Goal: Task Accomplishment & Management: Use online tool/utility

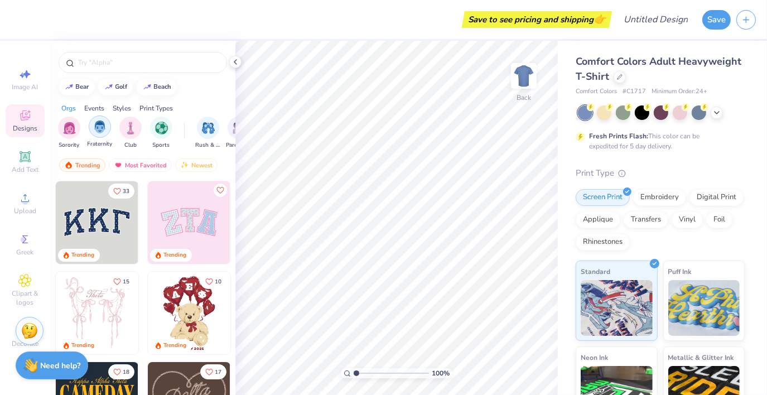
click at [97, 132] on img "filter for Fraternity" at bounding box center [100, 126] width 12 height 13
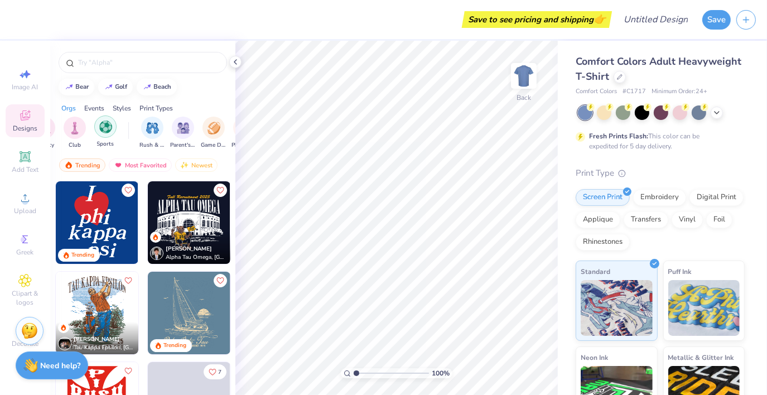
scroll to position [0, 57]
click at [154, 129] on img "filter for Rush & Bid" at bounding box center [151, 126] width 13 height 13
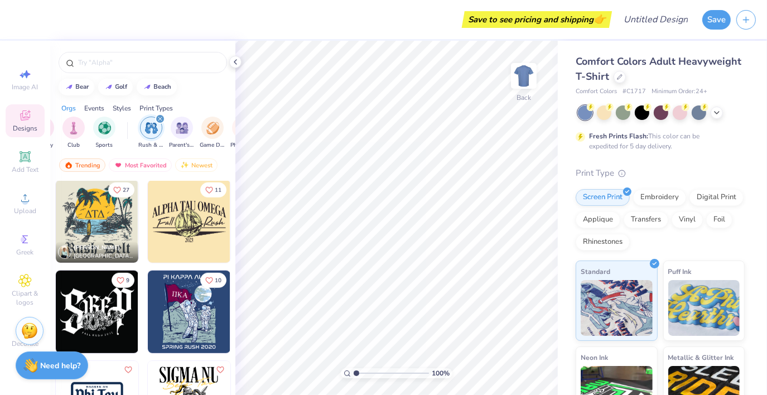
scroll to position [724, 0]
click at [94, 220] on img at bounding box center [97, 221] width 83 height 83
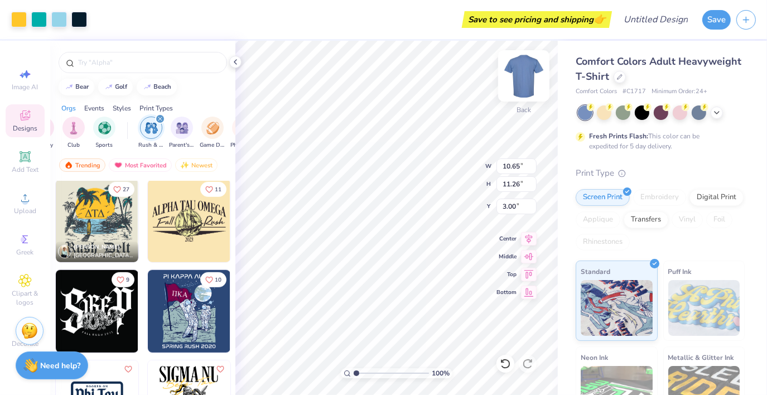
click at [524, 85] on img at bounding box center [523, 76] width 45 height 45
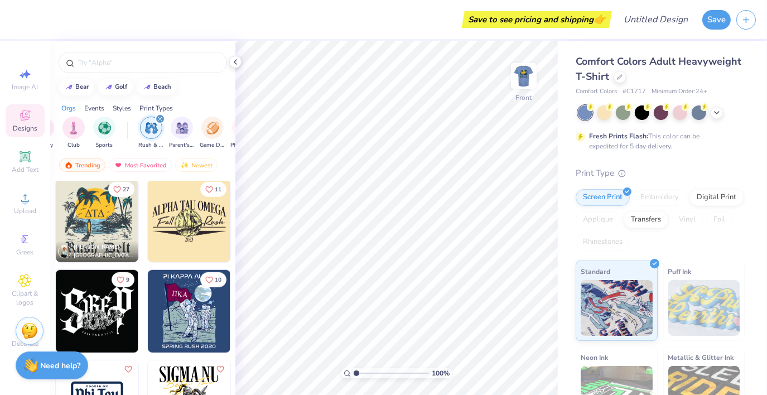
click at [86, 224] on img at bounding box center [97, 221] width 83 height 83
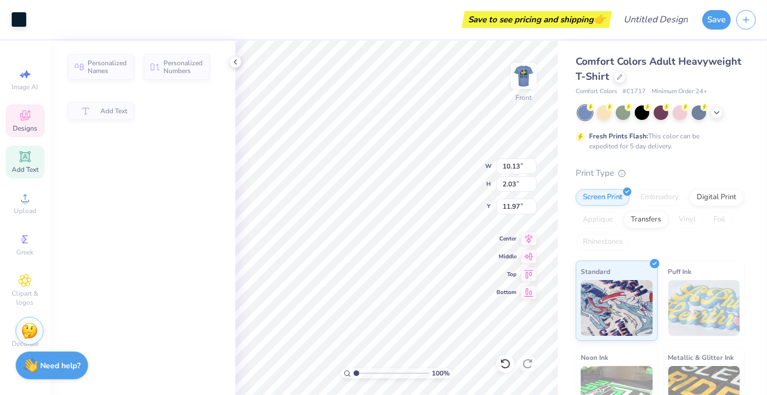
type input "10.13"
type input "2.03"
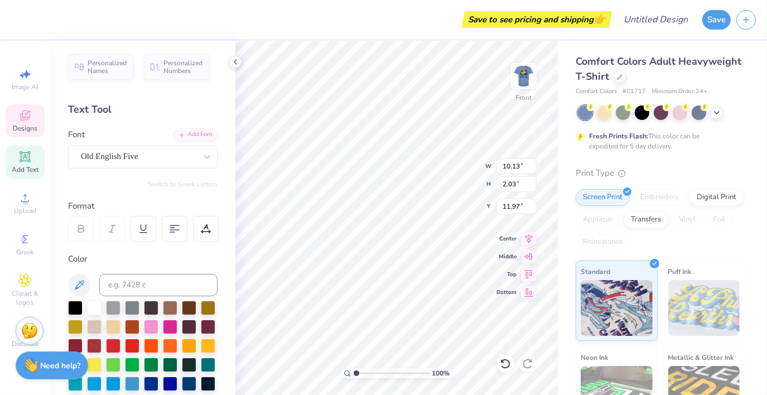
type input "12.10"
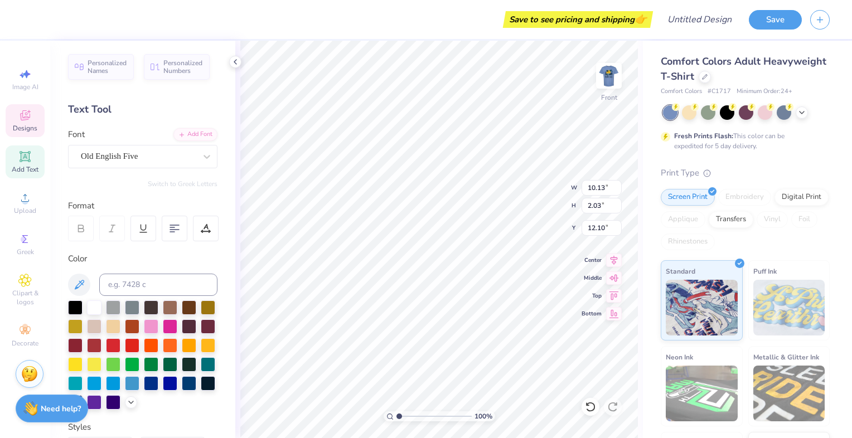
scroll to position [9, 1]
type textarea "Delta Sigma Pi"
click at [206, 234] on div at bounding box center [206, 229] width 26 height 26
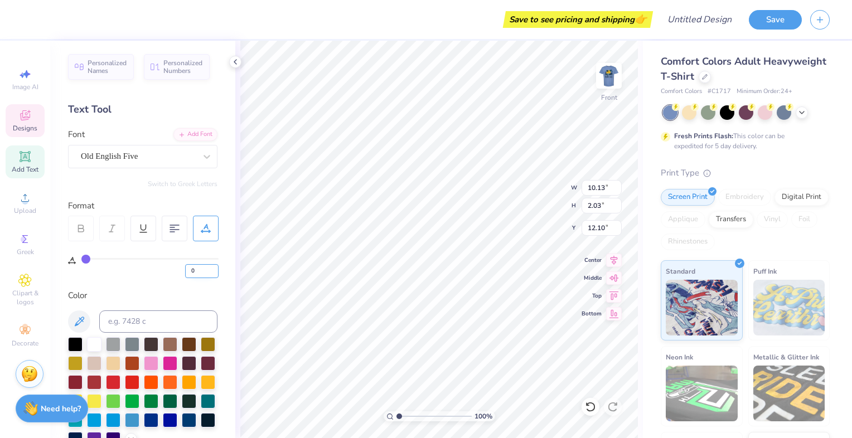
click at [208, 268] on input "0" at bounding box center [201, 271] width 33 height 14
click at [215, 269] on input "1" at bounding box center [201, 271] width 33 height 14
click at [214, 269] on input "2" at bounding box center [201, 271] width 33 height 14
click at [214, 269] on input "3" at bounding box center [201, 271] width 33 height 14
click at [214, 269] on input "4" at bounding box center [201, 271] width 33 height 14
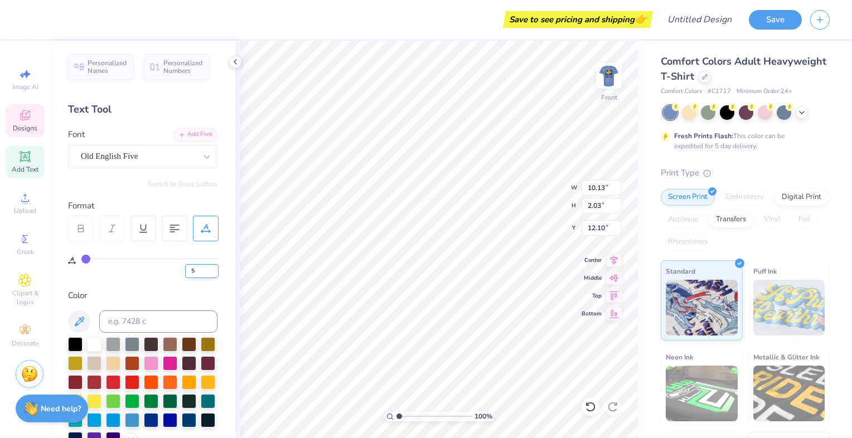
click at [214, 269] on input "5" at bounding box center [201, 271] width 33 height 14
type input "6"
click at [214, 269] on input "6" at bounding box center [201, 271] width 33 height 14
type input "4"
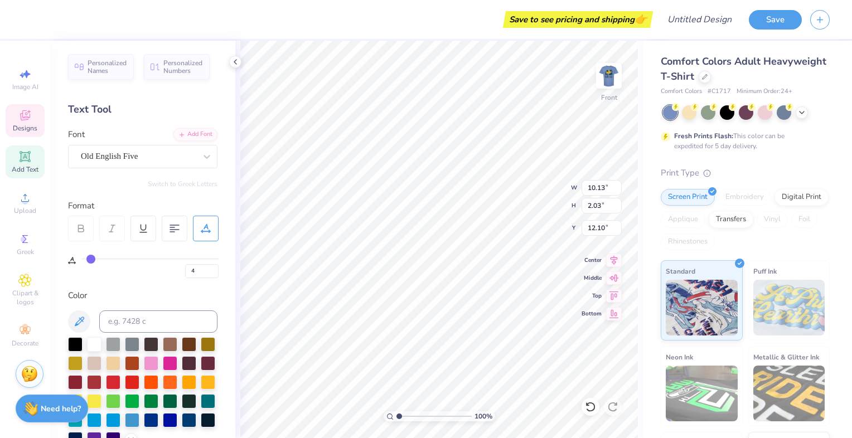
type input "16"
type input "22"
type input "26"
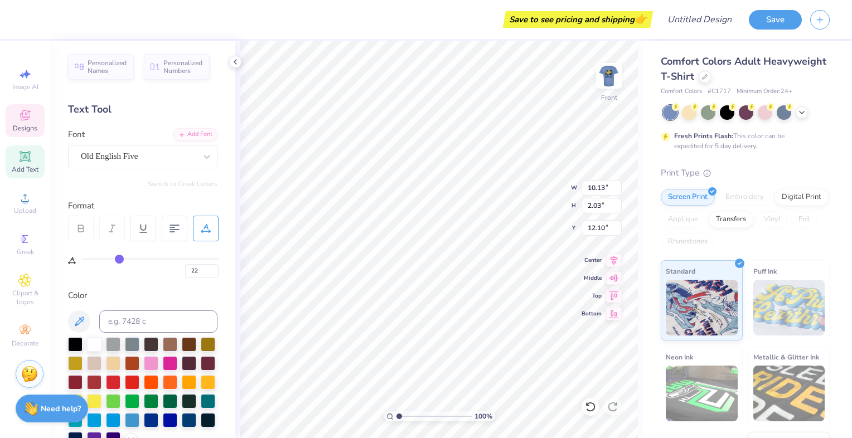
type input "26"
type input "27"
type input "28"
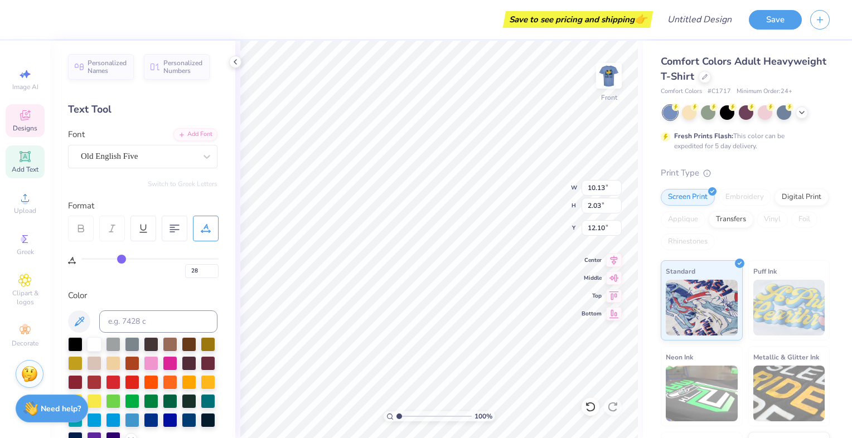
type input "29"
type input "30"
type input "31"
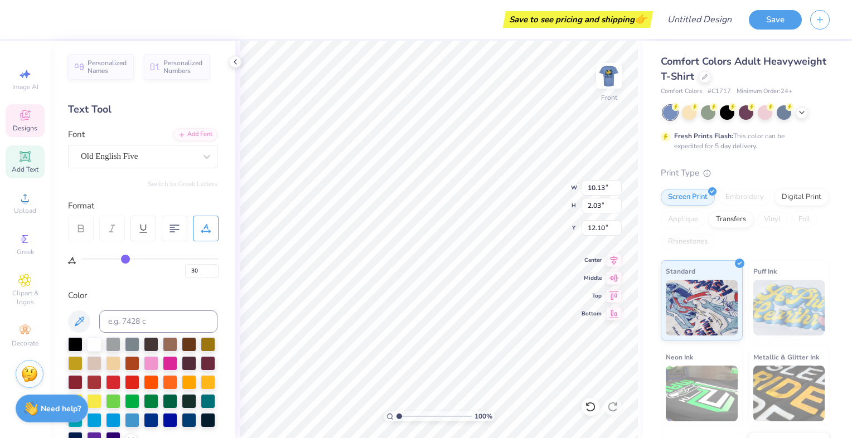
type input "31"
type input "33"
type input "35"
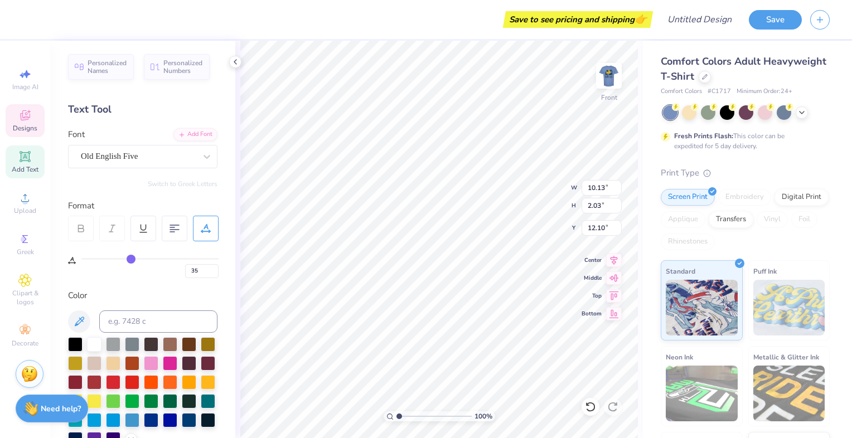
type input "37"
type input "39"
type input "42"
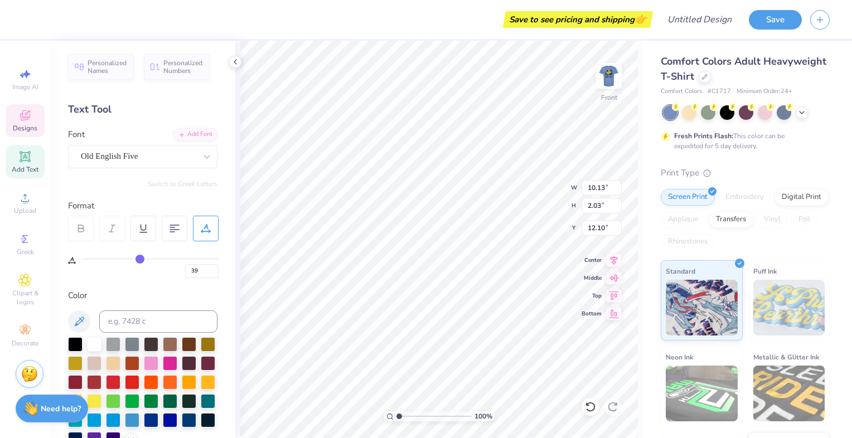
type input "42"
type input "43"
type input "45"
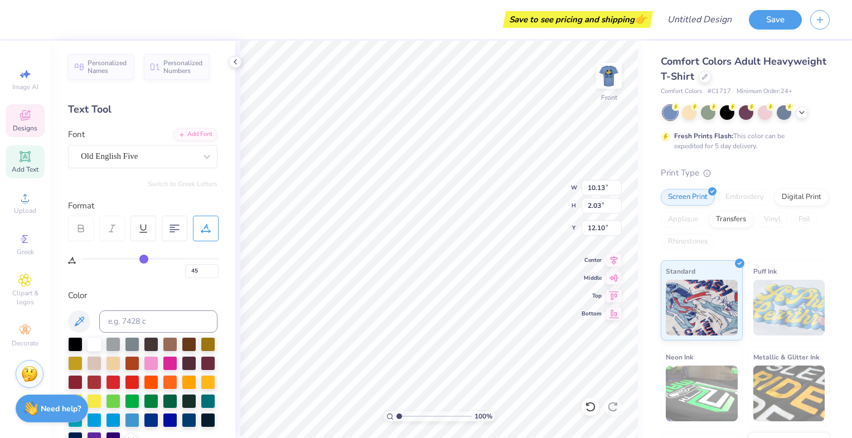
drag, startPoint x: 86, startPoint y: 261, endPoint x: 143, endPoint y: 268, distance: 57.3
click at [143, 260] on input "range" at bounding box center [149, 259] width 137 height 2
type input "38"
type input "32"
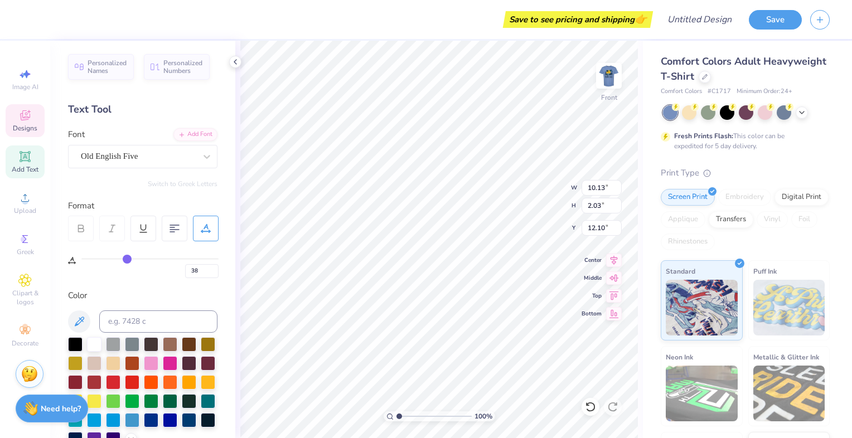
type input "32"
type input "12"
type input "0"
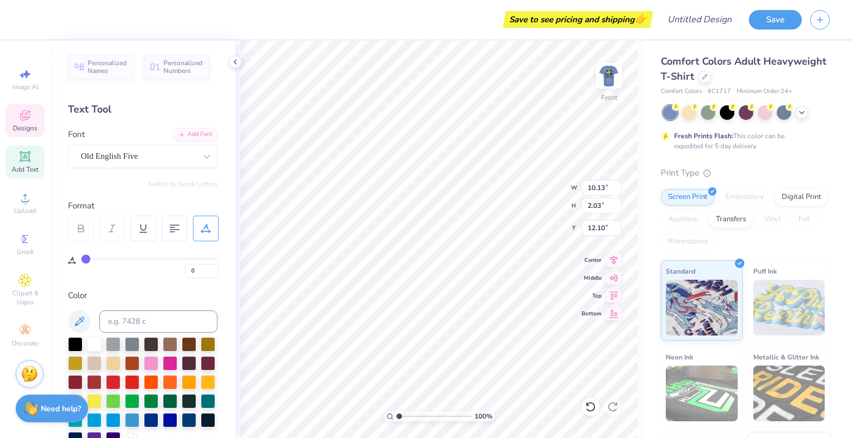
drag, startPoint x: 146, startPoint y: 256, endPoint x: -3, endPoint y: 277, distance: 149.7
type input "0"
click at [81, 260] on input "range" at bounding box center [149, 259] width 137 height 2
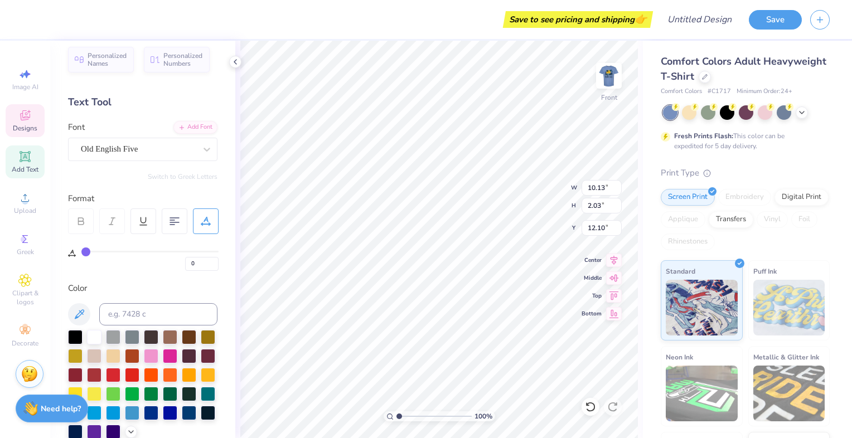
scroll to position [7, 0]
type input "3.58"
type input "1.21"
type input "6.95"
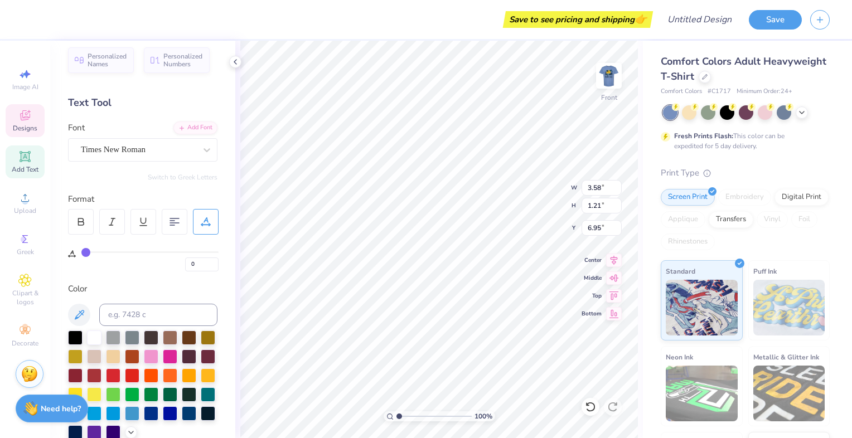
type textarea "D"
type input "6.09"
type input "4.77"
type input "3.66"
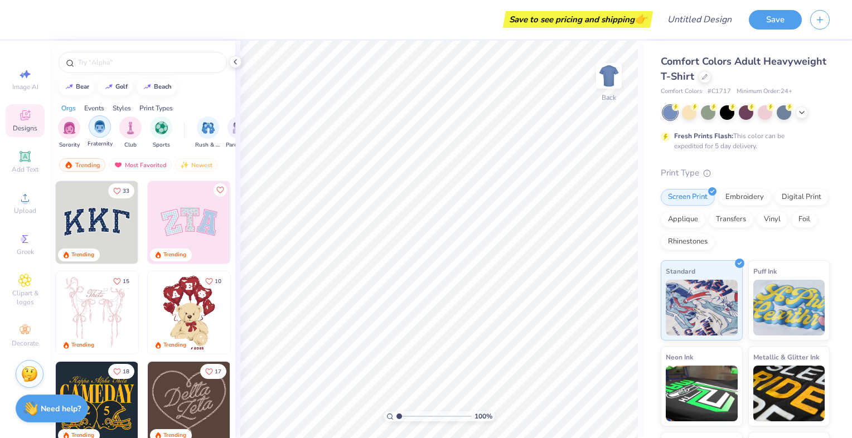
click at [99, 134] on div "filter for Fraternity" at bounding box center [100, 126] width 22 height 22
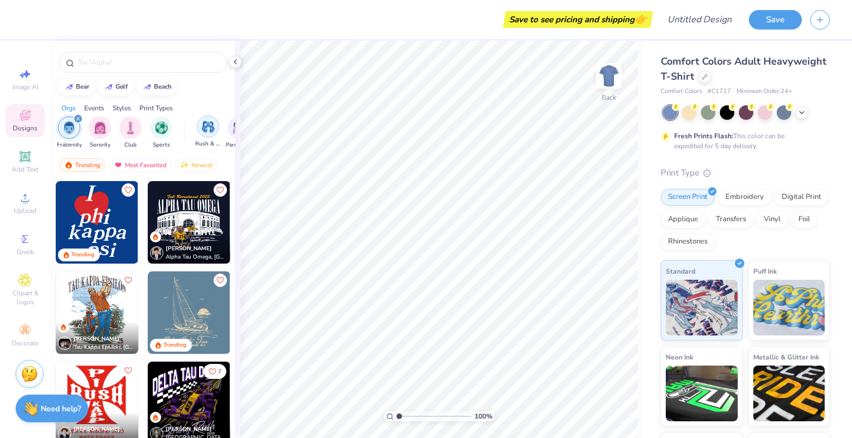
click at [202, 132] on img "filter for Rush & Bid" at bounding box center [208, 126] width 13 height 13
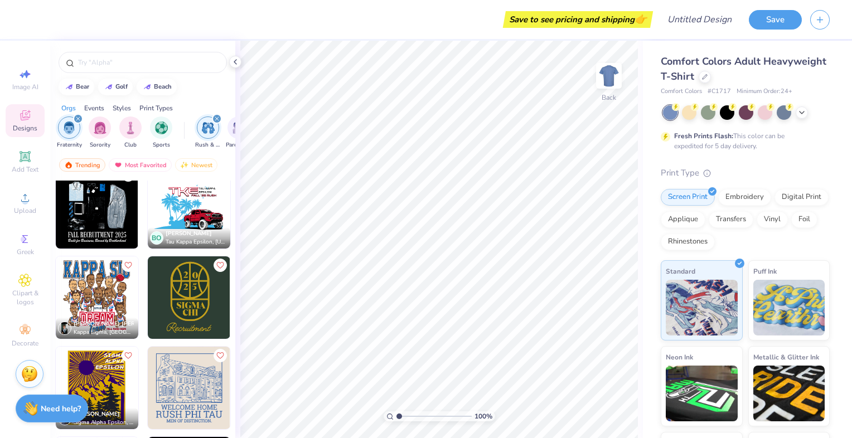
scroll to position [2910, 0]
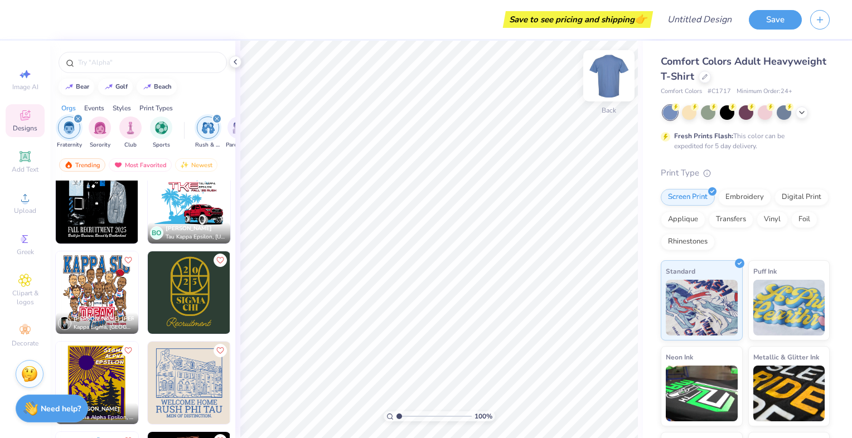
click at [603, 73] on img at bounding box center [609, 76] width 45 height 45
click at [801, 110] on icon at bounding box center [801, 111] width 9 height 9
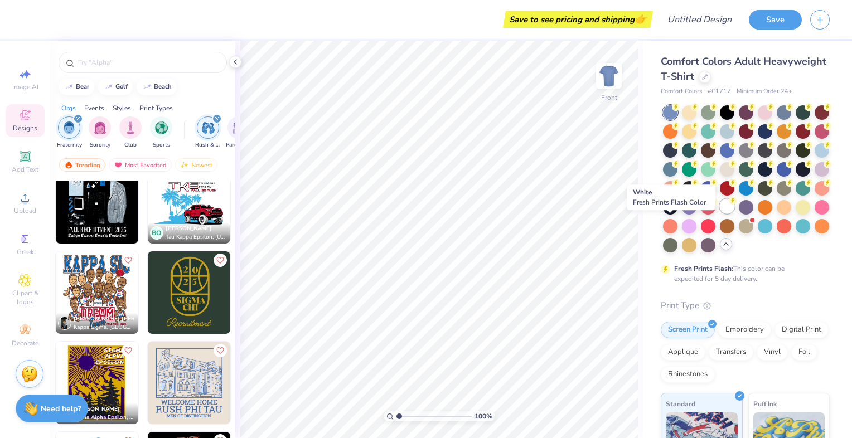
click at [720, 214] on div at bounding box center [727, 206] width 14 height 14
click at [92, 290] on img at bounding box center [97, 292] width 83 height 83
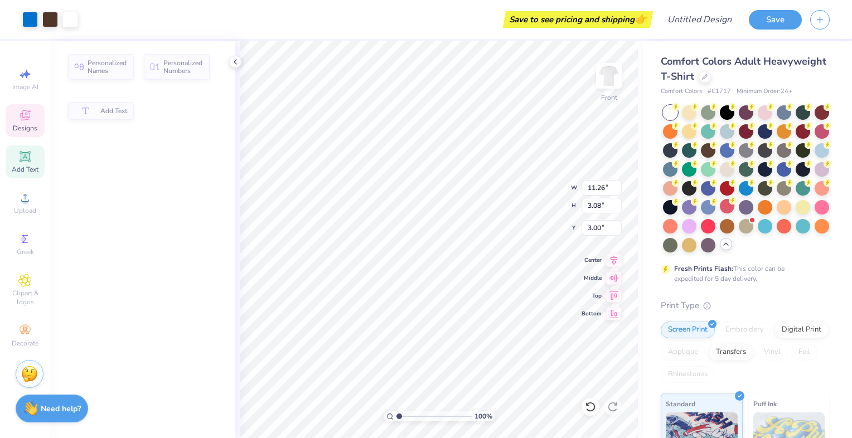
type input "11.26"
type input "3.08"
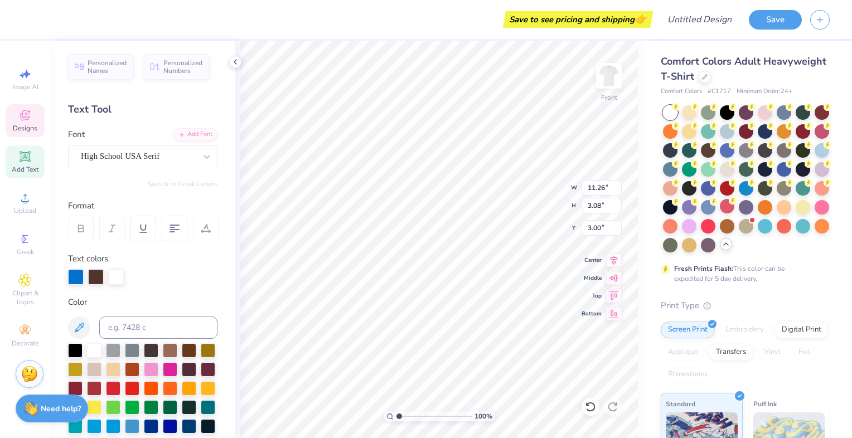
scroll to position [10, 3]
type textarea "K"
type textarea "Delta Sigma Pi"
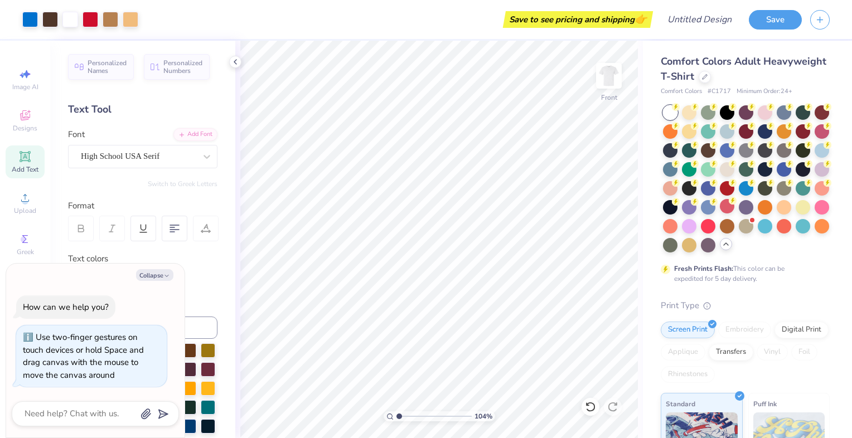
type input "1"
click at [156, 281] on div "Collapse How can we help you? Use two-finger gestures on touch devices or hold …" at bounding box center [95, 351] width 178 height 175
click at [157, 277] on button "Collapse" at bounding box center [154, 275] width 37 height 12
type textarea "x"
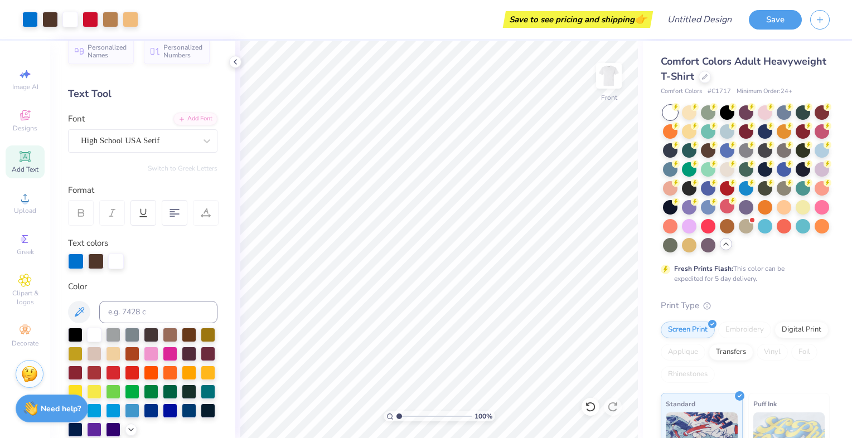
scroll to position [0, 0]
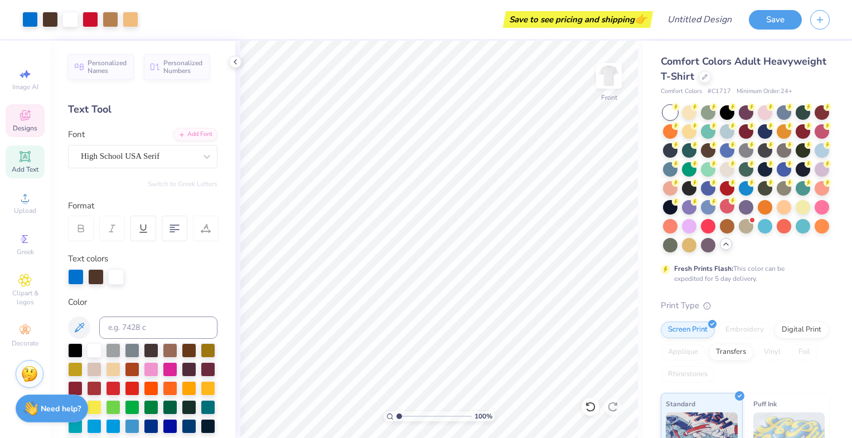
click at [25, 118] on icon at bounding box center [25, 115] width 10 height 10
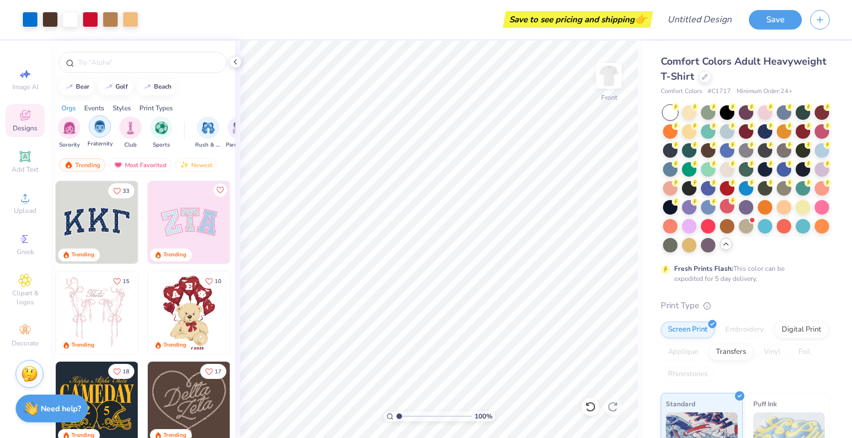
click at [104, 132] on img "filter for Fraternity" at bounding box center [100, 126] width 12 height 13
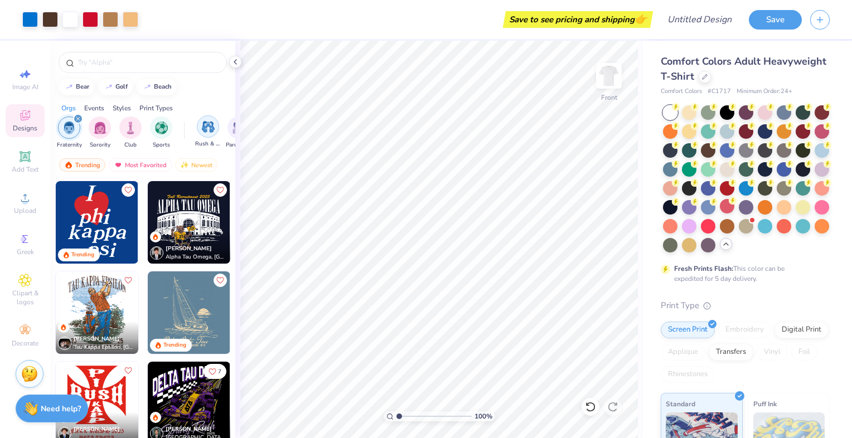
click at [208, 126] on img "filter for Rush & Bid" at bounding box center [208, 126] width 13 height 13
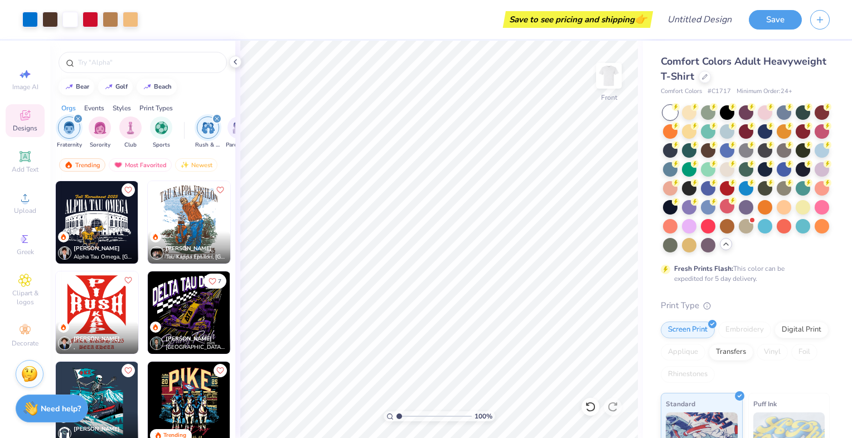
click at [207, 132] on img "filter for Rush & Bid" at bounding box center [208, 128] width 13 height 13
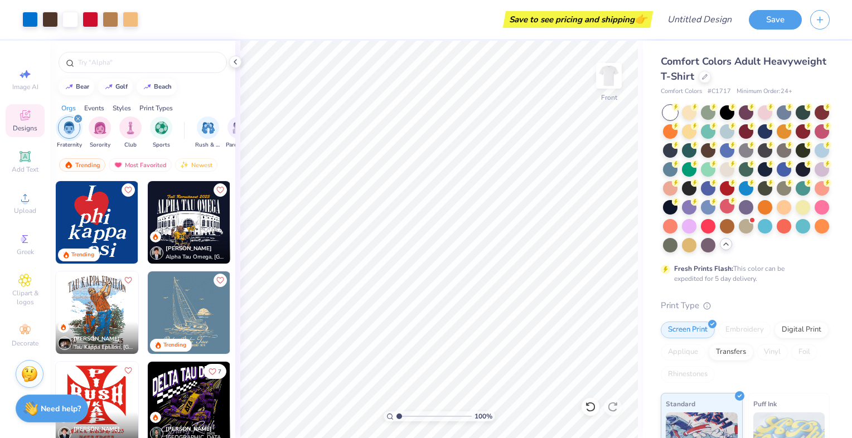
scroll to position [41, 0]
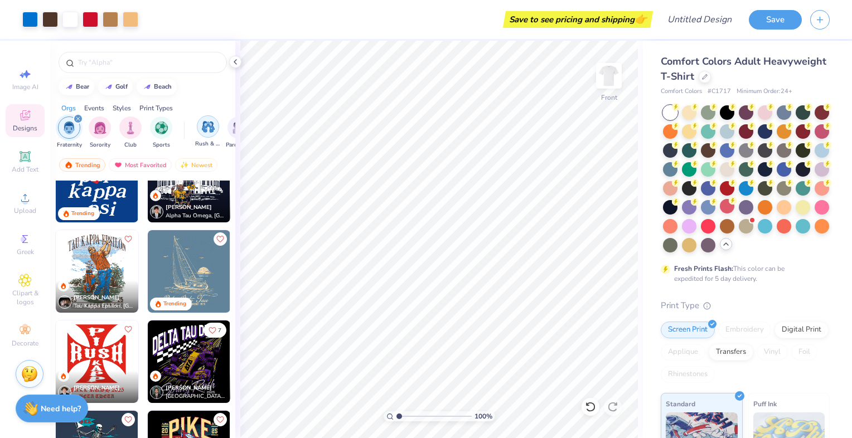
click at [202, 131] on img "filter for Rush & Bid" at bounding box center [208, 126] width 13 height 13
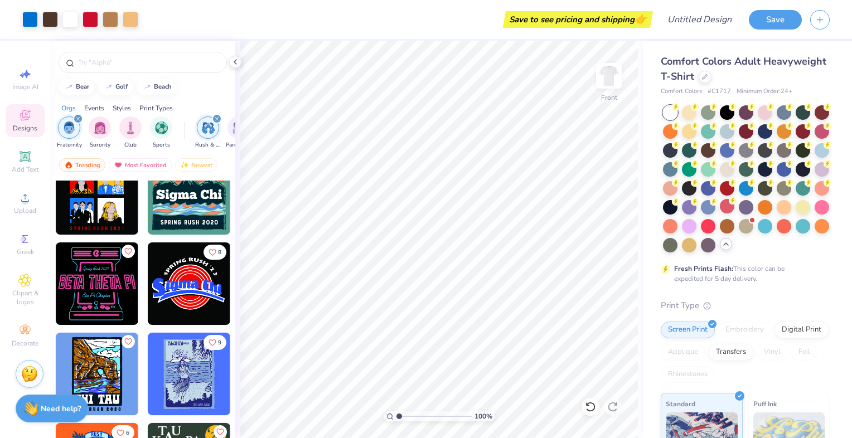
scroll to position [11683, 0]
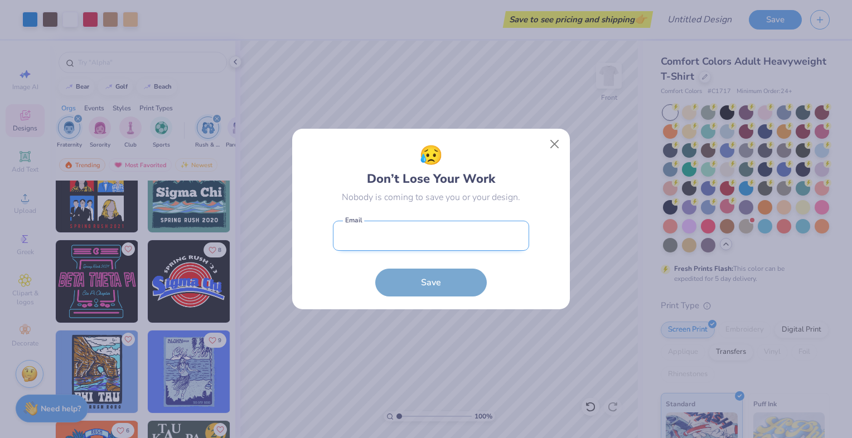
click at [440, 249] on input "email" at bounding box center [431, 236] width 196 height 31
type input "[EMAIL_ADDRESS][DOMAIN_NAME]"
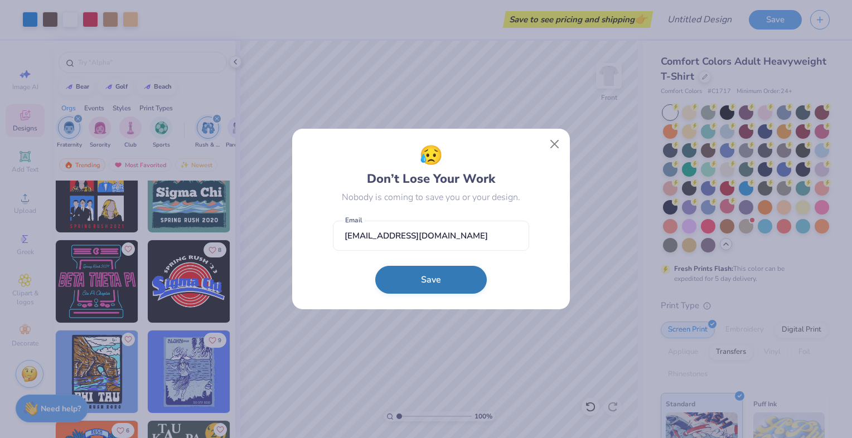
click at [464, 282] on button "Save" at bounding box center [431, 280] width 112 height 28
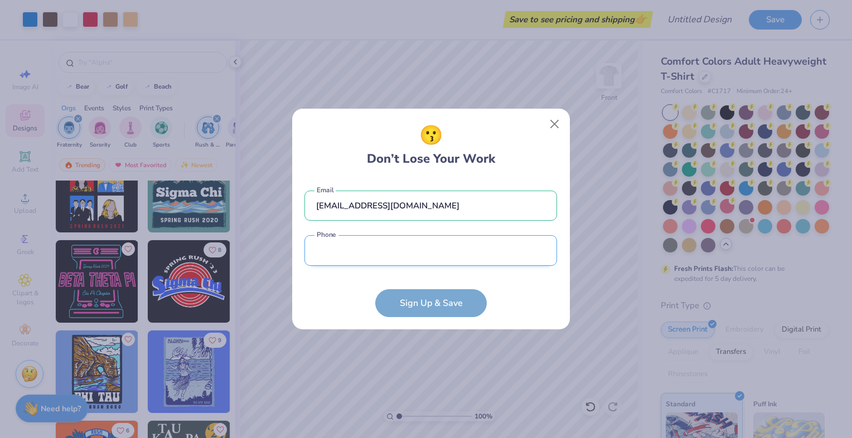
click at [382, 254] on input "tel" at bounding box center [430, 250] width 253 height 31
type input "[PHONE_NUMBER]"
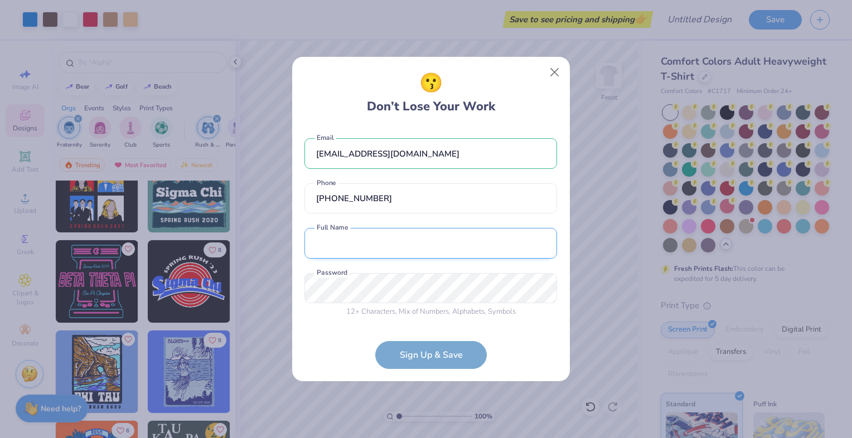
click at [401, 232] on input "text" at bounding box center [430, 243] width 253 height 31
click at [370, 249] on input "[PERSON_NAME]" at bounding box center [430, 243] width 253 height 31
type input "[PERSON_NAME]"
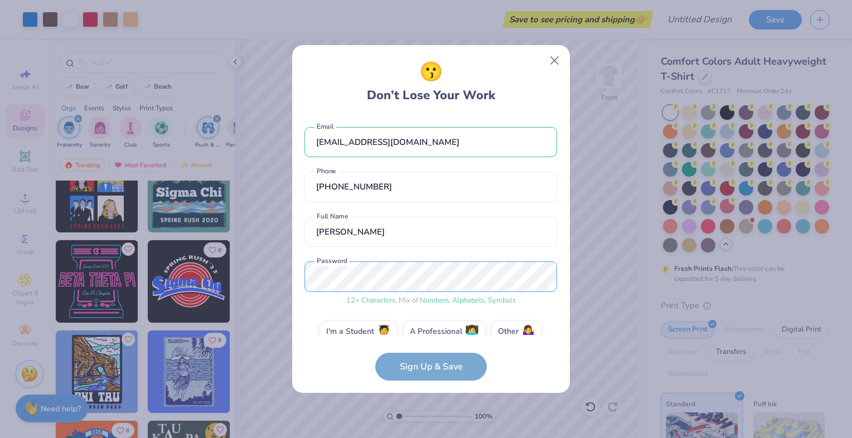
scroll to position [19, 0]
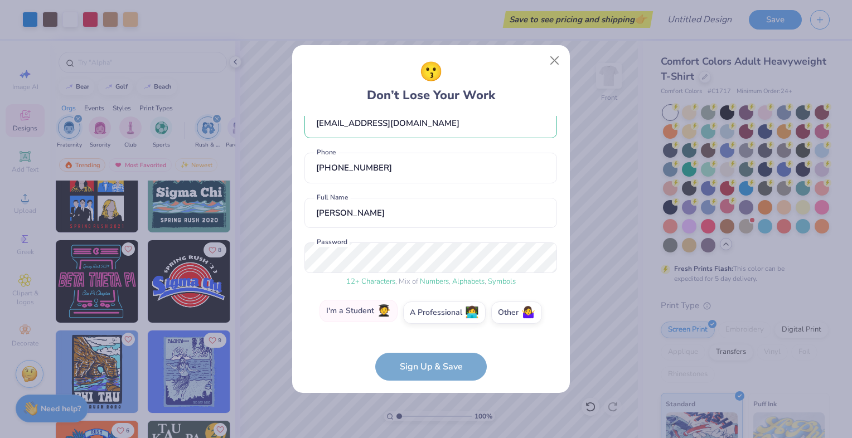
click at [374, 312] on label "I'm a Student 🧑‍🎓" at bounding box center [358, 311] width 78 height 22
click at [427, 331] on input "I'm a Student 🧑‍🎓" at bounding box center [430, 334] width 7 height 7
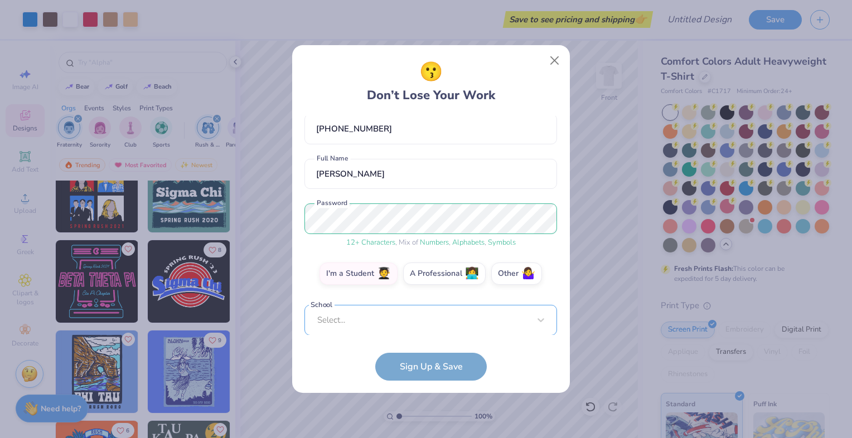
click at [394, 323] on div "Select..." at bounding box center [430, 320] width 253 height 31
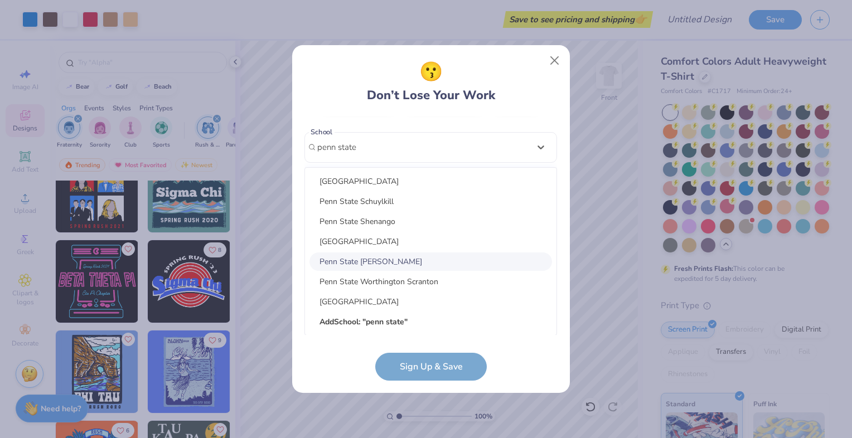
scroll to position [281, 0]
click at [404, 238] on div "[GEOGRAPHIC_DATA]" at bounding box center [430, 241] width 243 height 18
type input "penn state"
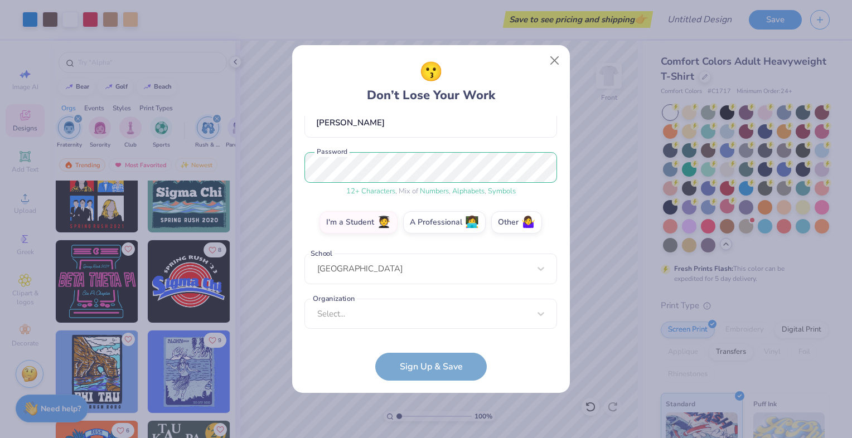
scroll to position [109, 0]
click at [389, 317] on div "Select..." at bounding box center [430, 314] width 253 height 31
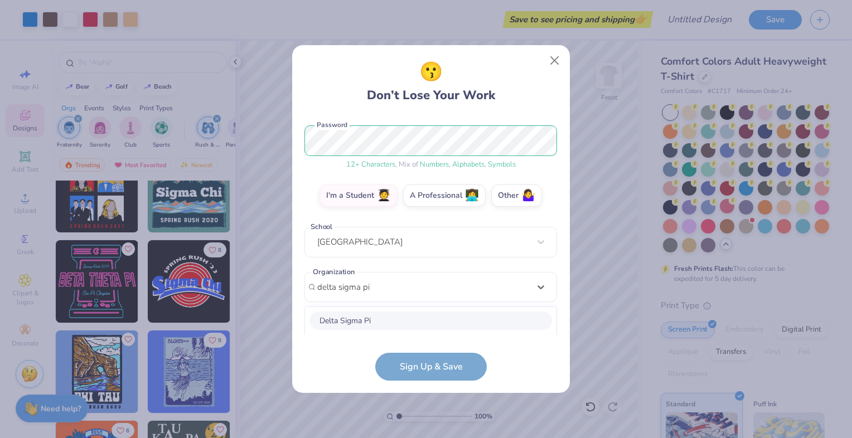
scroll to position [276, 0]
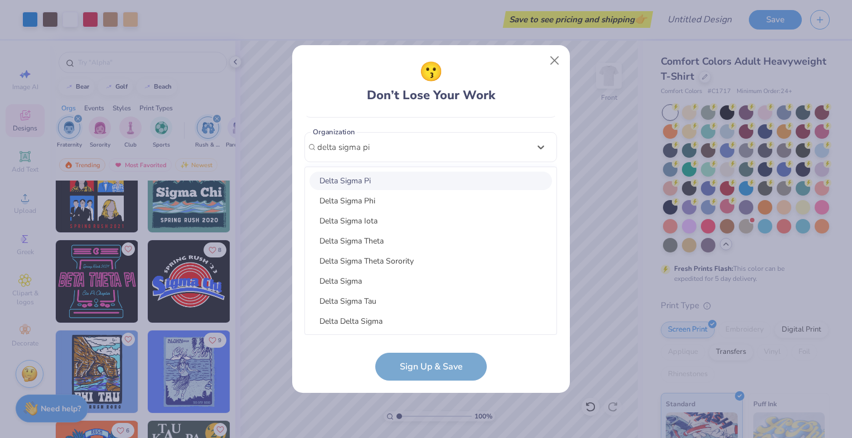
click at [417, 180] on div "Delta Sigma Pi" at bounding box center [430, 181] width 243 height 18
type input "delta sigma pi"
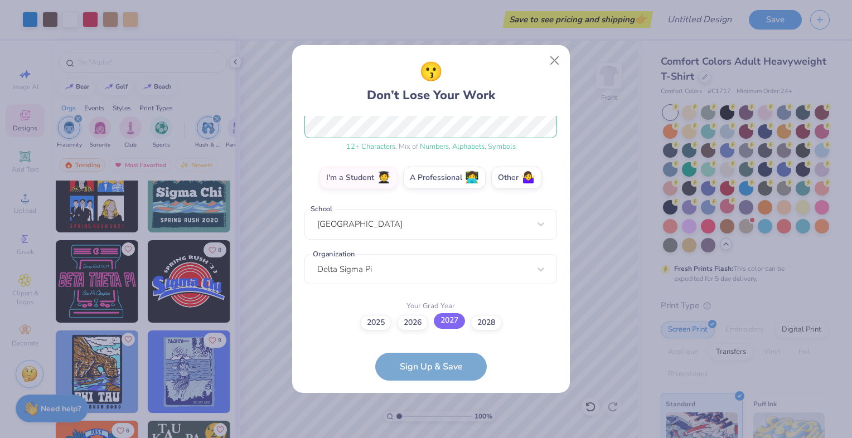
click at [455, 319] on label "2027" at bounding box center [449, 321] width 31 height 16
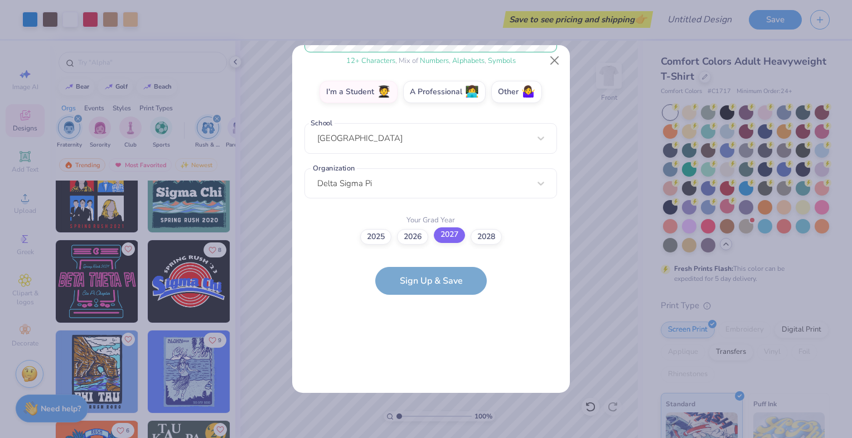
scroll to position [0, 0]
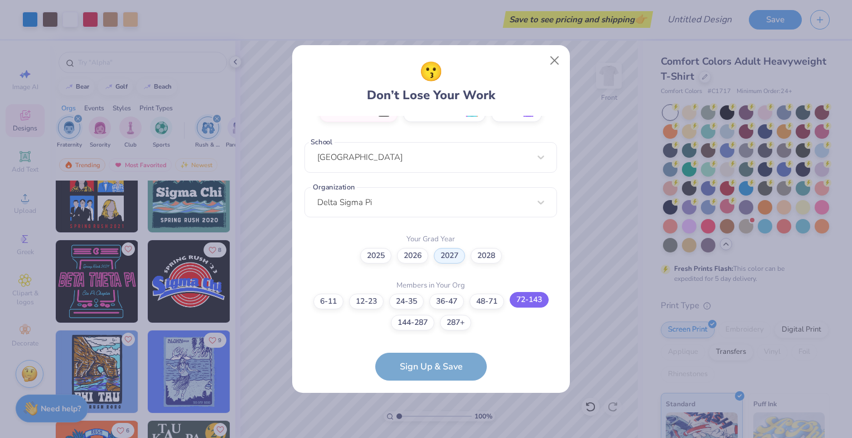
click at [539, 297] on label "72-143" at bounding box center [529, 300] width 39 height 16
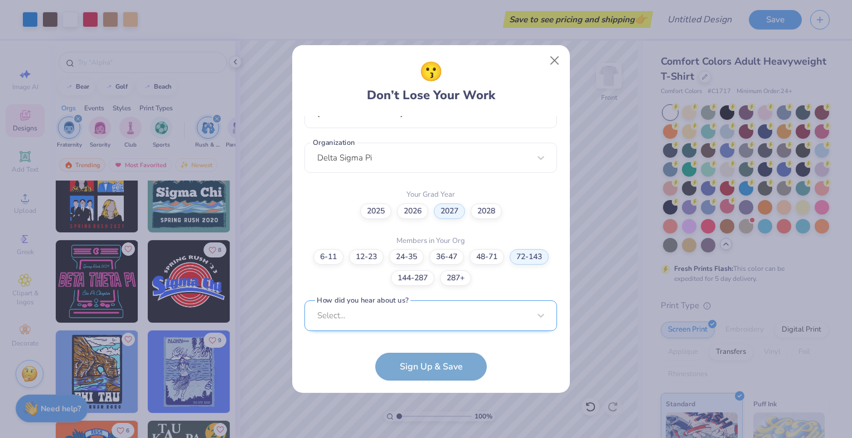
click at [490, 314] on div "Select..." at bounding box center [430, 316] width 253 height 31
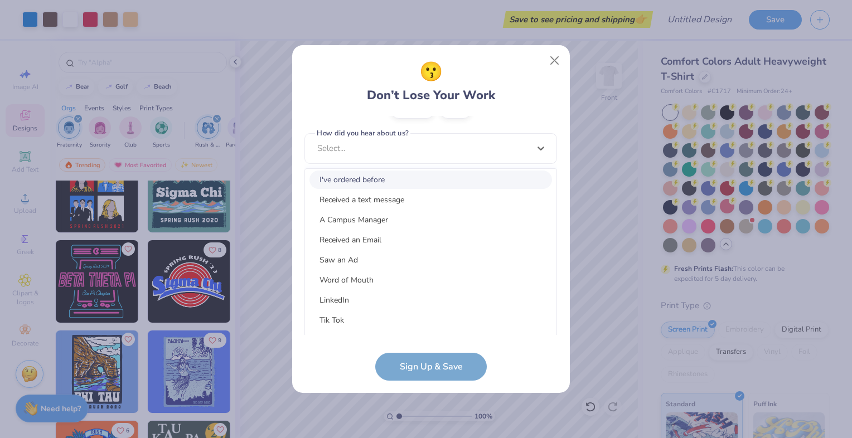
scroll to position [54, 0]
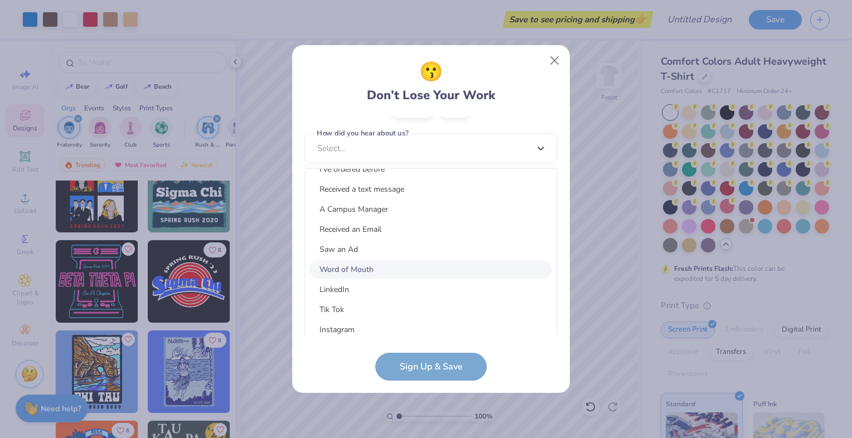
click at [428, 273] on div "Word of Mouth" at bounding box center [430, 269] width 243 height 18
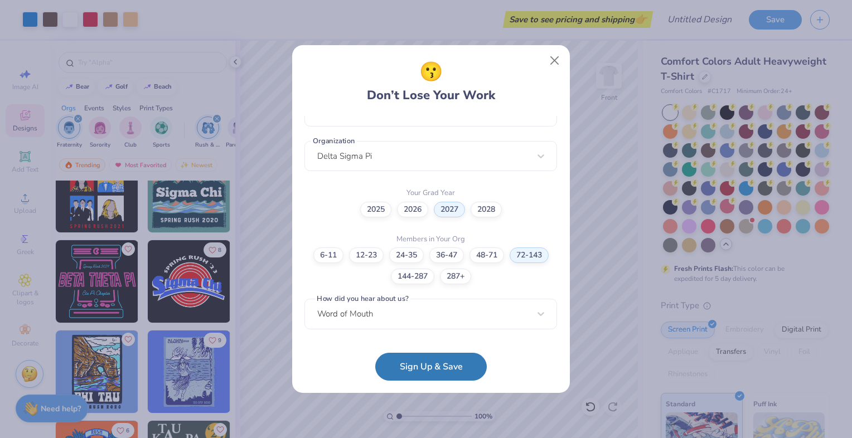
scroll to position [265, 0]
click at [446, 369] on button "Sign Up & Save" at bounding box center [431, 364] width 112 height 28
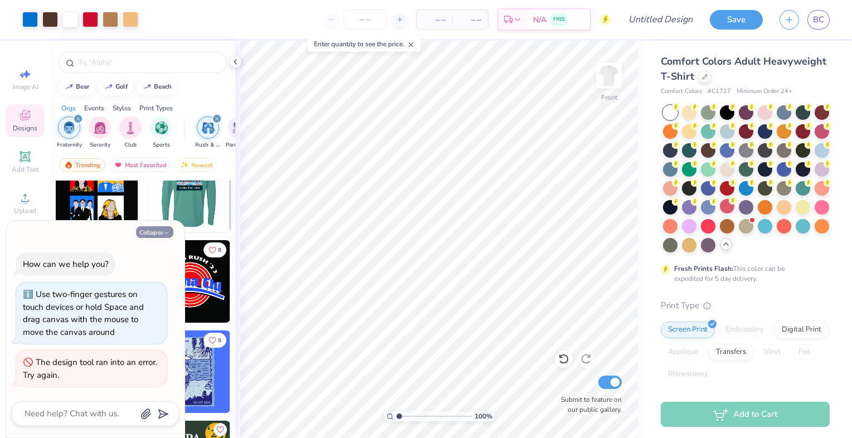
click at [164, 232] on icon "button" at bounding box center [166, 233] width 7 height 7
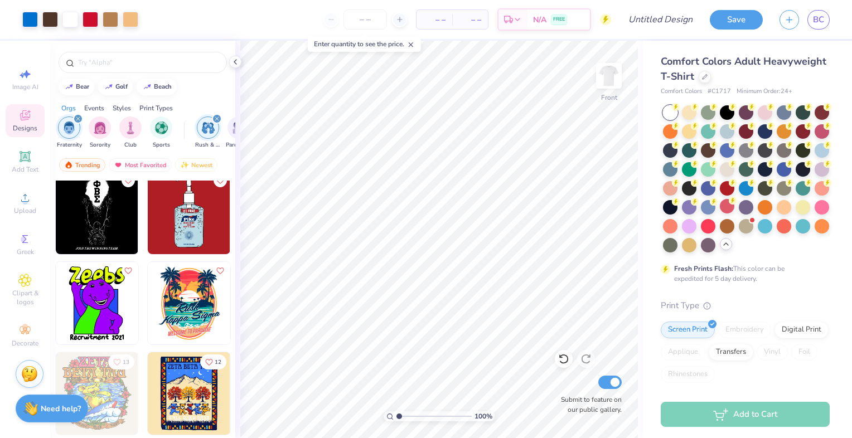
scroll to position [12654, 0]
click at [199, 214] on img at bounding box center [189, 213] width 83 height 83
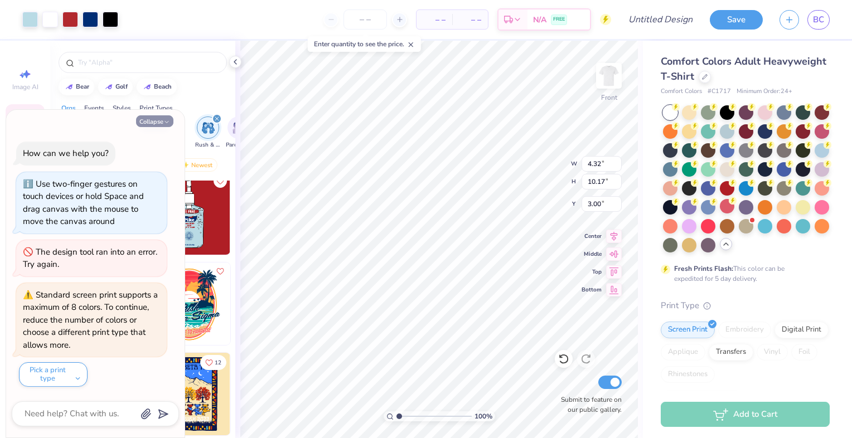
click at [162, 123] on button "Collapse" at bounding box center [154, 121] width 37 height 12
type textarea "x"
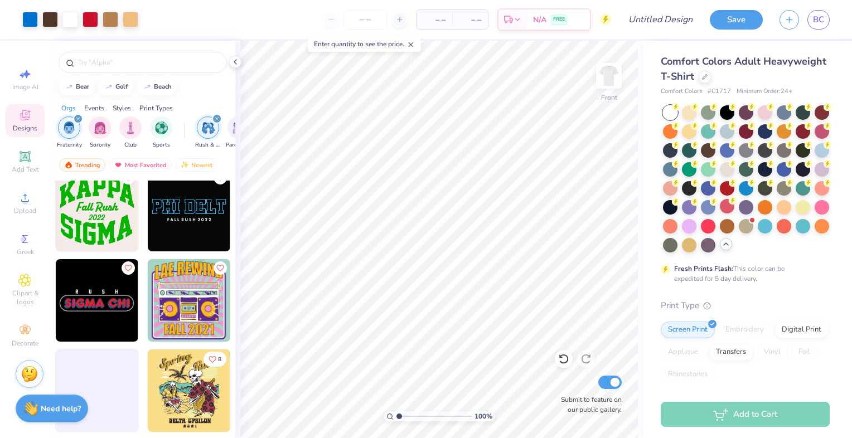
scroll to position [15145, 0]
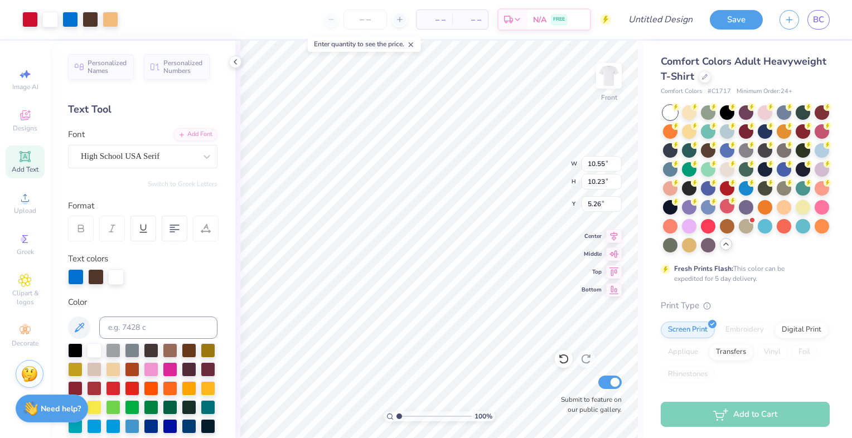
type input "10.55"
type input "10.23"
type input "5.26"
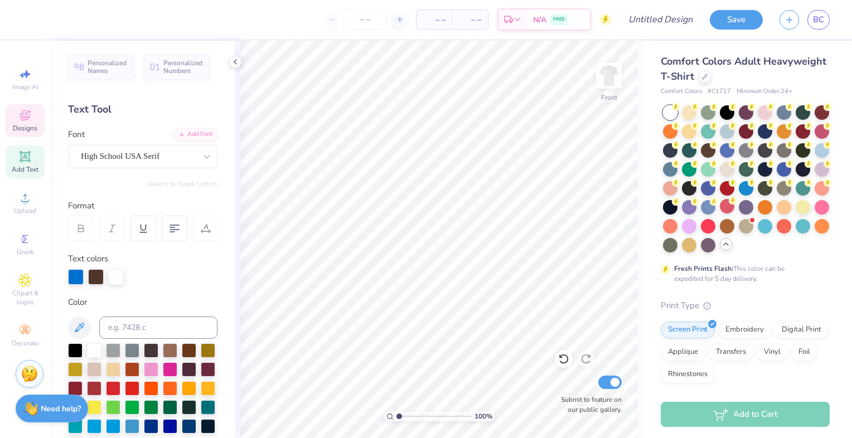
click at [25, 124] on span "Designs" at bounding box center [25, 128] width 25 height 9
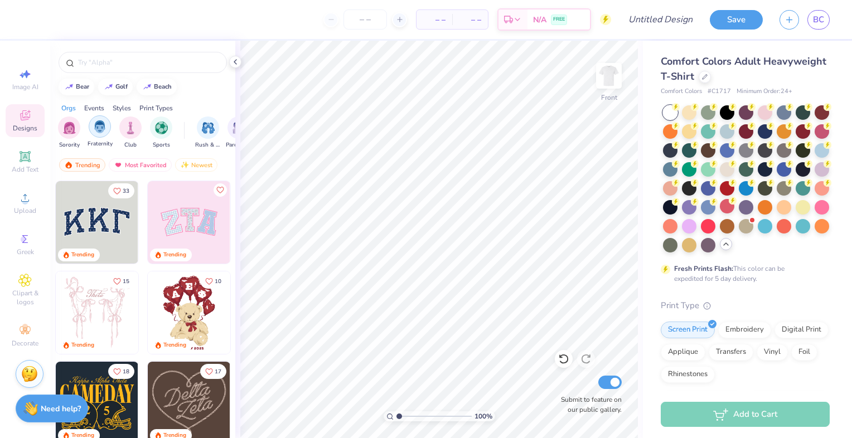
click at [93, 132] on div "filter for Fraternity" at bounding box center [100, 126] width 22 height 22
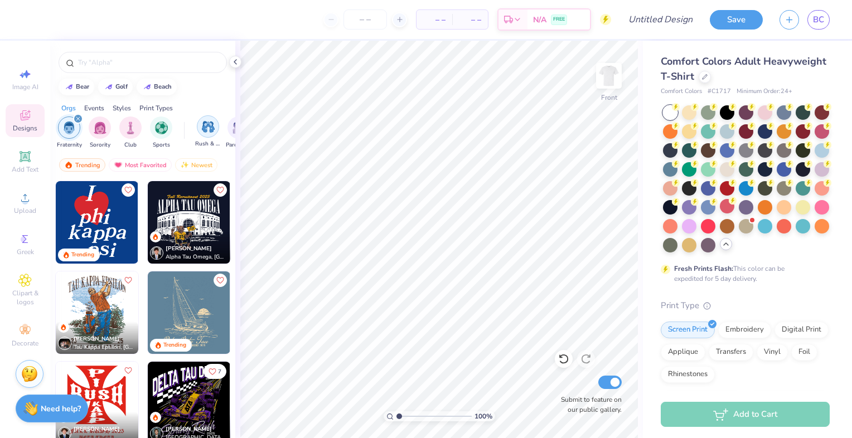
click at [210, 129] on img "filter for Rush & Bid" at bounding box center [208, 126] width 13 height 13
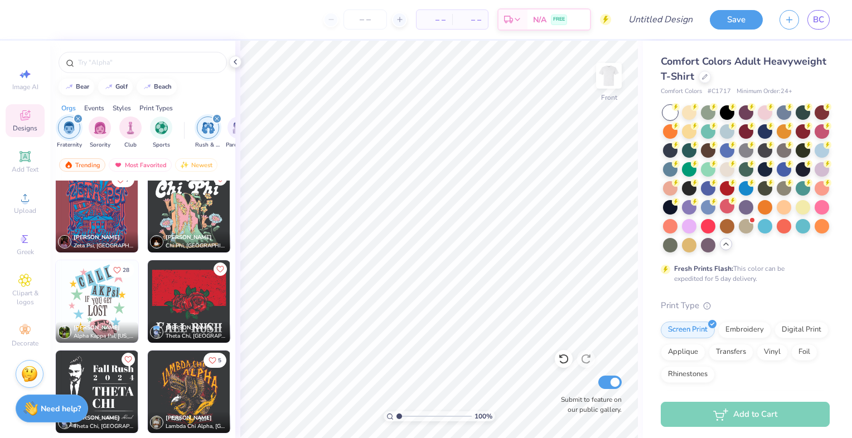
scroll to position [7236, 0]
click at [151, 240] on img at bounding box center [156, 242] width 13 height 13
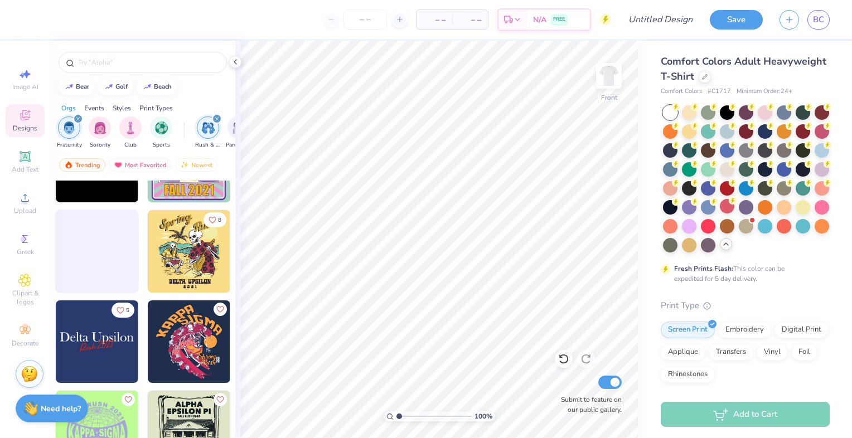
scroll to position [15145, 0]
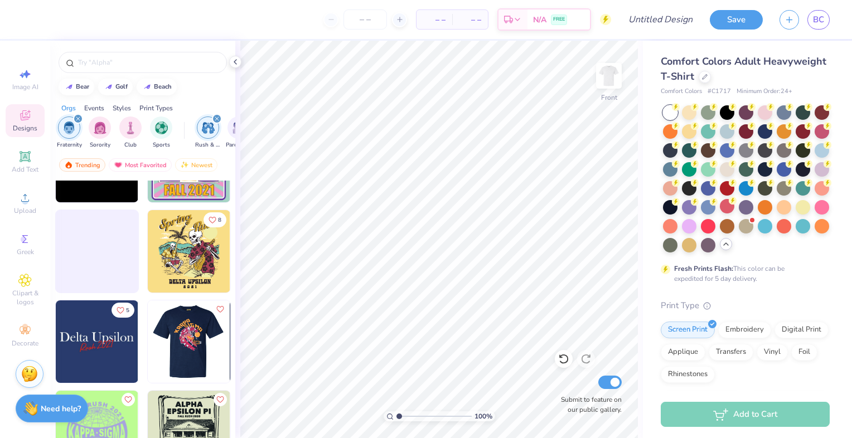
click at [177, 341] on div at bounding box center [189, 342] width 248 height 83
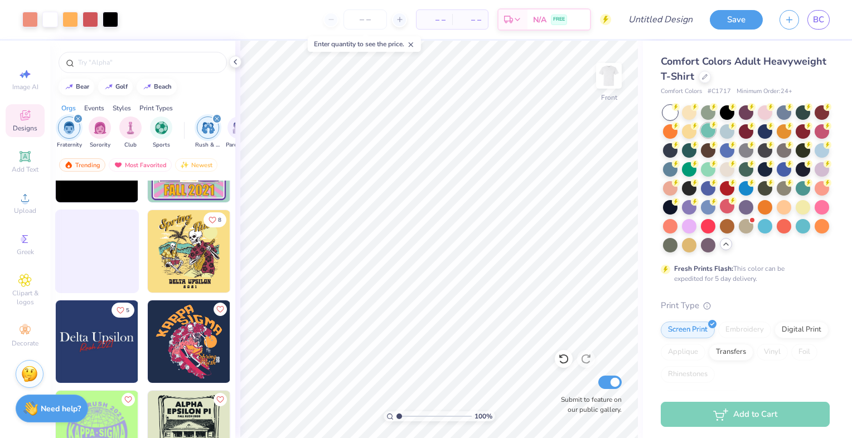
click at [715, 136] on div at bounding box center [708, 130] width 14 height 14
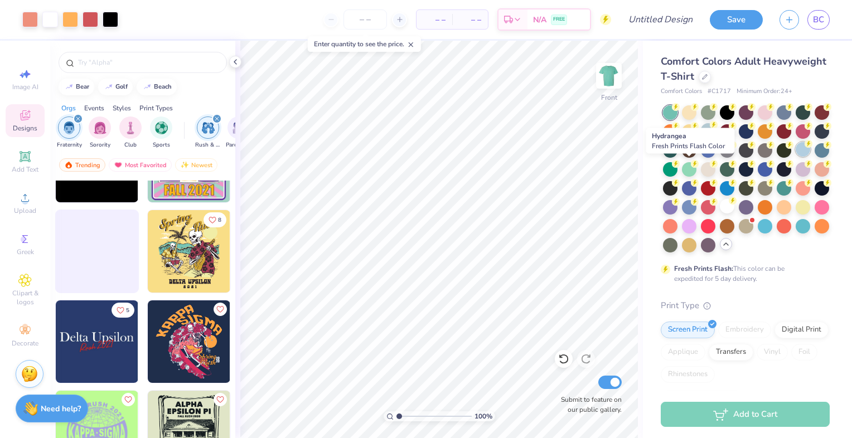
click at [796, 157] on div at bounding box center [803, 149] width 14 height 14
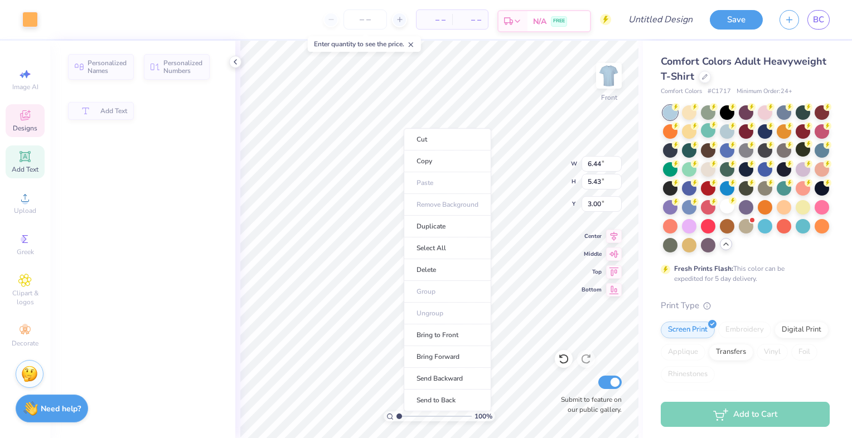
type input "6.44"
type input "5.43"
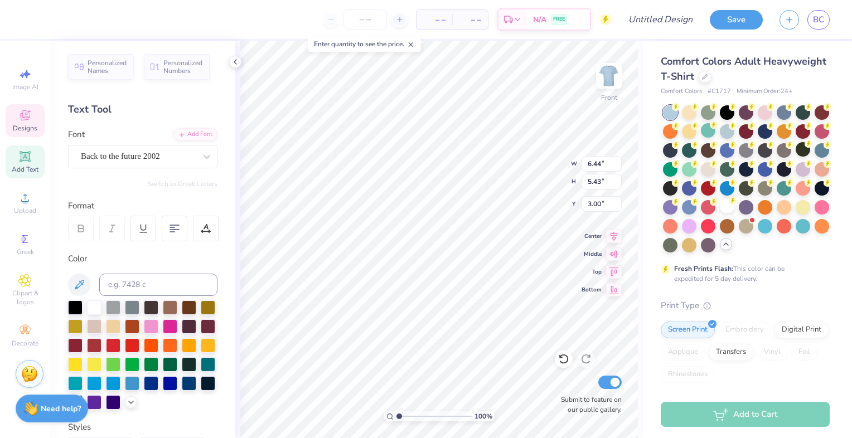
scroll to position [10, 1]
click at [26, 112] on icon at bounding box center [24, 115] width 13 height 13
click at [13, 129] on span "Designs" at bounding box center [25, 128] width 25 height 9
click at [26, 112] on icon at bounding box center [24, 115] width 13 height 13
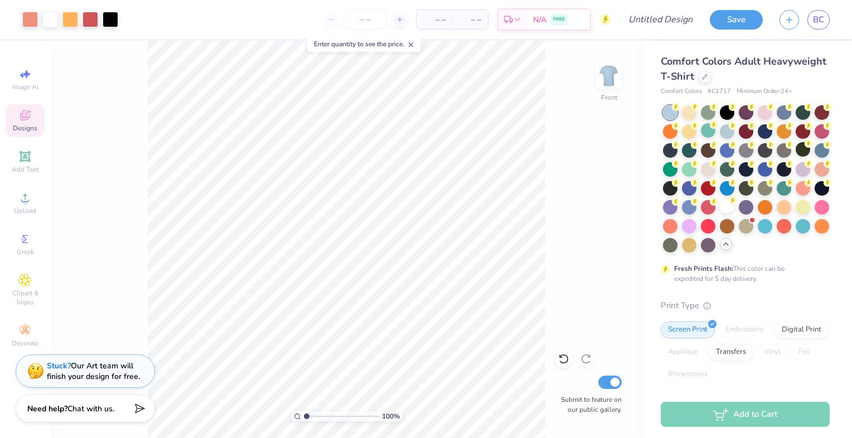
click at [31, 116] on icon at bounding box center [24, 115] width 13 height 13
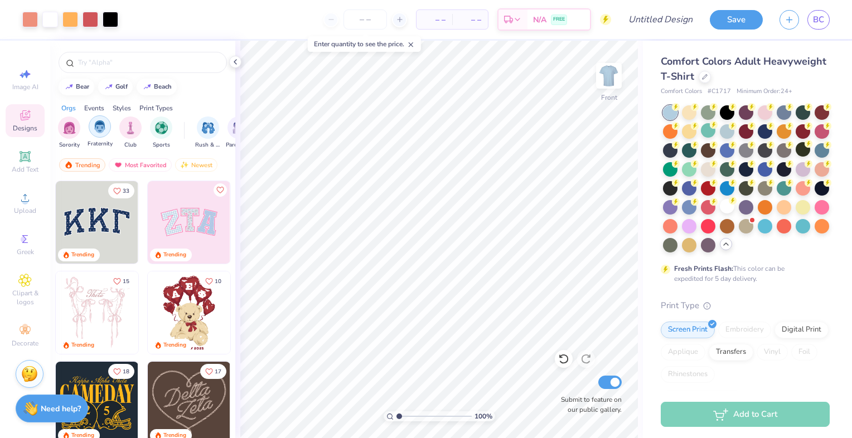
click at [109, 129] on div "filter for Fraternity" at bounding box center [100, 126] width 22 height 22
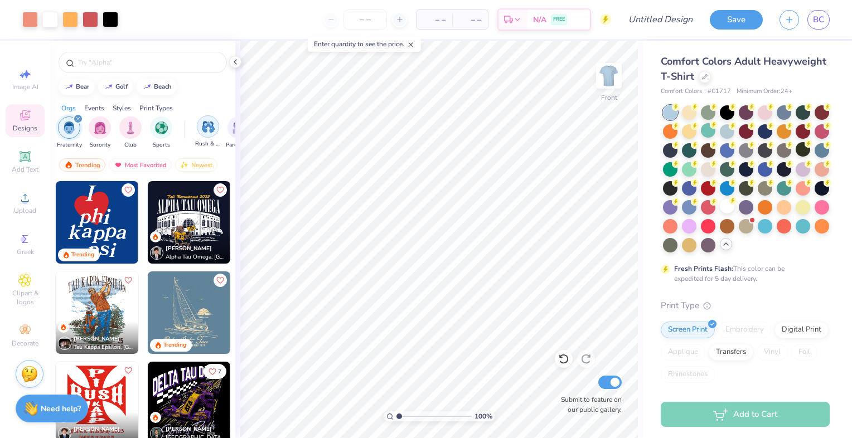
click at [207, 130] on img "filter for Rush & Bid" at bounding box center [208, 126] width 13 height 13
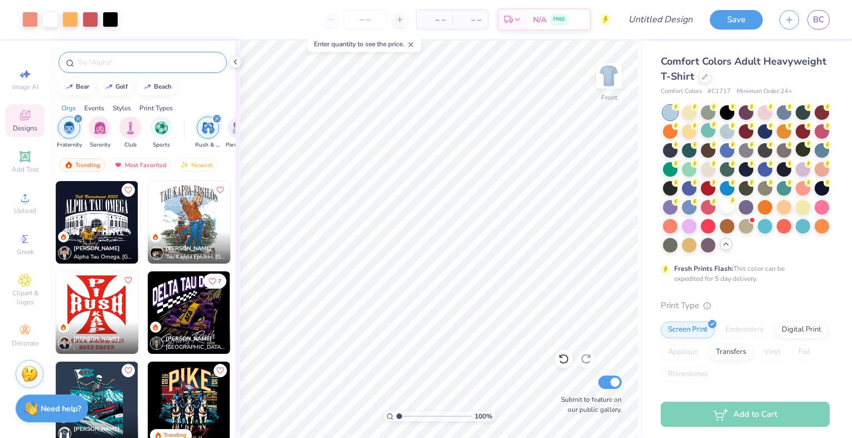
click at [142, 69] on div at bounding box center [143, 62] width 168 height 21
click at [167, 89] on div "beach" at bounding box center [163, 86] width 18 height 6
type input "beach"
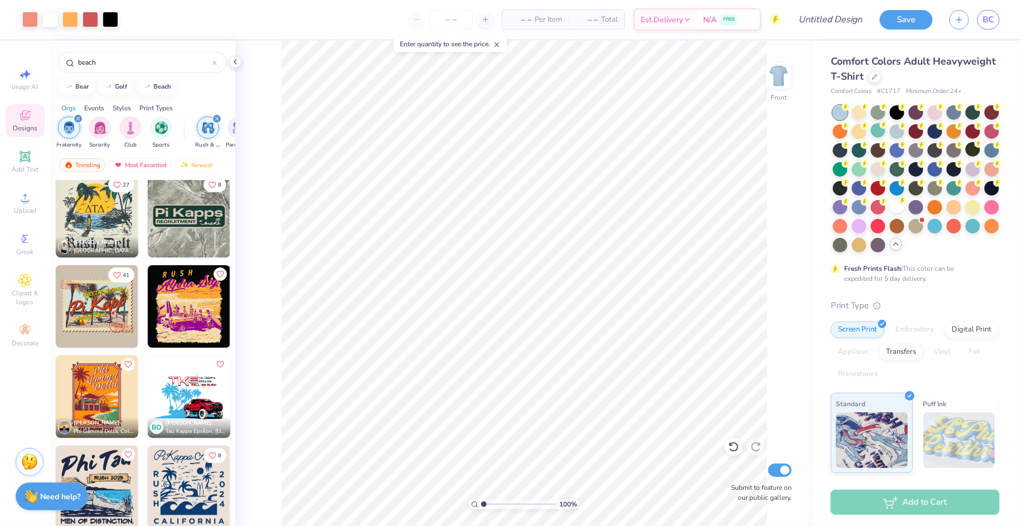
scroll to position [0, 0]
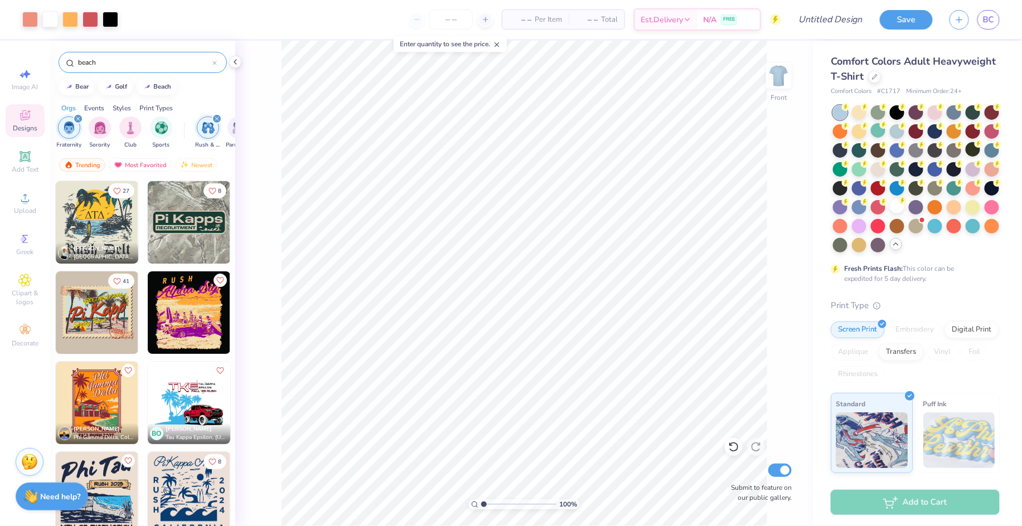
drag, startPoint x: 112, startPoint y: 60, endPoint x: 52, endPoint y: 60, distance: 59.7
click at [52, 60] on div "beach" at bounding box center [142, 60] width 185 height 38
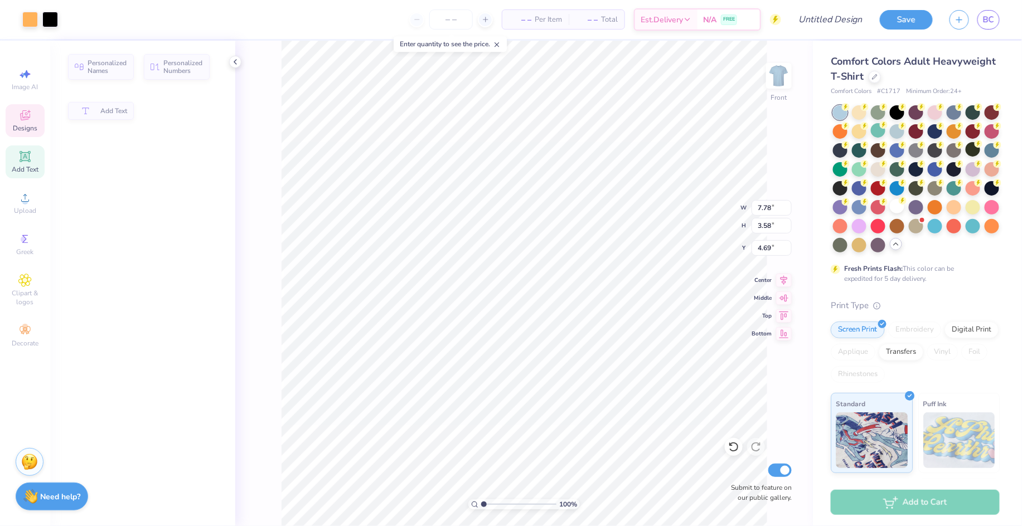
type input "7.78"
type input "3.58"
type input "4.69"
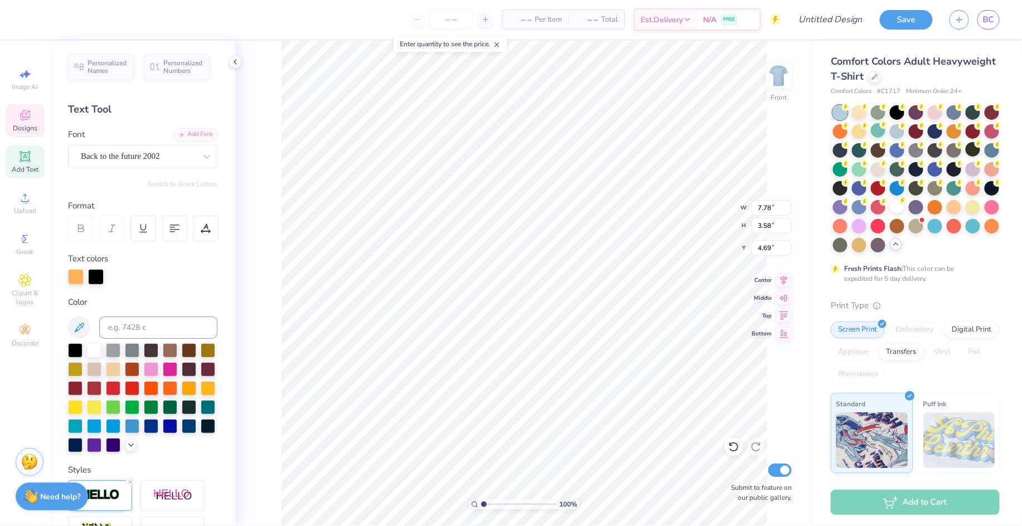
scroll to position [12, 1]
type input "11.24"
type input "12.52"
type input "3.00"
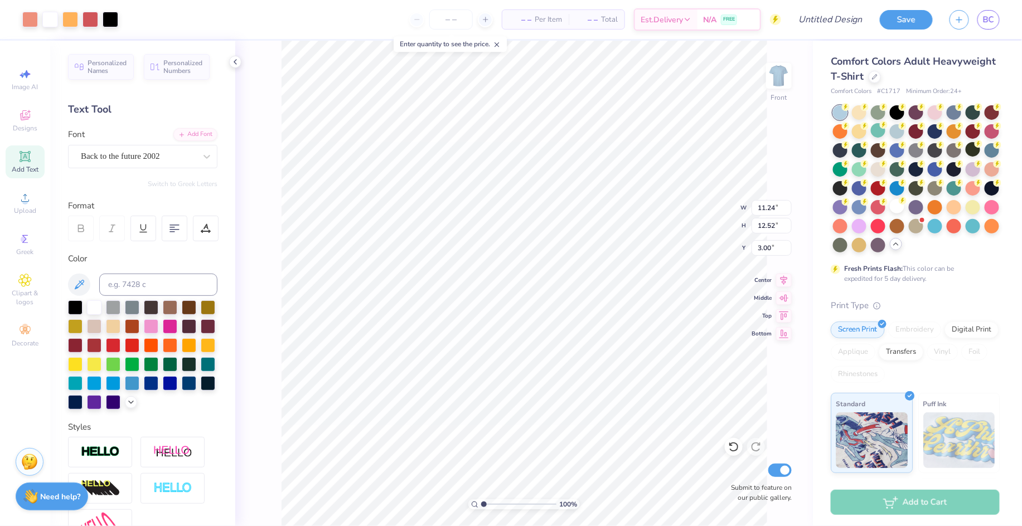
type input "11.24"
type input "12.52"
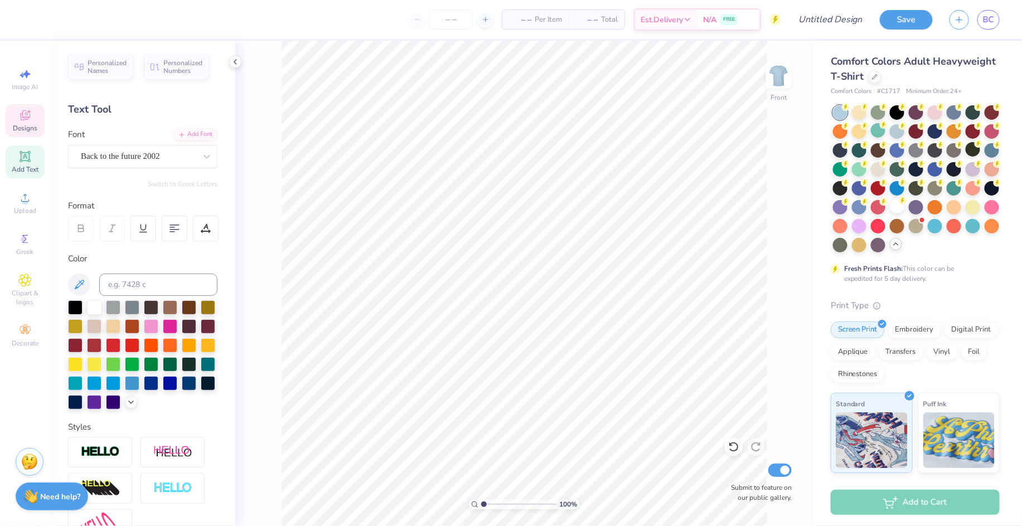
click at [19, 116] on icon at bounding box center [24, 115] width 13 height 13
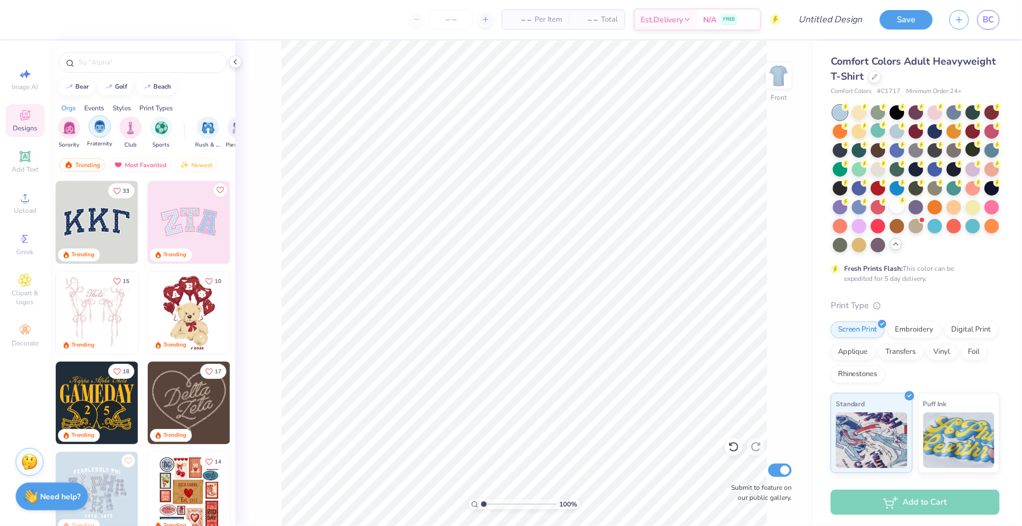
click at [91, 128] on div "filter for Fraternity" at bounding box center [100, 126] width 22 height 22
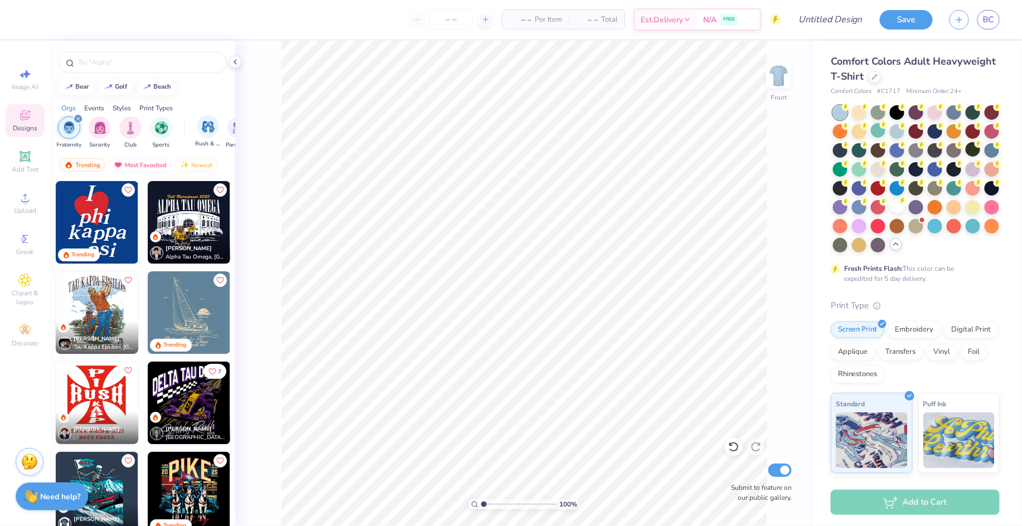
click at [212, 138] on div "Rush & Bid" at bounding box center [208, 131] width 26 height 33
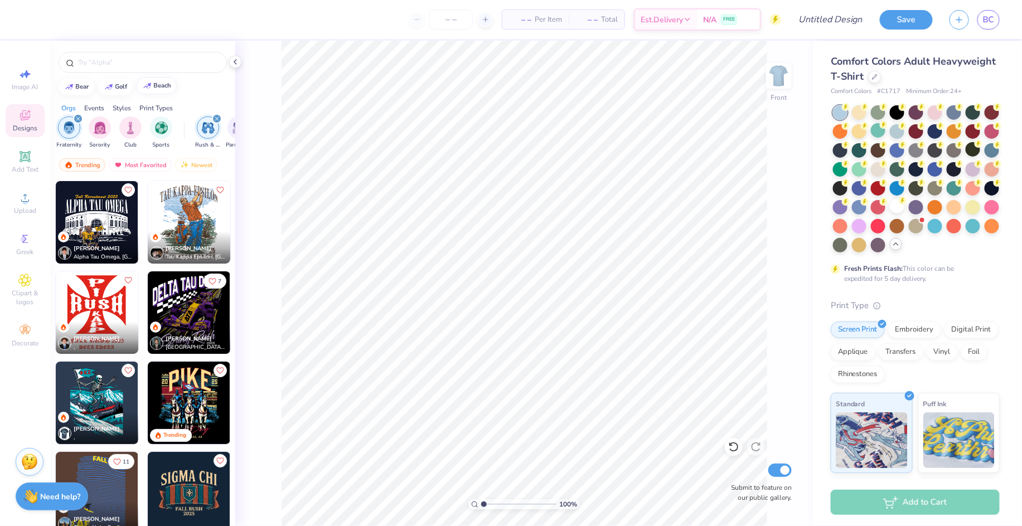
click at [163, 88] on button "beach" at bounding box center [157, 85] width 40 height 17
type input "beach"
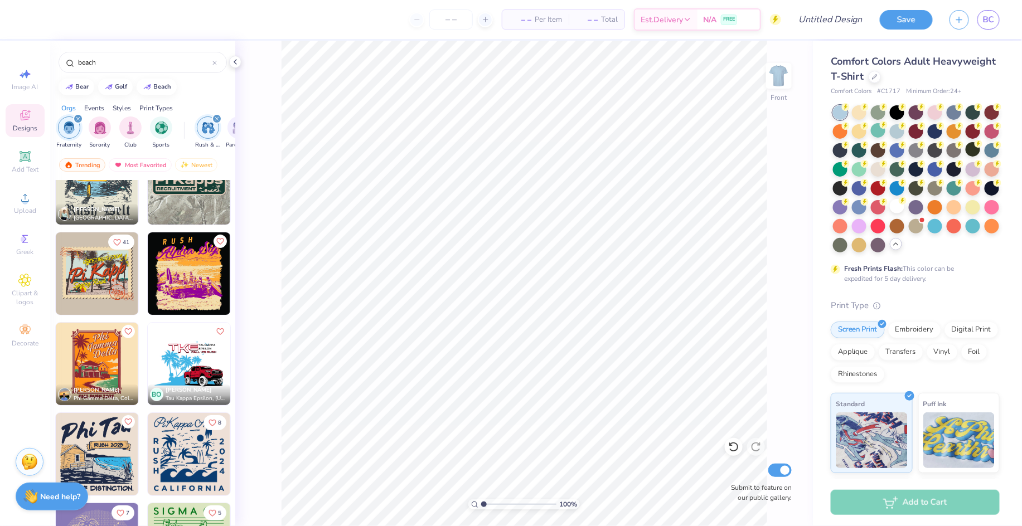
scroll to position [0, 0]
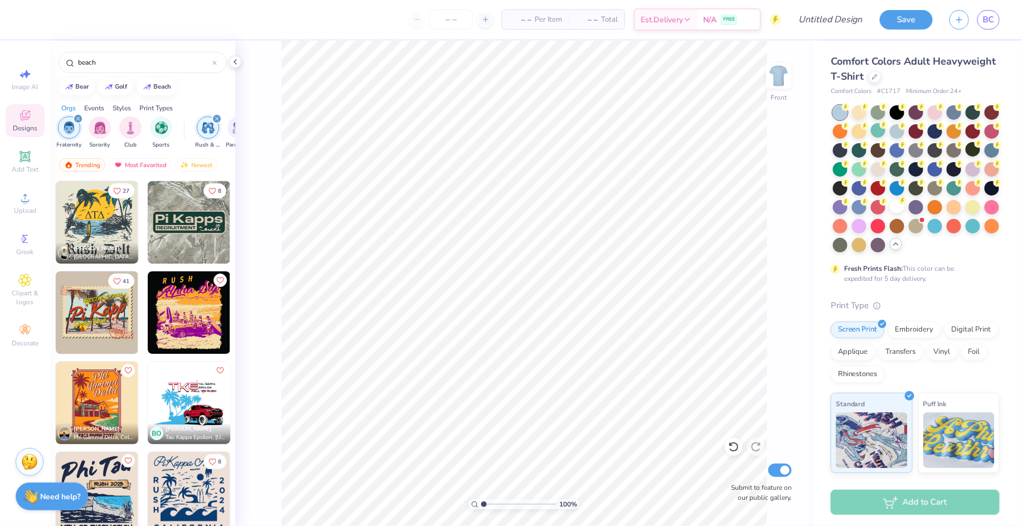
click at [187, 309] on img at bounding box center [189, 313] width 83 height 83
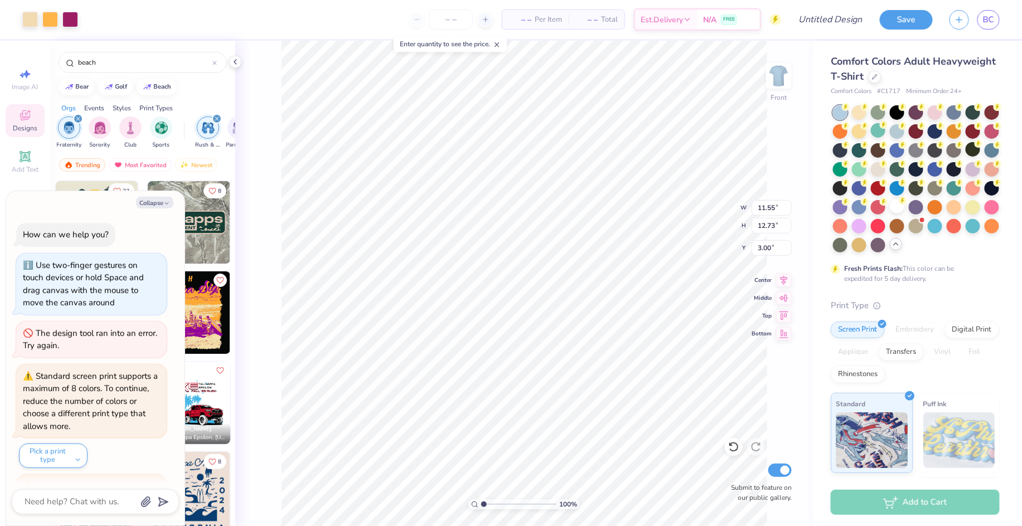
scroll to position [47, 0]
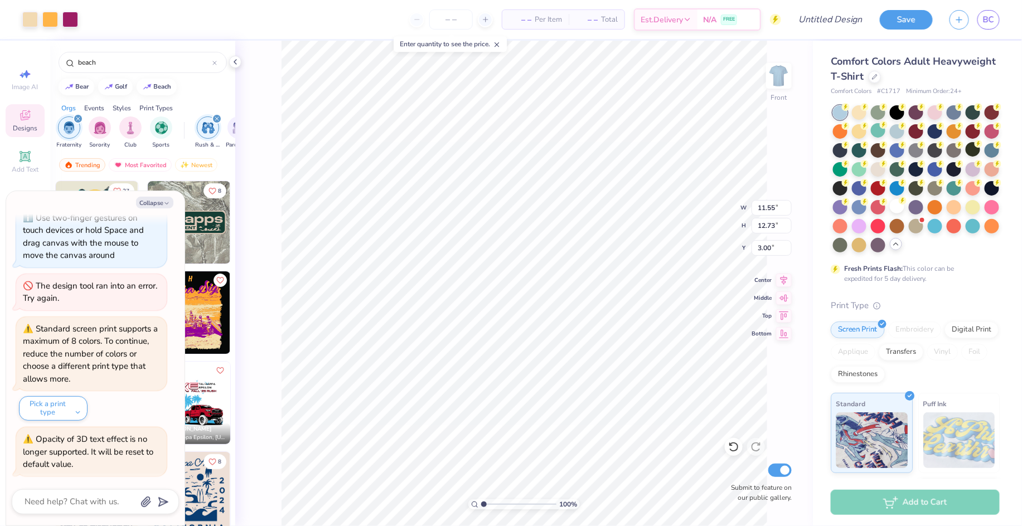
type textarea "x"
type input "11.28"
type input "3.40"
type input "3.77"
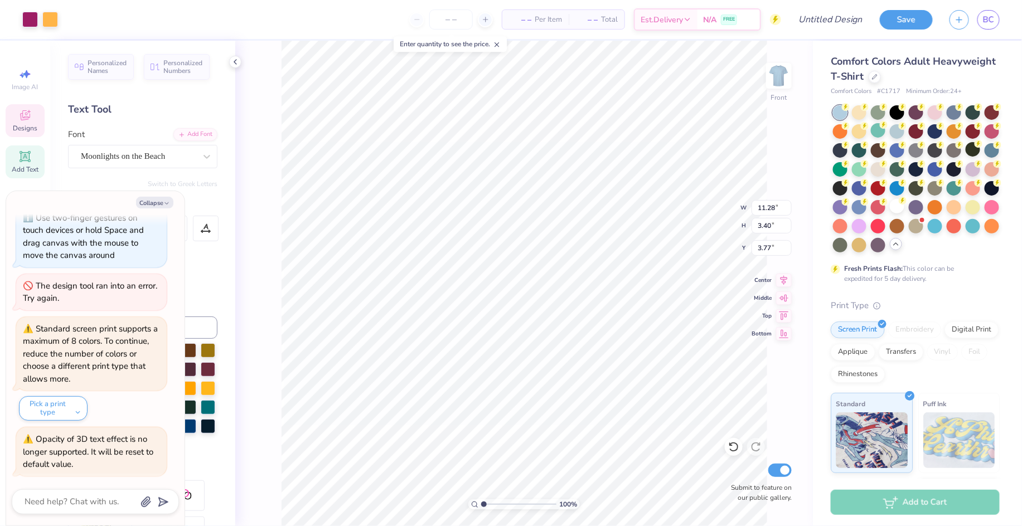
scroll to position [12, 1]
type textarea "x"
type textarea "Alpha Si"
type textarea "x"
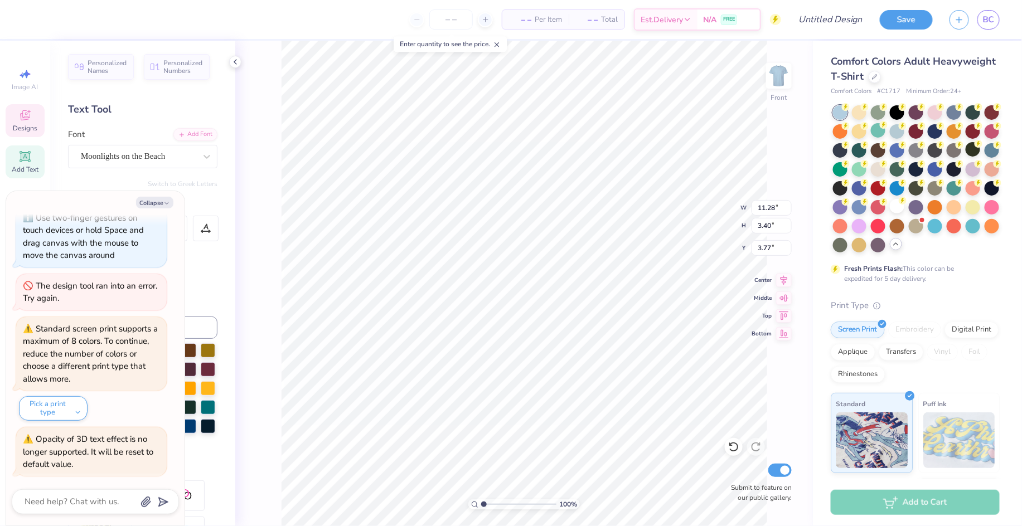
type textarea "Alpha S"
type textarea "x"
type textarea "Alpha"
type textarea "x"
type textarea "Alpha"
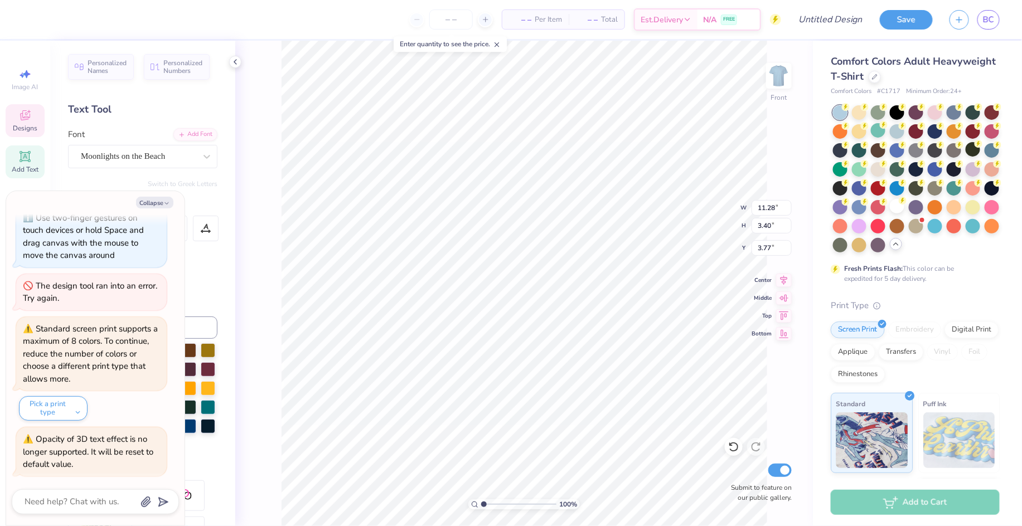
type textarea "x"
type textarea "Alph"
type textarea "x"
type textarea "Alp"
type textarea "x"
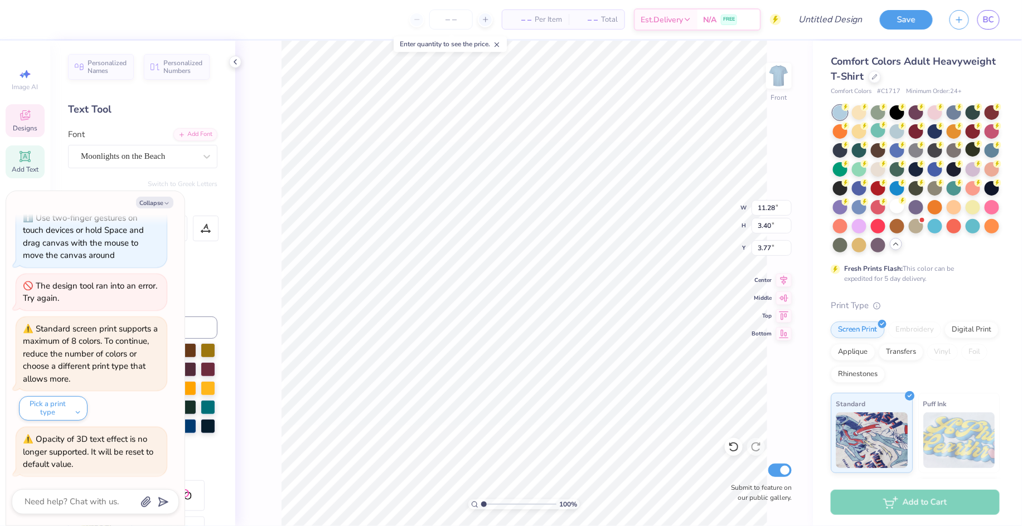
type textarea "Al"
type textarea "x"
type textarea "A"
type textarea "x"
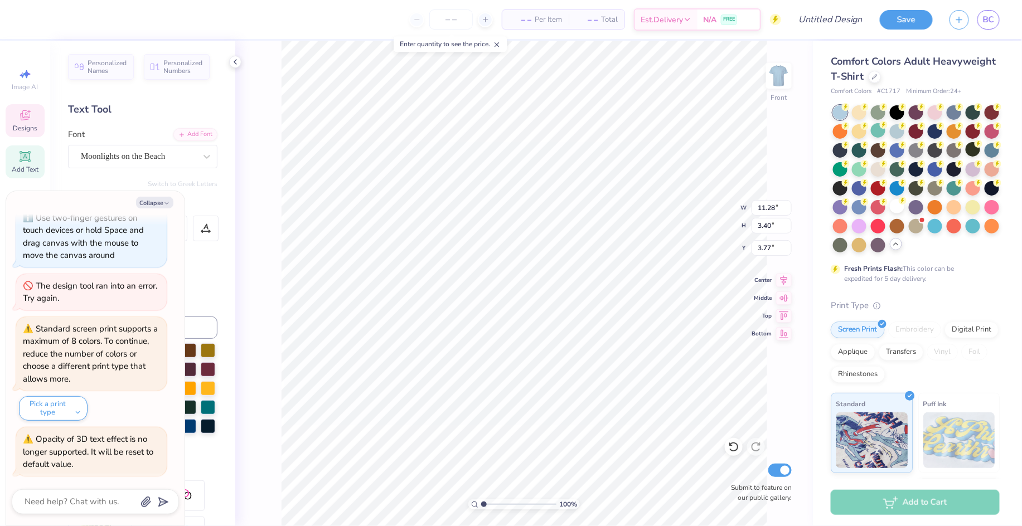
type textarea "x"
type textarea "D"
type textarea "x"
type textarea "De"
type textarea "x"
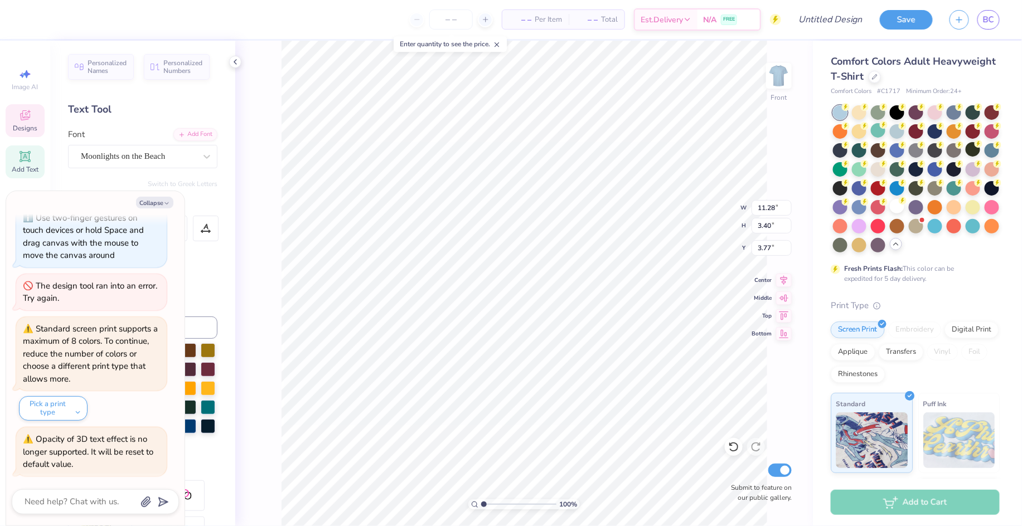
type textarea "Del"
type textarea "x"
type textarea "Delt"
type textarea "x"
type textarea "Delta"
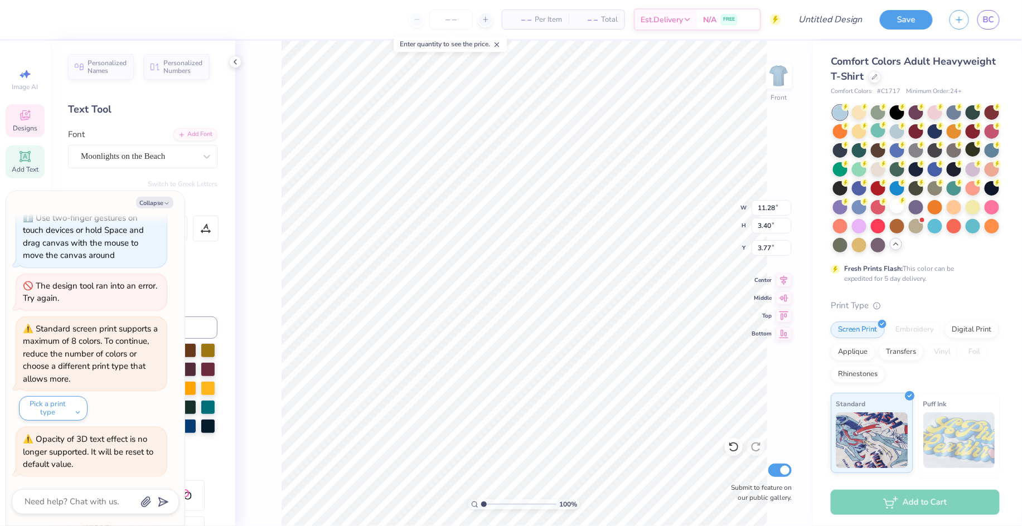
type textarea "x"
type textarea "Delta"
type textarea "x"
type textarea "Delta S"
type textarea "x"
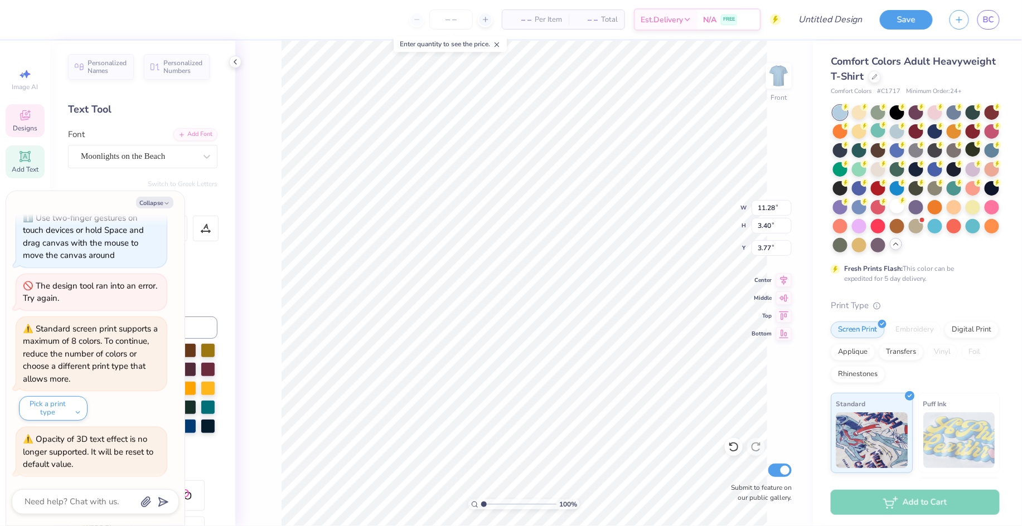
type textarea "Delta Si"
type textarea "x"
type textarea "Delta Sig"
type textarea "x"
type textarea "Delta Sigm"
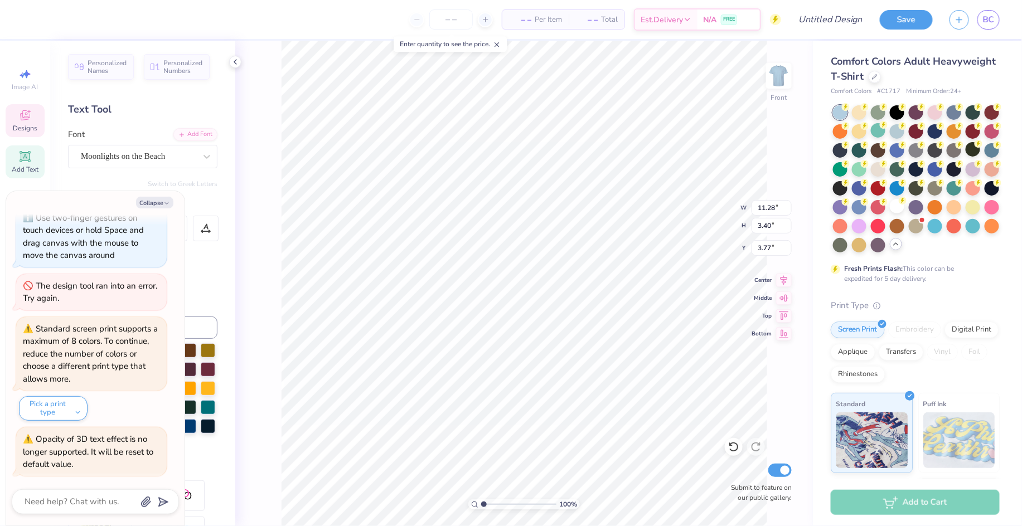
type textarea "x"
type textarea "Delta Sigma"
type textarea "x"
type textarea "Delta Sigma"
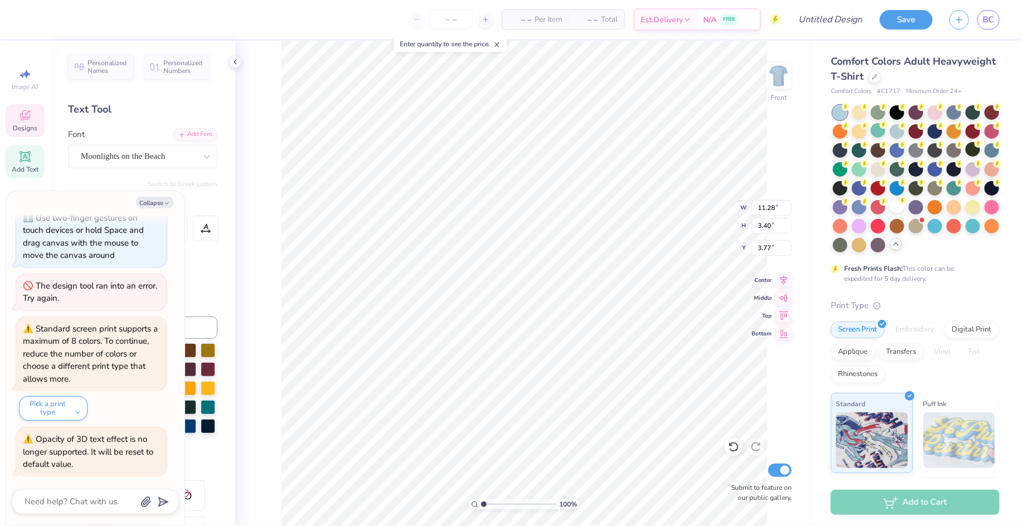
type textarea "x"
type textarea "Delta Sigma P"
type textarea "x"
type textarea "Delta Sigma Pi"
click at [154, 204] on button "Collapse" at bounding box center [154, 203] width 37 height 12
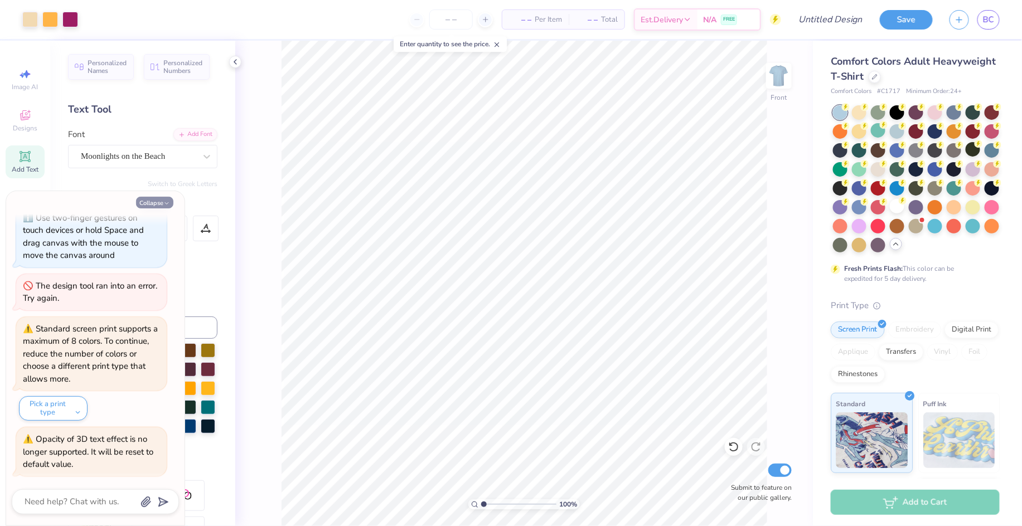
type textarea "x"
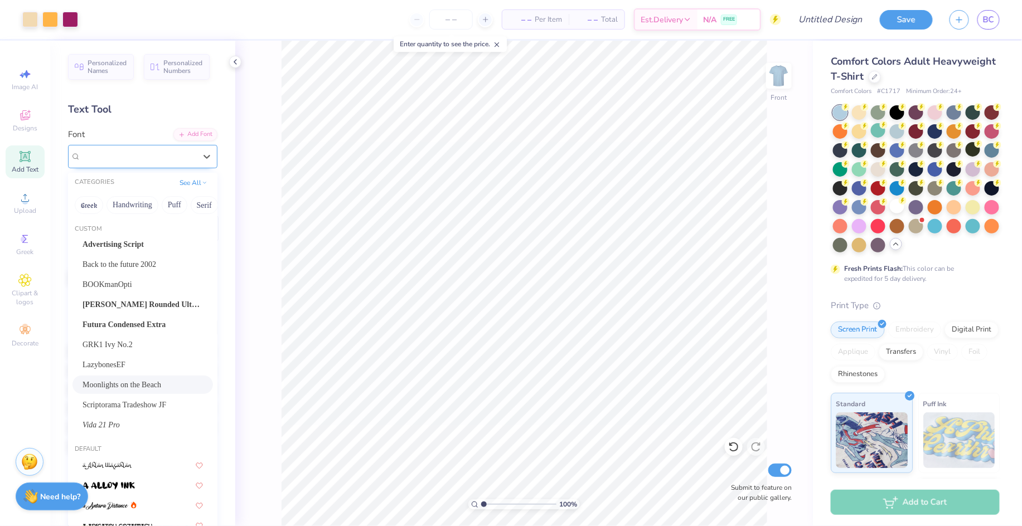
drag, startPoint x: 187, startPoint y: 157, endPoint x: 166, endPoint y: 159, distance: 21.3
click at [166, 159] on div "Moonlights on the Beach" at bounding box center [138, 156] width 115 height 13
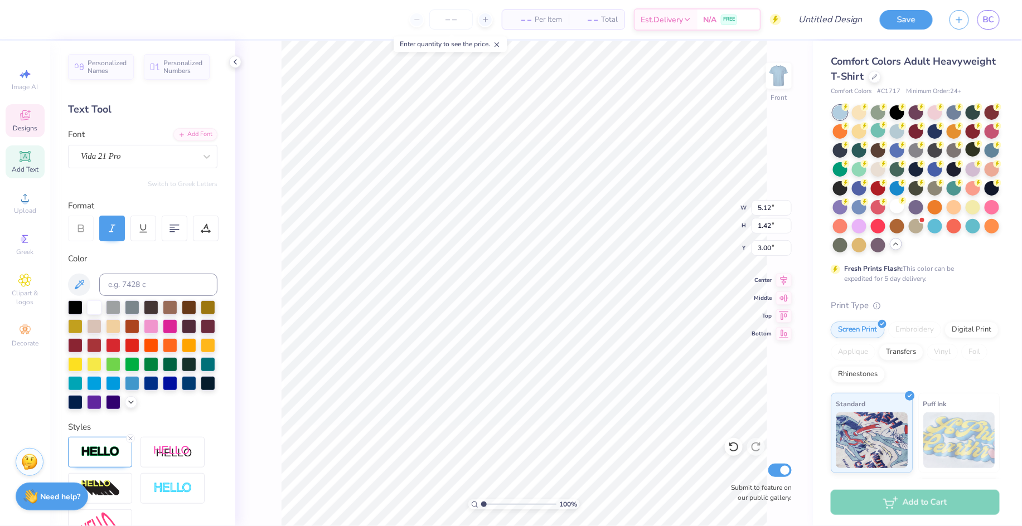
scroll to position [12, 1]
click at [211, 228] on div at bounding box center [206, 229] width 26 height 26
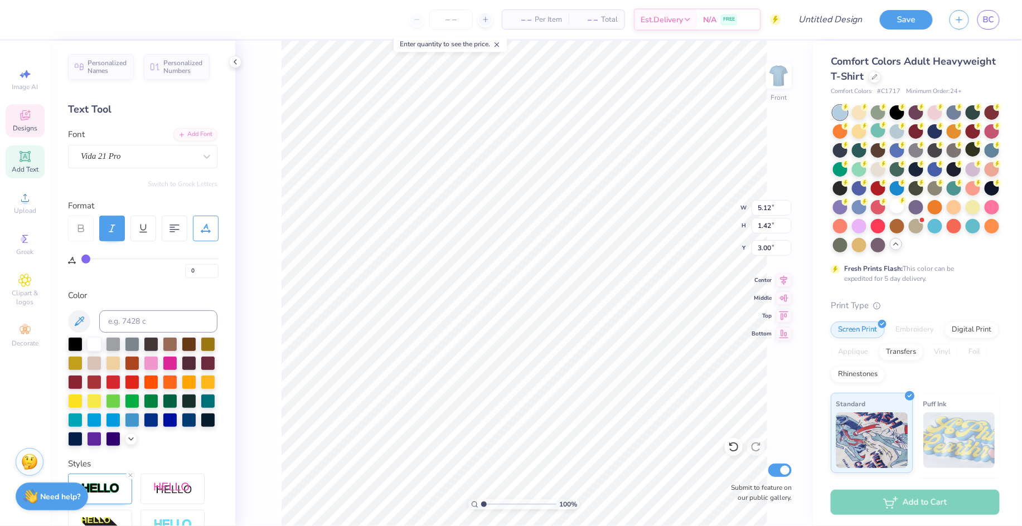
click at [211, 228] on div at bounding box center [206, 229] width 26 height 26
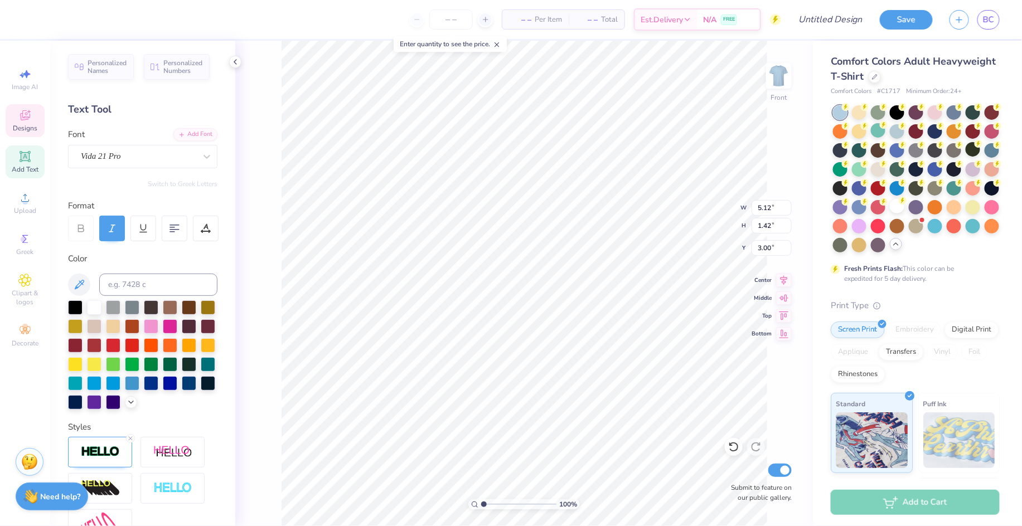
scroll to position [12, 3]
type textarea "Fall Rush 2025"
click at [183, 160] on div "Vida 21 Pro" at bounding box center [138, 156] width 117 height 17
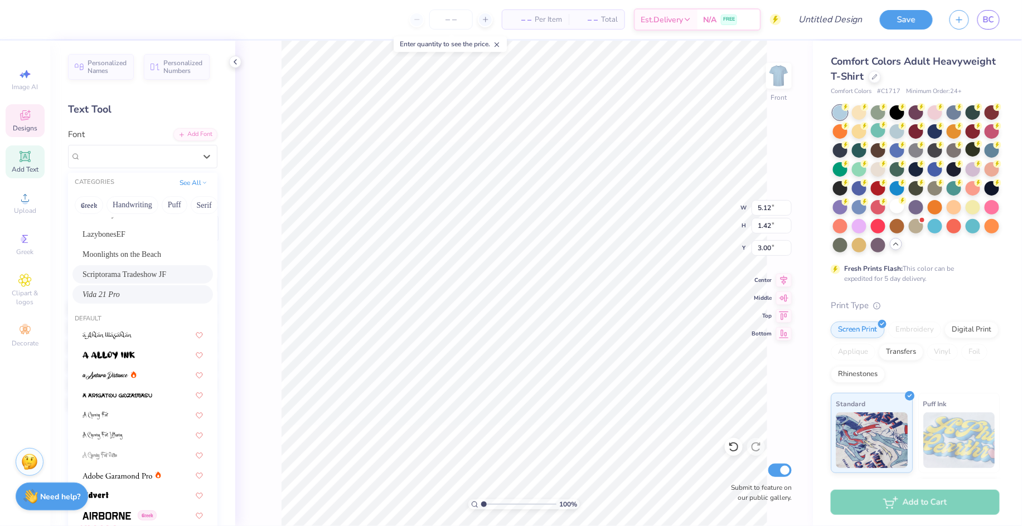
scroll to position [132, 0]
click at [270, 309] on div "100 % Front W 5.12 5.12 " H 1.42 1.42 " Y 3.00 3.00 " Center Middle Top Bottom …" at bounding box center [524, 284] width 578 height 486
click at [25, 163] on icon at bounding box center [24, 156] width 13 height 13
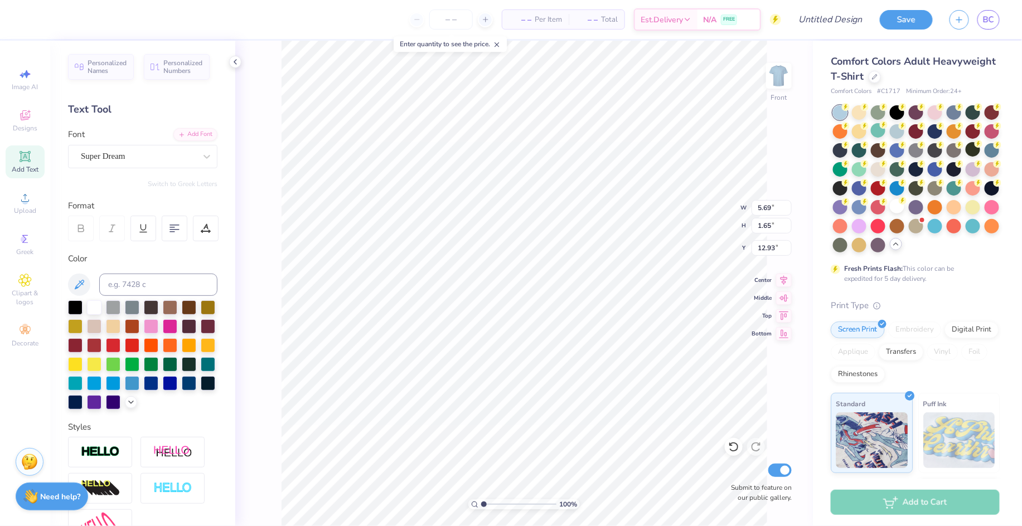
type input "5.69"
type input "1.65"
type input "16.07"
type textarea "T"
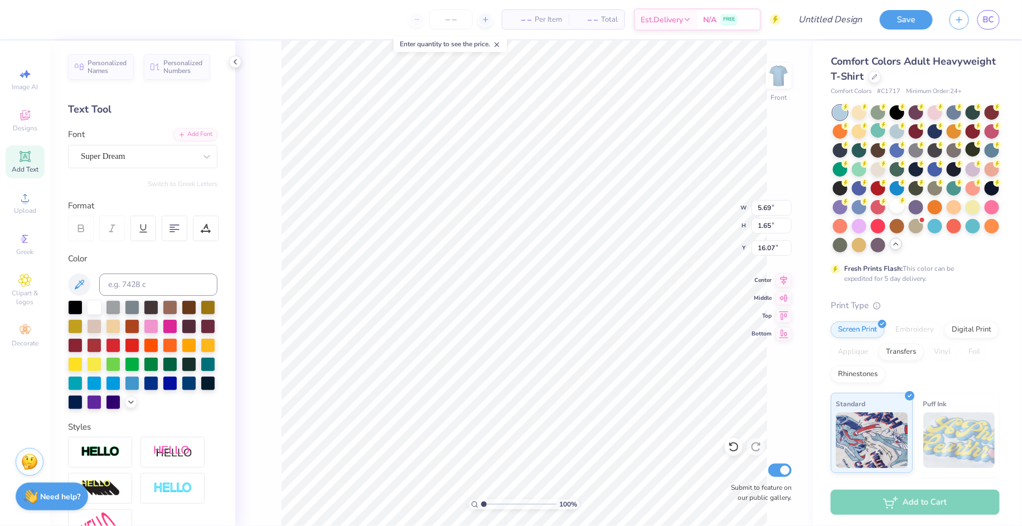
scroll to position [12, 7]
type textarea "High Tides, Higher Standards"
click at [186, 331] on div "– – Per Item – – Total Est. Delivery N/A FREE Design Title Save BC Image AI Des…" at bounding box center [511, 263] width 1022 height 526
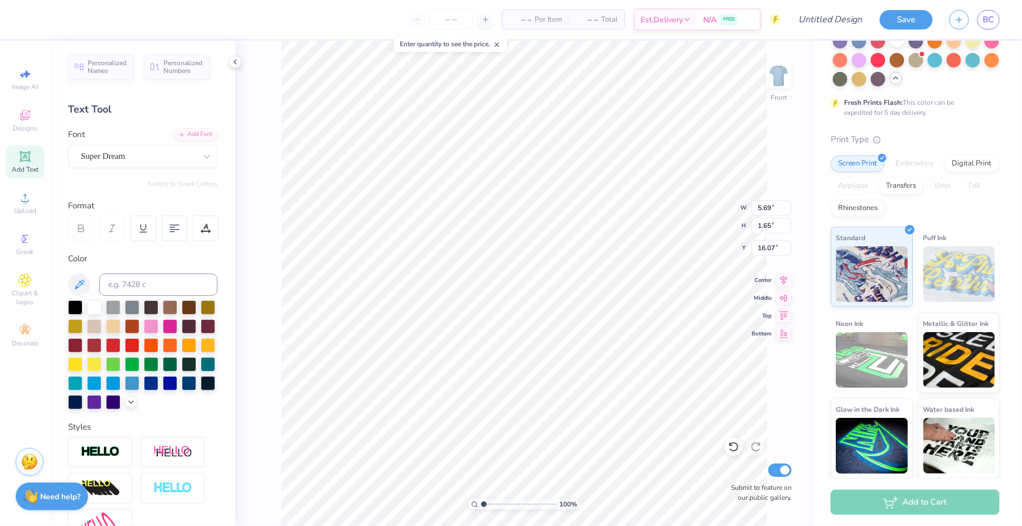
scroll to position [0, 0]
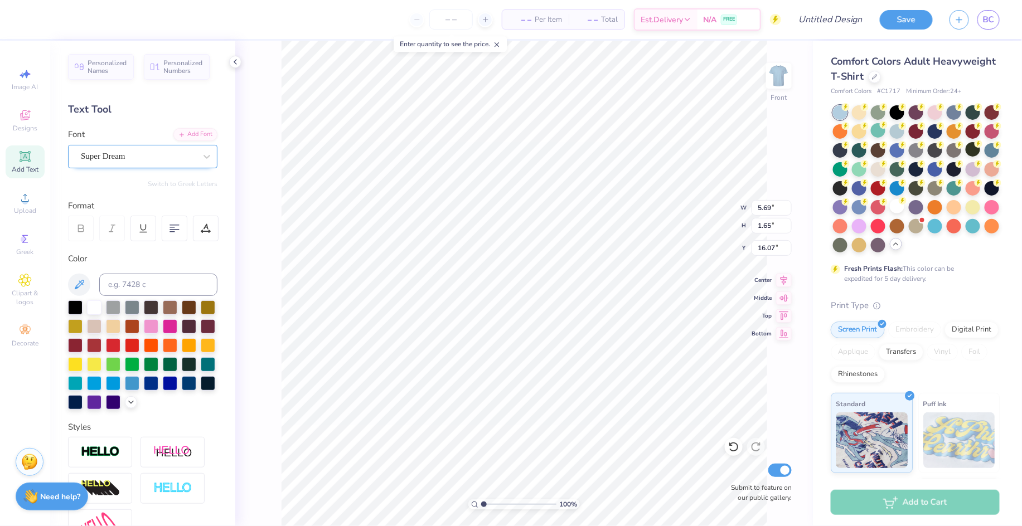
click at [183, 151] on div "Super Dream" at bounding box center [138, 156] width 117 height 17
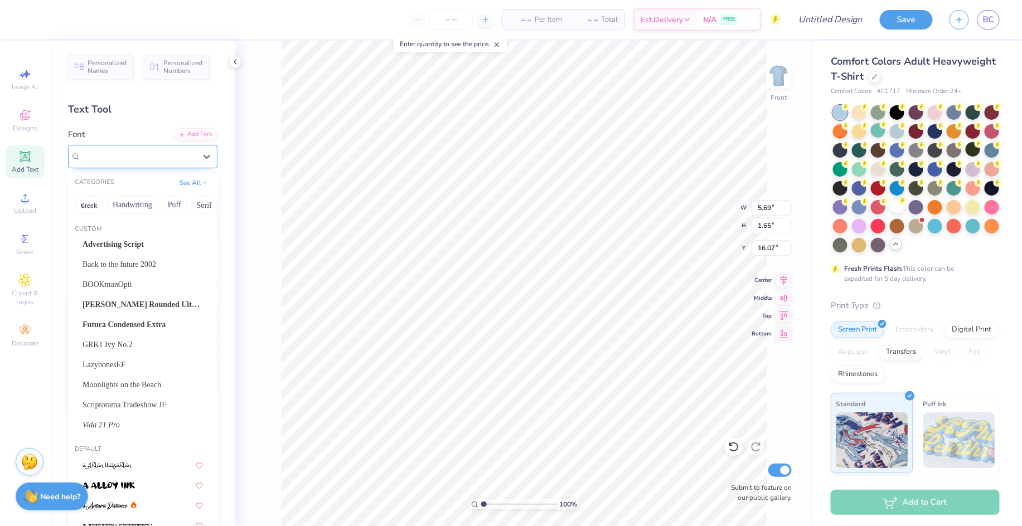
click at [183, 151] on div "Super Dream" at bounding box center [138, 156] width 115 height 13
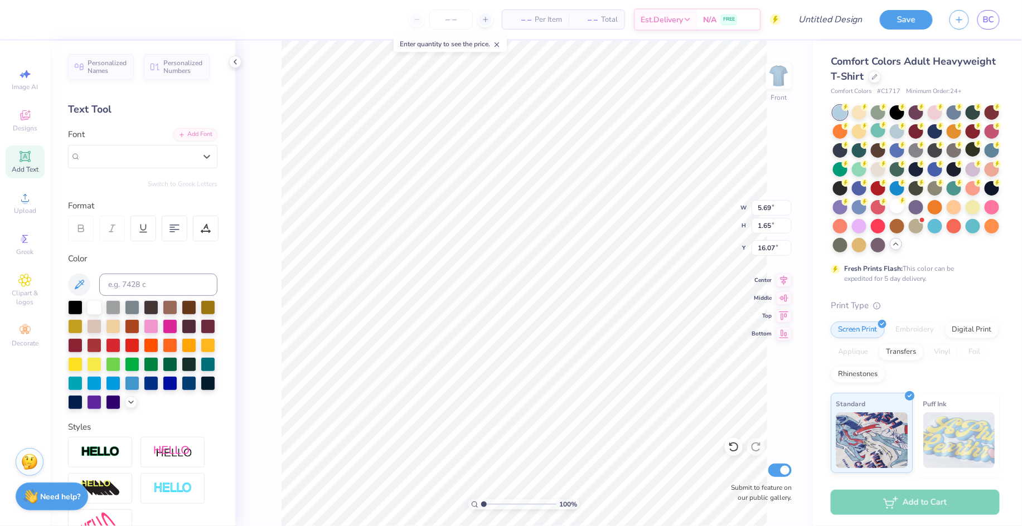
click at [51, 438] on div "Need help? Chat with us." at bounding box center [52, 497] width 72 height 28
type textarea "x"
type input "14.53"
type input "0.95"
type input "16.42"
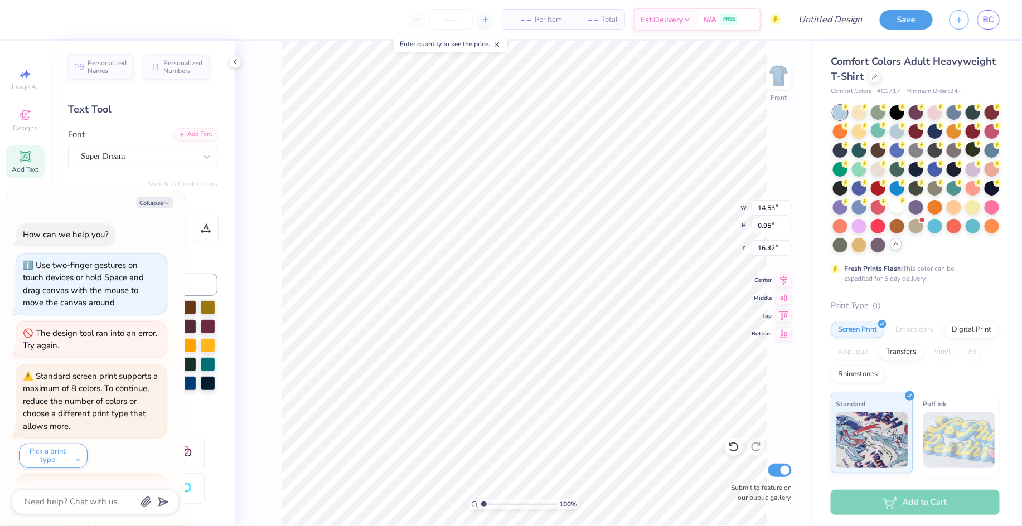
scroll to position [47, 0]
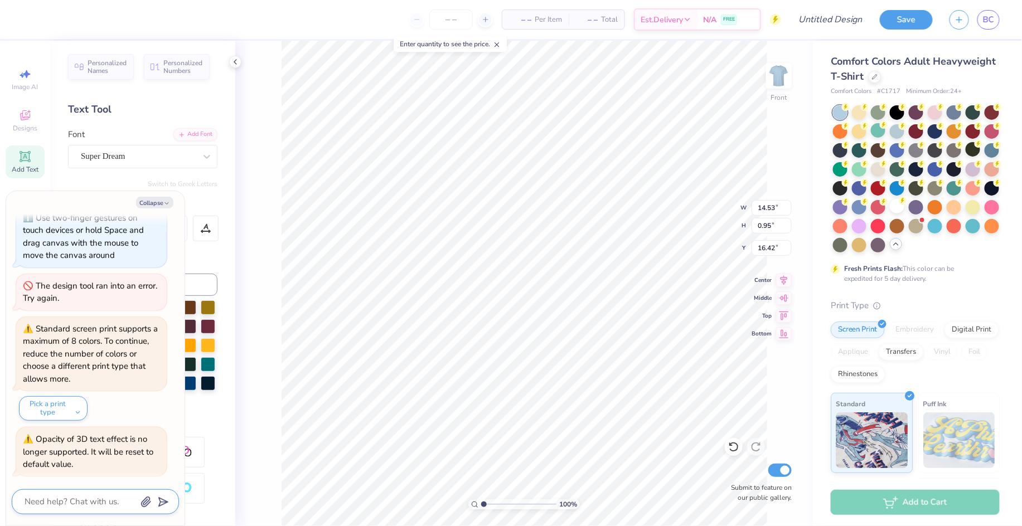
click at [70, 438] on textarea at bounding box center [79, 502] width 113 height 15
type textarea "x"
type textarea "h"
type textarea "x"
type textarea "how"
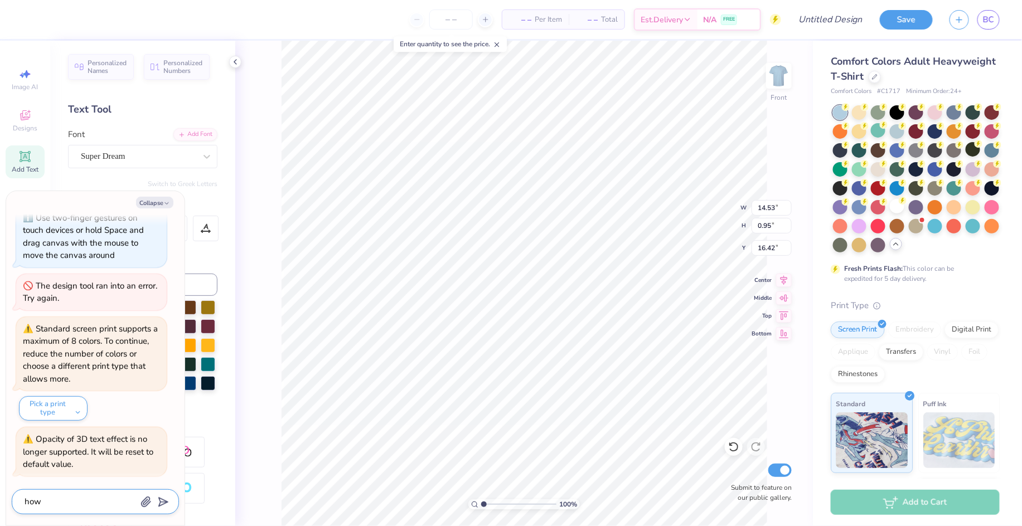
type textarea "x"
type textarea "how"
type textarea "x"
type textarea "how to"
type textarea "x"
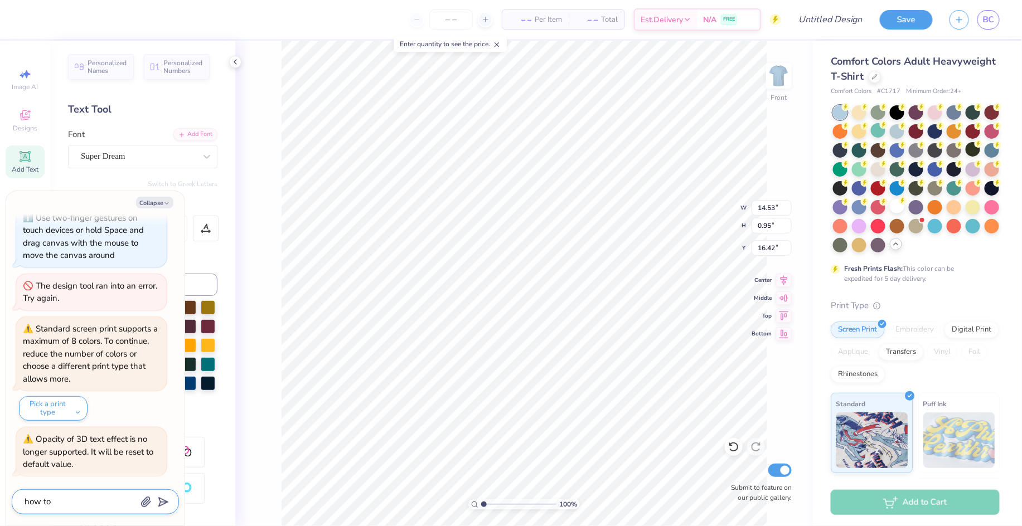
type textarea "how to"
type textarea "x"
type textarea "how to c"
type textarea "x"
type textarea "how to cha"
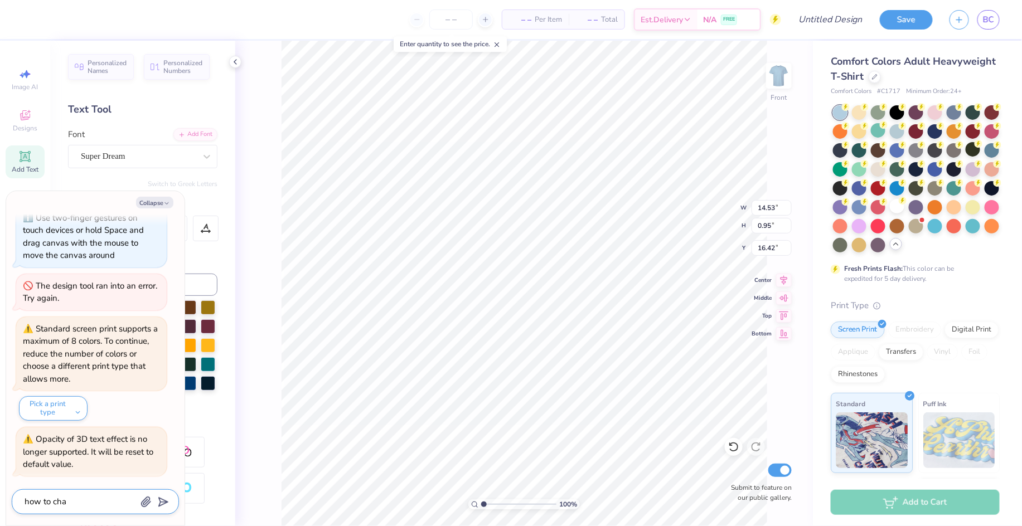
type textarea "x"
type textarea "how to [PERSON_NAME]"
type textarea "x"
type textarea "how to change"
type textarea "x"
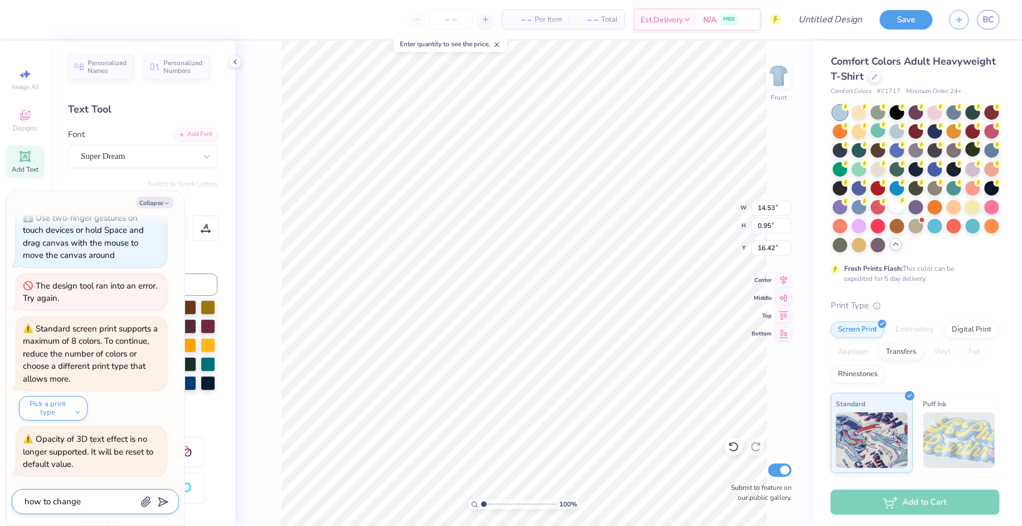
type textarea "how to change"
type textarea "x"
type textarea "how to change f"
type textarea "x"
type textarea "how to change fo"
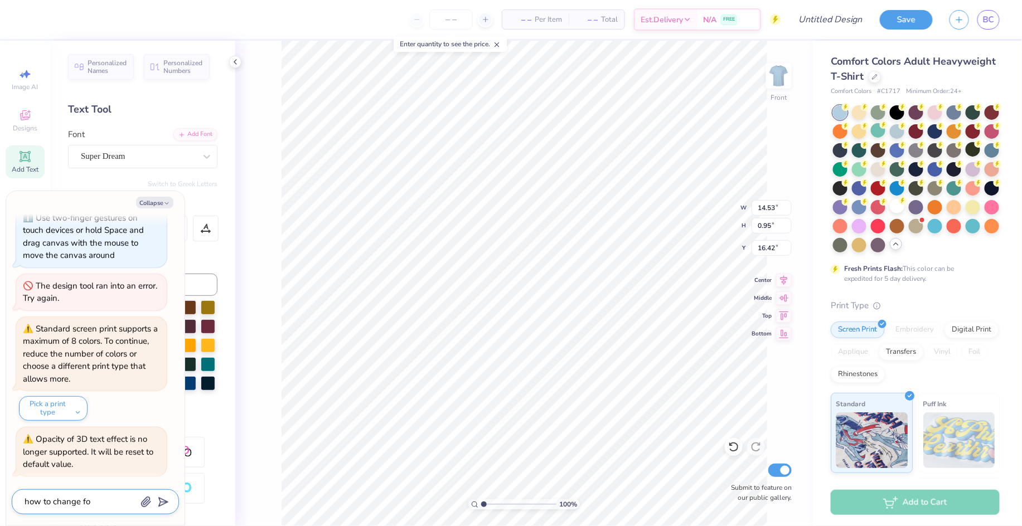
type textarea "x"
type textarea "how to change f"
type textarea "x"
type textarea "how to change fo"
type textarea "x"
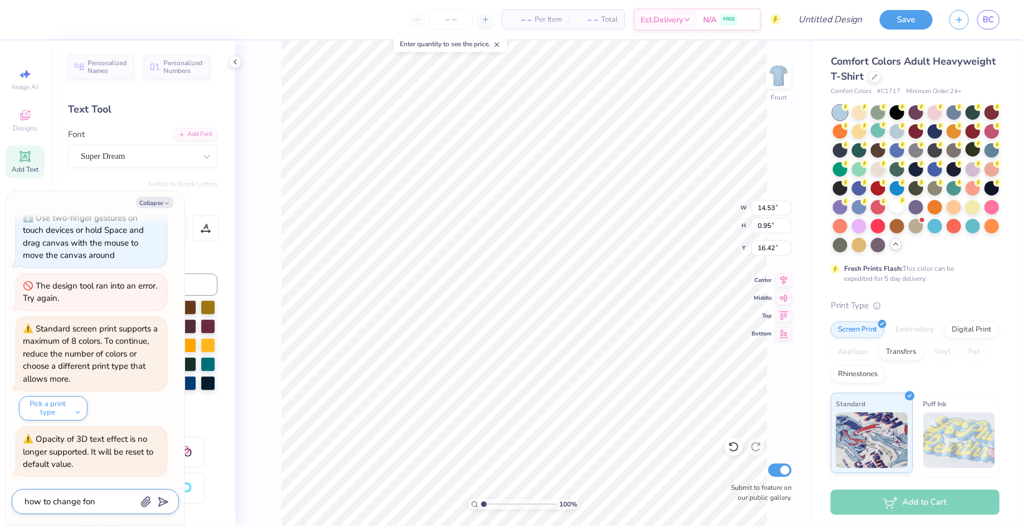
type textarea "how to change font"
type textarea "x"
type textarea "how to change font"
type textarea "x"
type textarea "how to change font s"
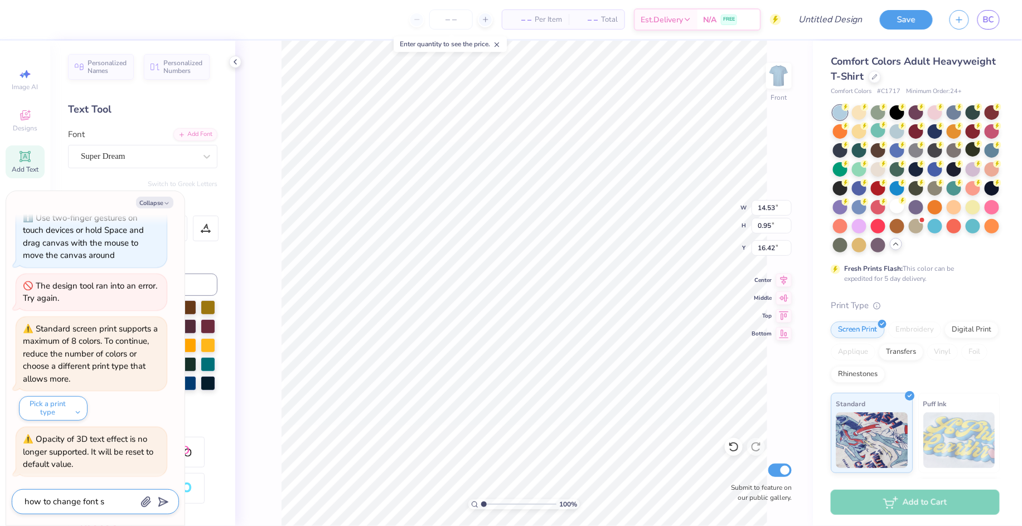
type textarea "x"
type textarea "how to change font si"
type textarea "x"
type textarea "how to change font siz"
type textarea "x"
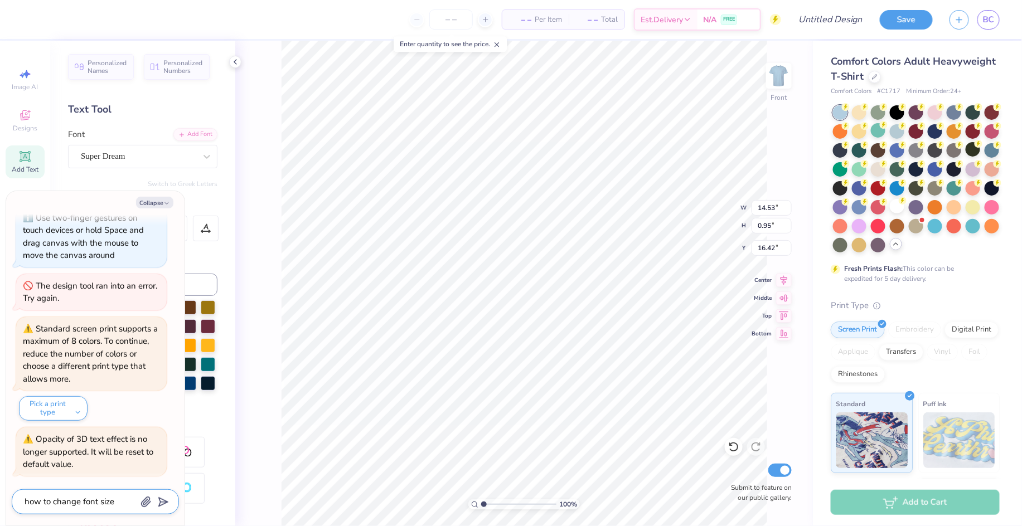
type textarea "how to change font size"
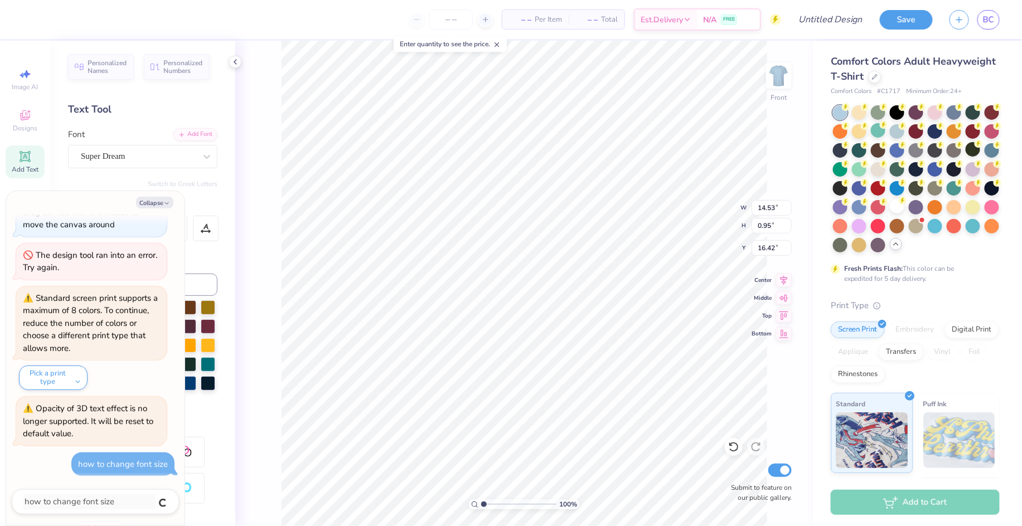
type textarea "x"
type input "11.84"
type input "0.77"
type input "16.59"
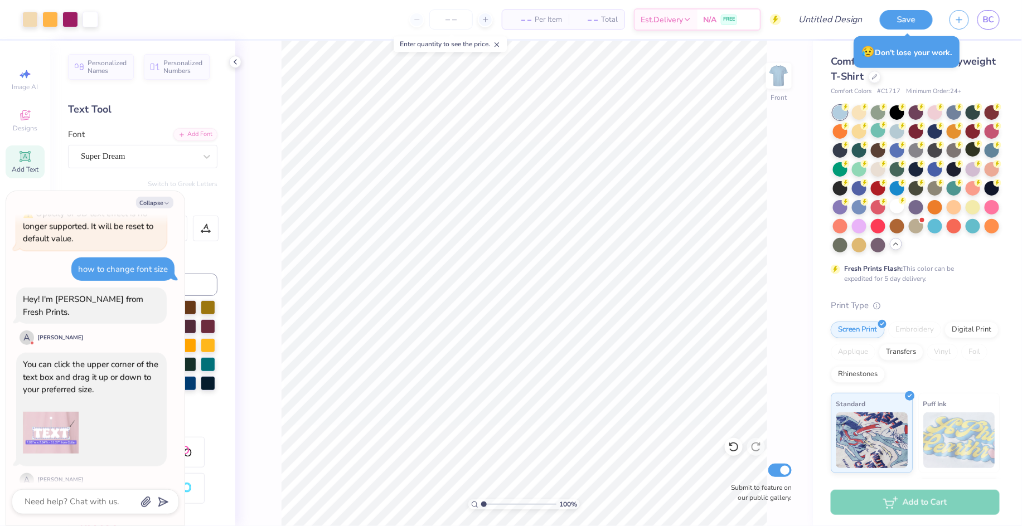
scroll to position [429, 0]
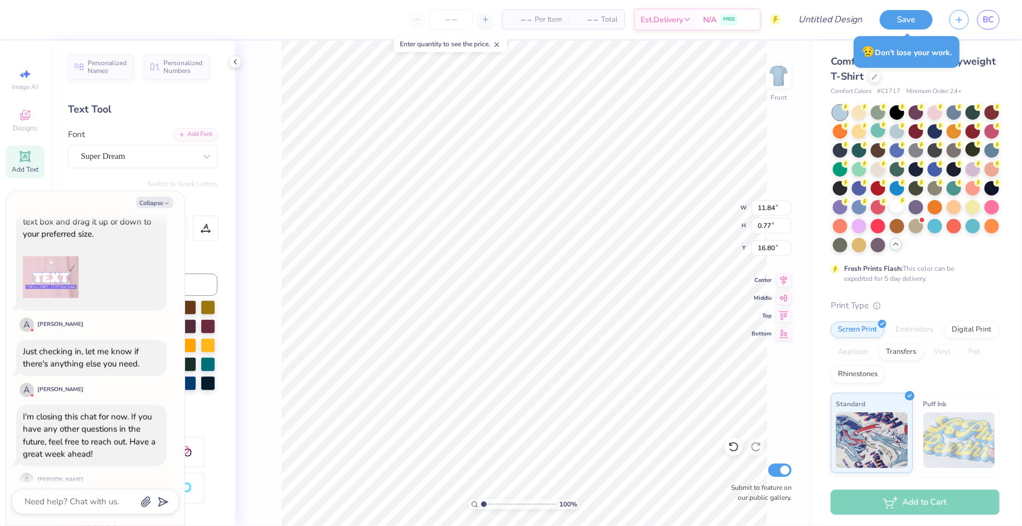
type textarea "x"
type input "11.83"
type input "1.24"
type input "16.56"
type textarea "x"
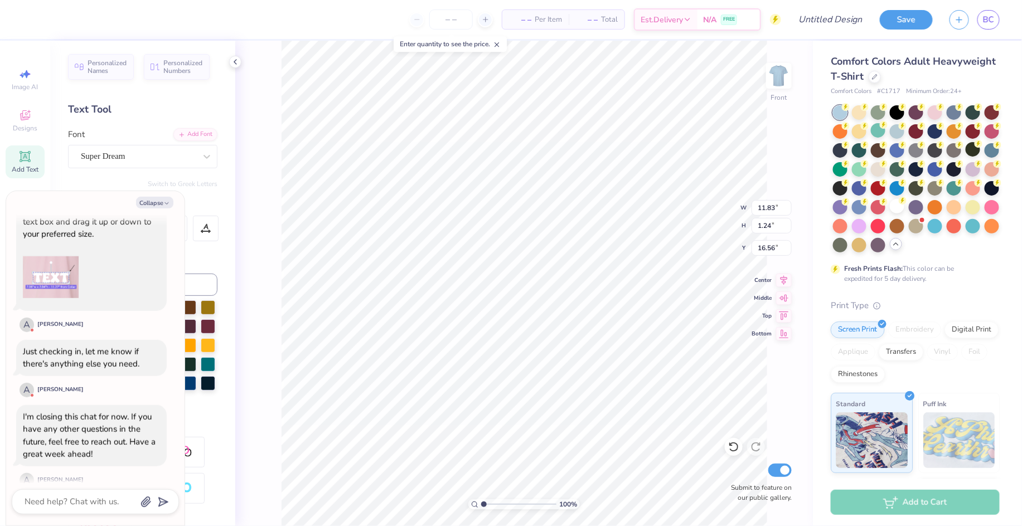
type input "15.11"
type textarea "x"
type input "14.49"
click at [779, 83] on img at bounding box center [779, 76] width 45 height 45
click at [851, 20] on button "Save" at bounding box center [906, 18] width 53 height 20
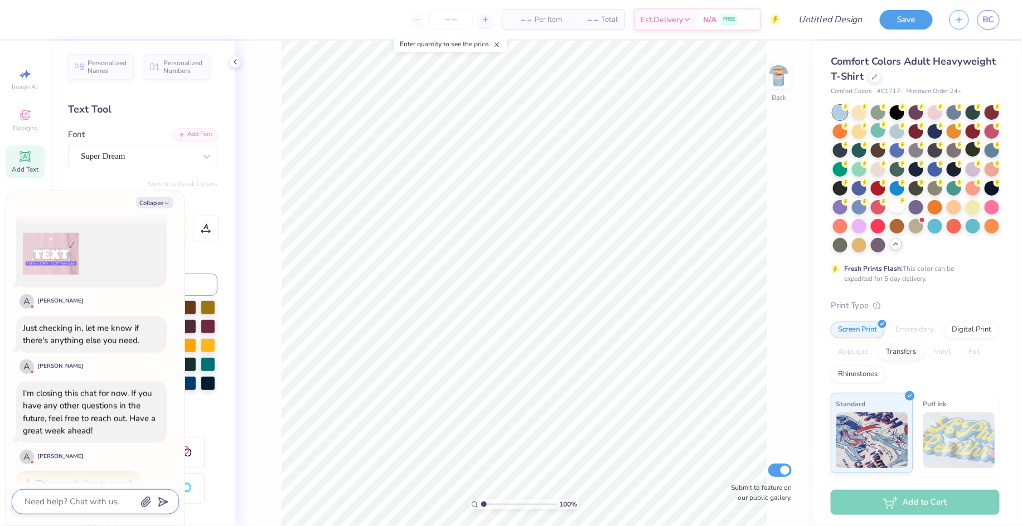
scroll to position [459, 0]
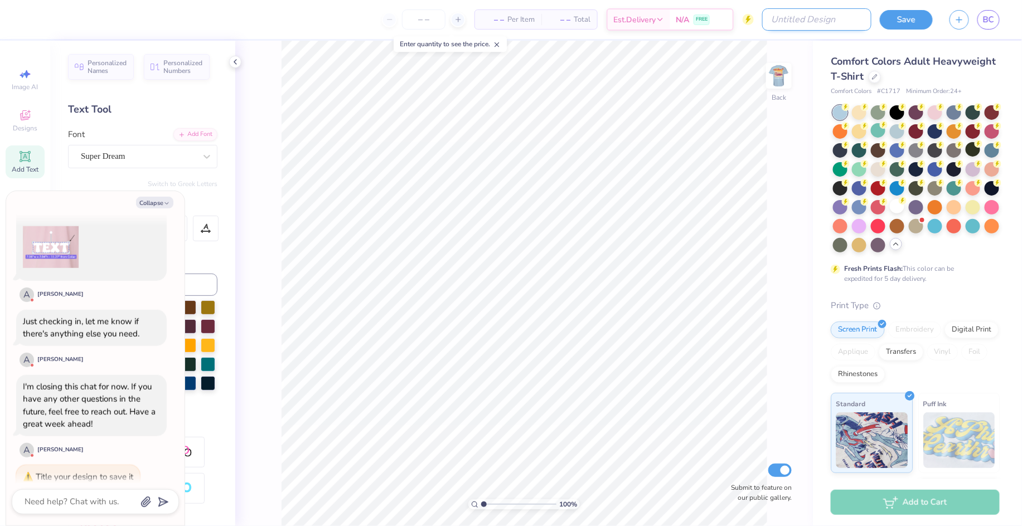
type textarea "x"
click at [830, 12] on input "Design Title" at bounding box center [816, 19] width 109 height 22
type input "D"
type textarea "x"
type input "DS"
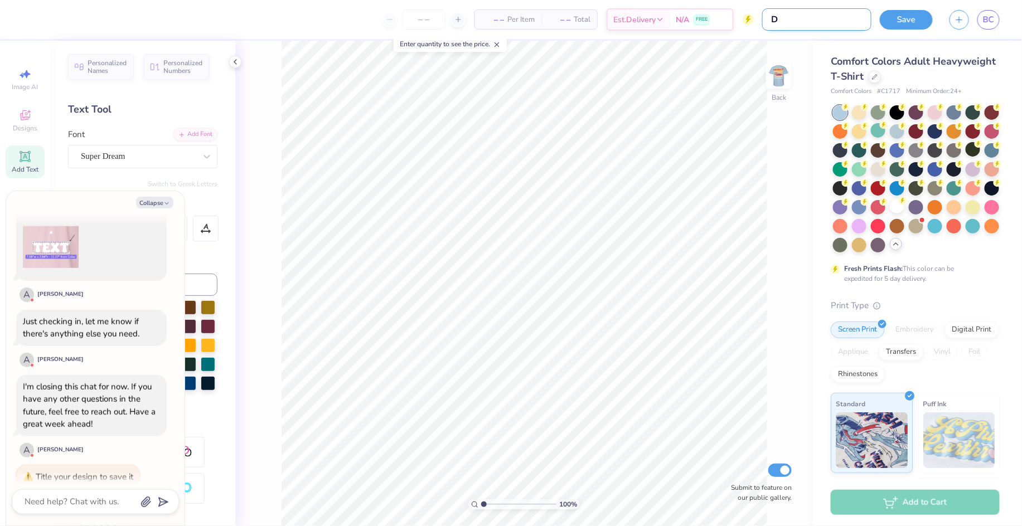
type textarea "x"
type input "DSP"
type textarea "x"
type input "DSP"
type textarea "x"
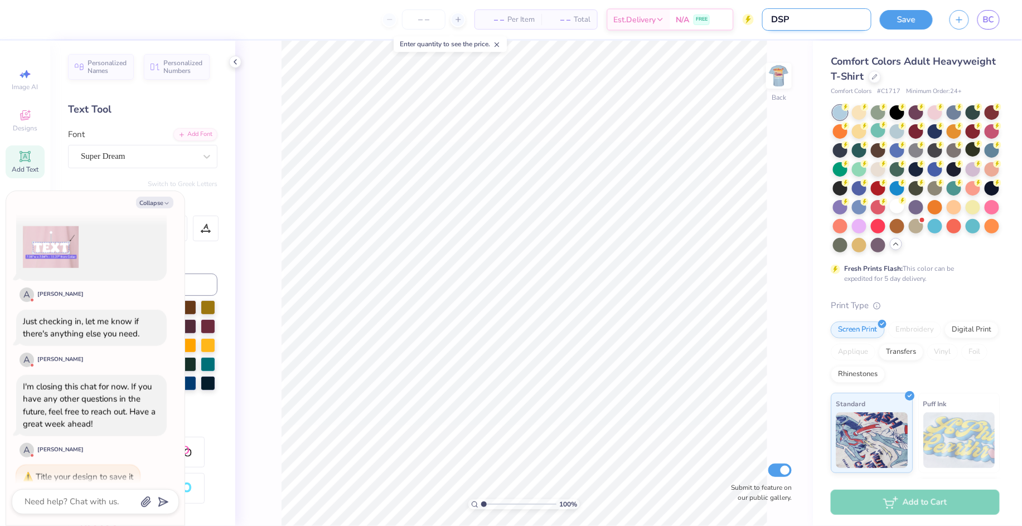
type input "DSP R"
type textarea "x"
type input "DSP RU"
type textarea "x"
type input "DSP RUS"
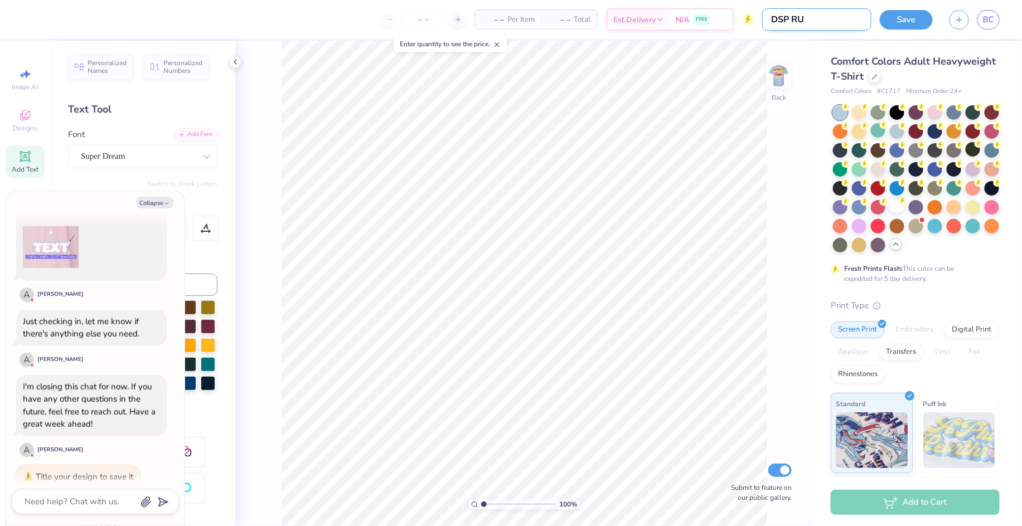
type textarea "x"
type input "DSP RUSH"
type textarea "x"
type input "DSP RUSH"
type textarea "x"
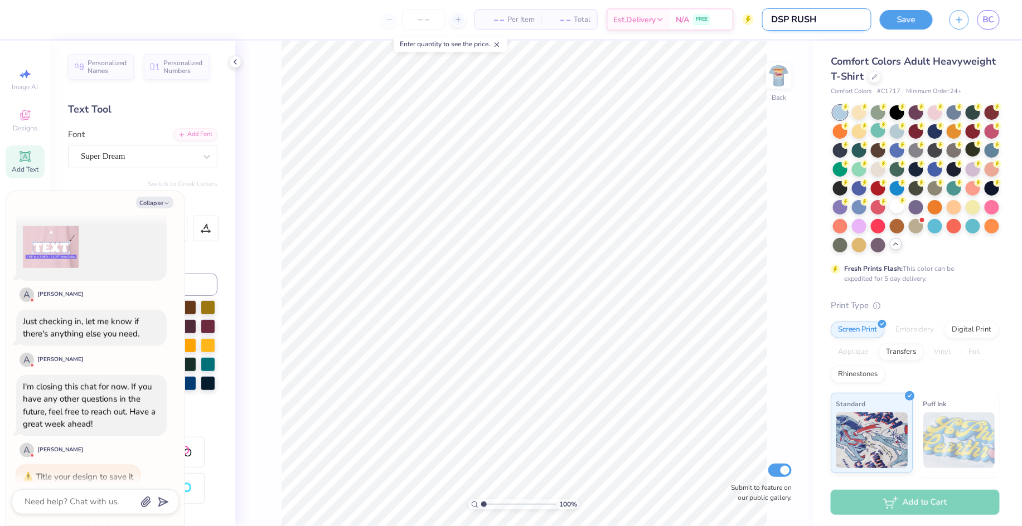
type input "DSP RUSH F"
type textarea "x"
type input "DSP RUSH F2"
type textarea "x"
type input "DSP RUSH F25"
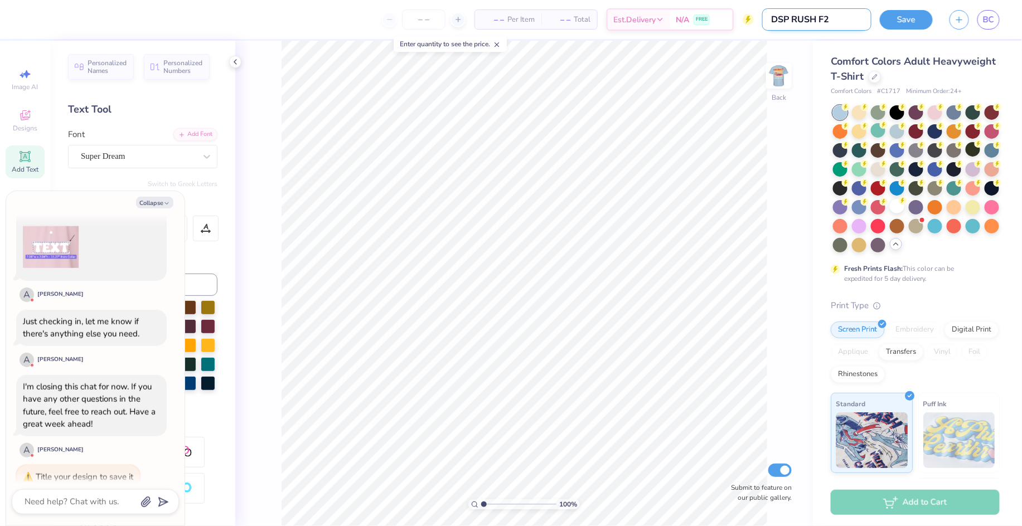
type textarea "x"
type input "DSP RUSH F25"
click at [851, 21] on button "Save" at bounding box center [906, 18] width 53 height 20
click at [851, 18] on div "Save" at bounding box center [906, 20] width 53 height 20
click at [159, 200] on button "Collapse" at bounding box center [154, 203] width 37 height 12
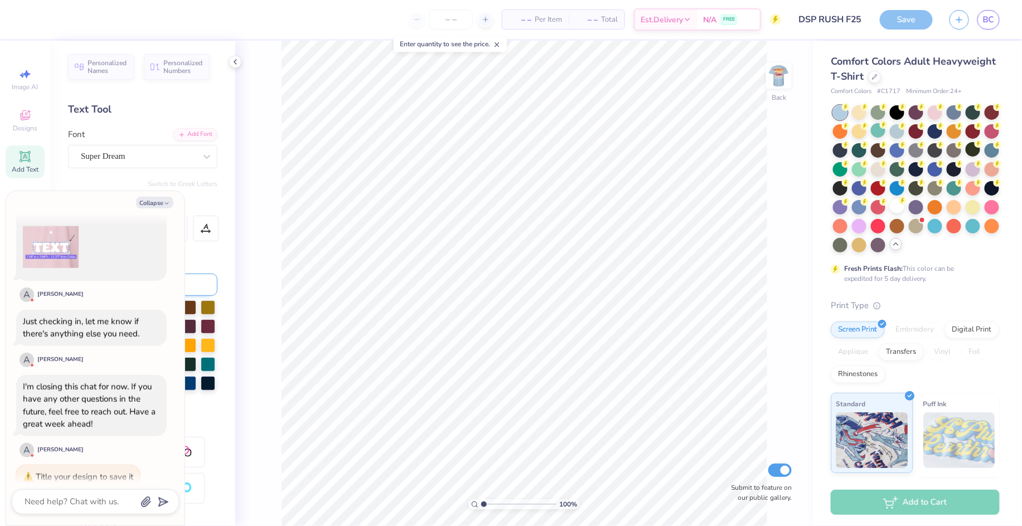
click at [158, 204] on button "Collapse" at bounding box center [154, 203] width 37 height 12
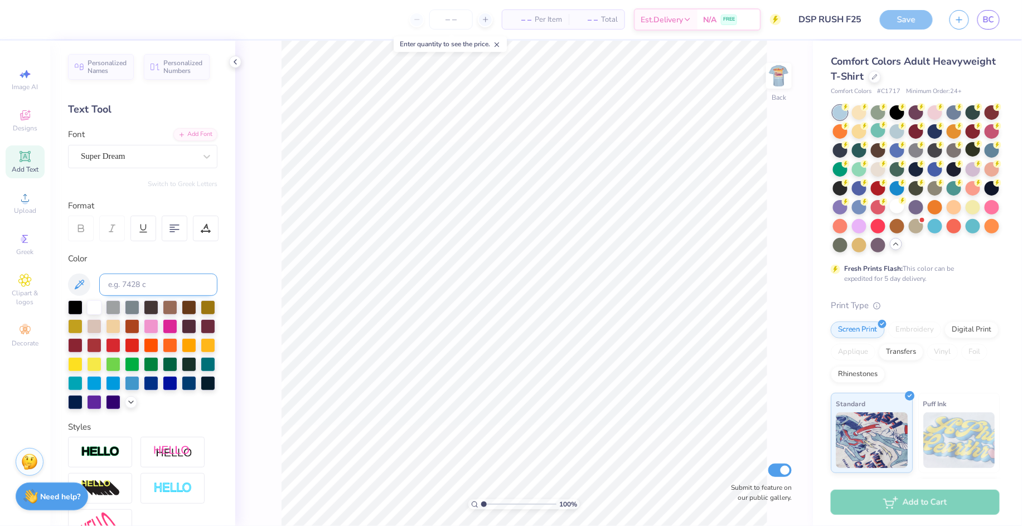
type textarea "x"
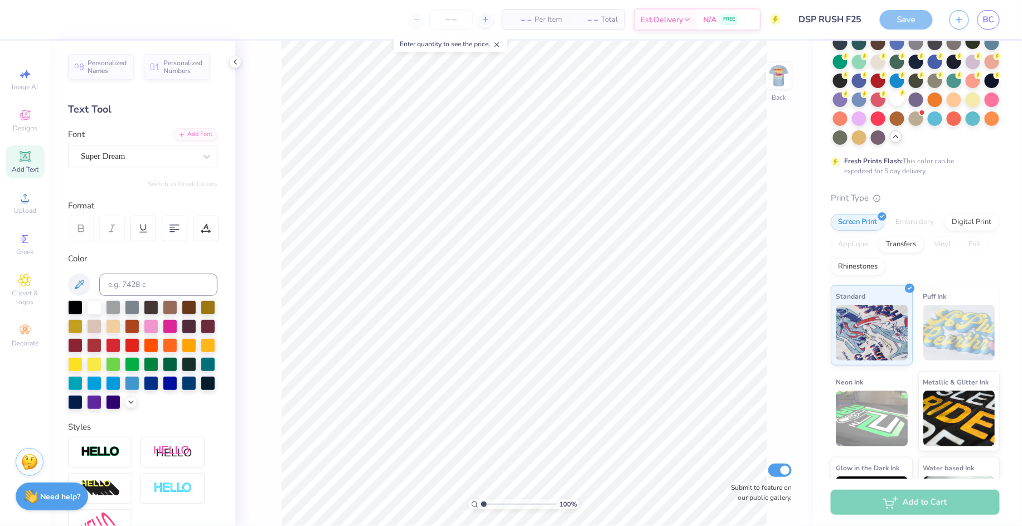
scroll to position [0, 0]
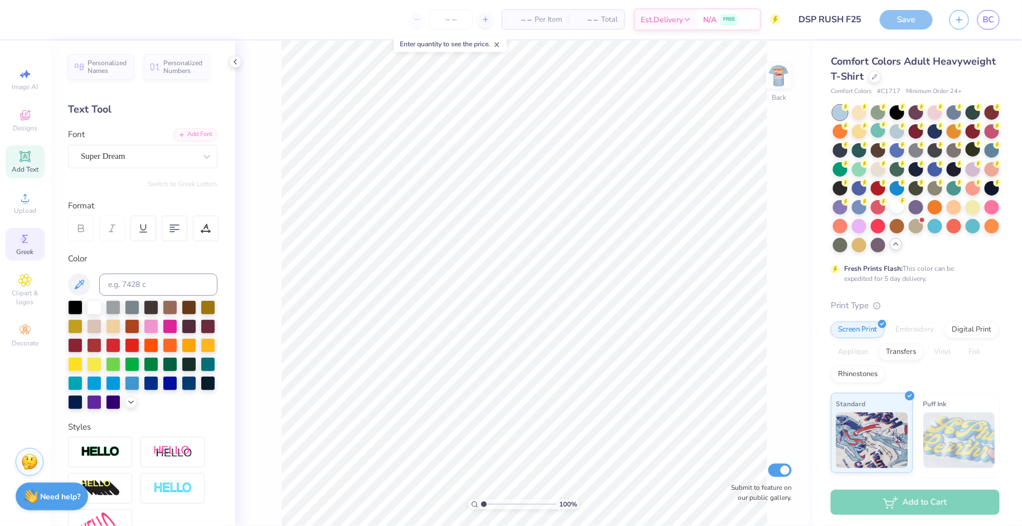
click at [21, 247] on div "Greek" at bounding box center [25, 244] width 39 height 33
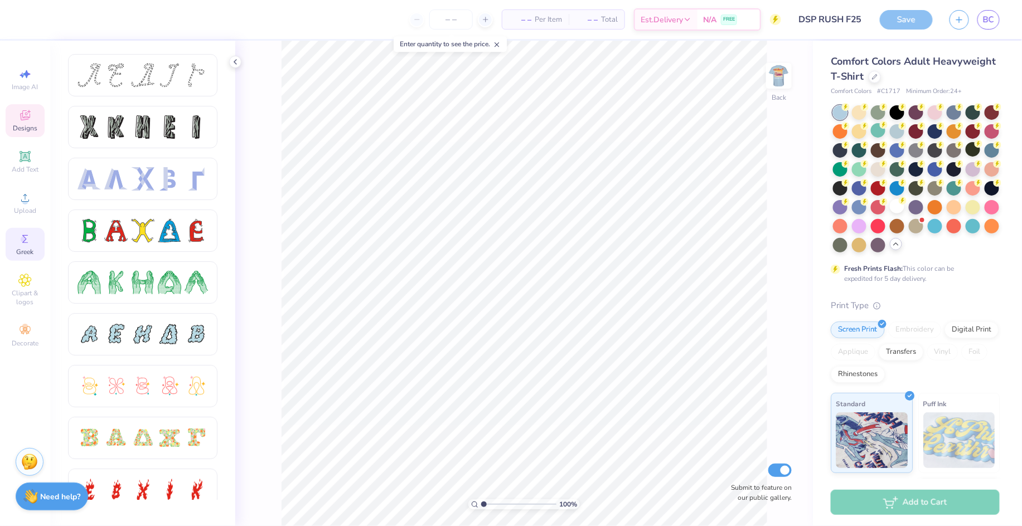
click at [25, 120] on icon at bounding box center [25, 115] width 10 height 10
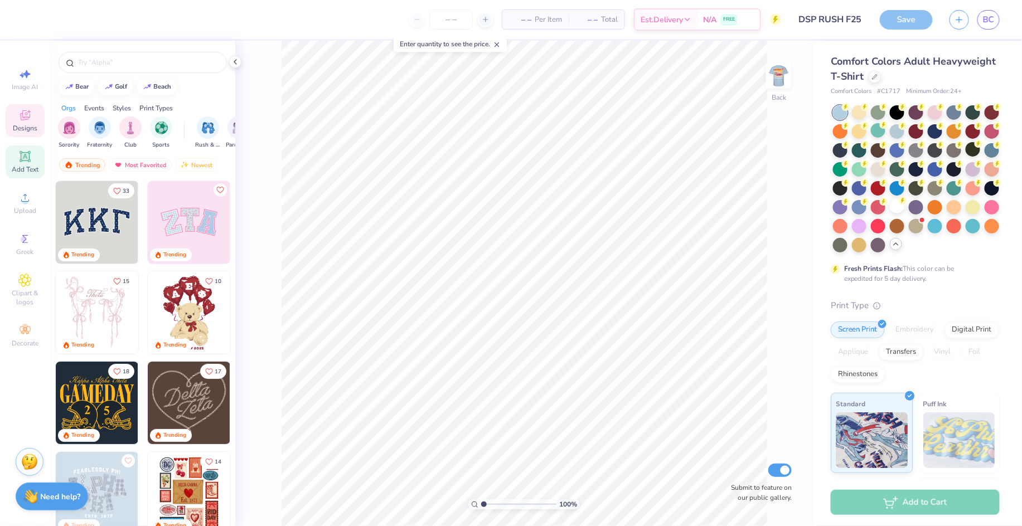
click at [17, 168] on span "Add Text" at bounding box center [25, 169] width 27 height 9
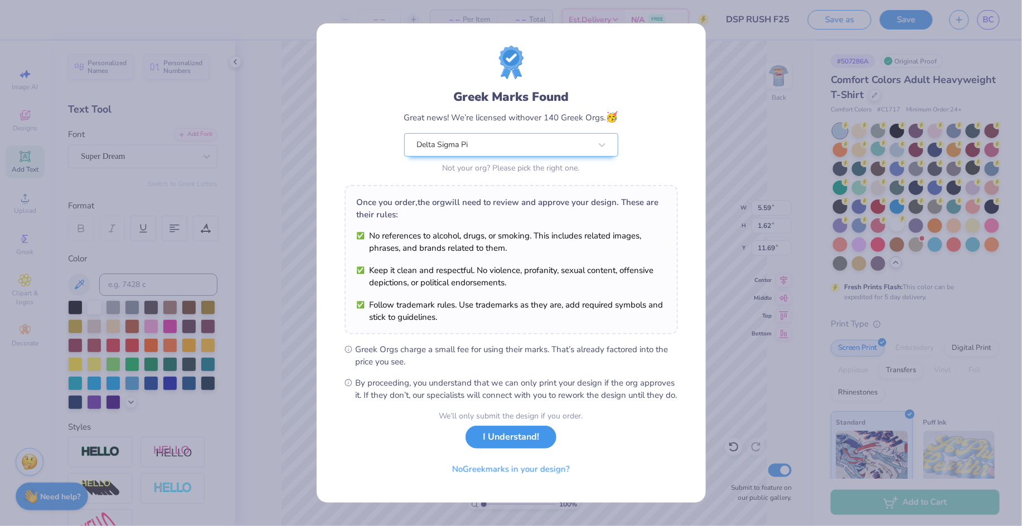
click at [519, 438] on button "I Understand!" at bounding box center [511, 437] width 91 height 23
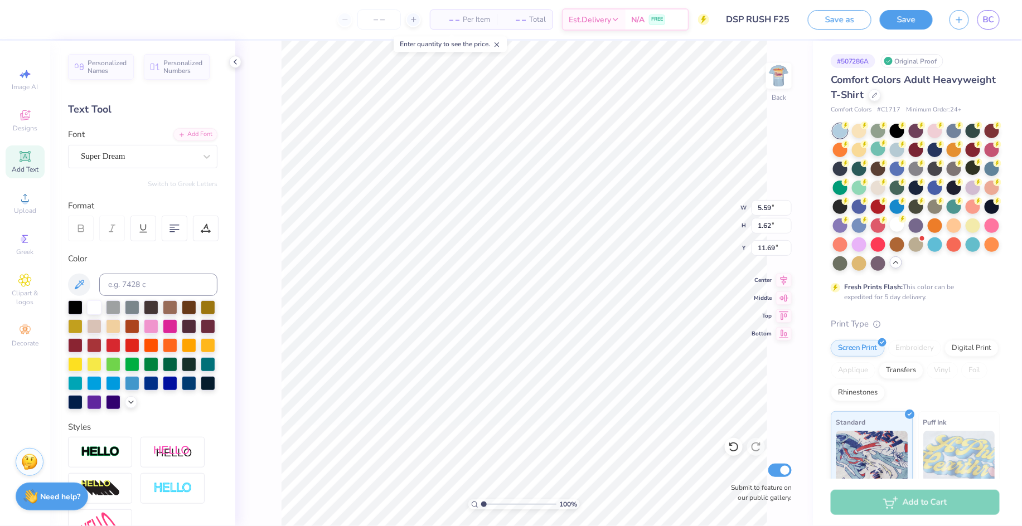
scroll to position [12, 2]
type textarea "T"
type textarea "DSP"
click at [137, 201] on div "Format" at bounding box center [143, 206] width 151 height 13
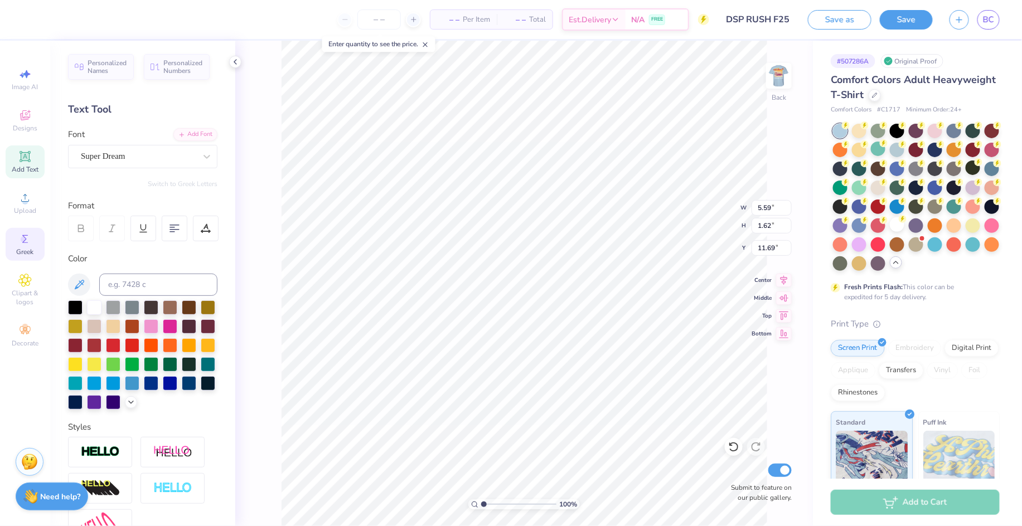
click at [13, 246] on div "Greek" at bounding box center [25, 244] width 39 height 33
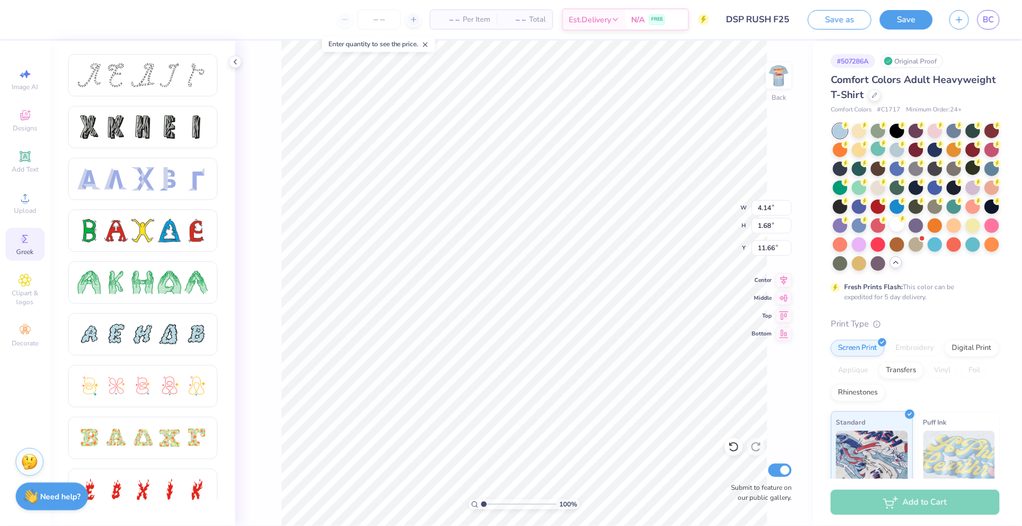
type input "4.14"
type input "1.68"
type input "11.66"
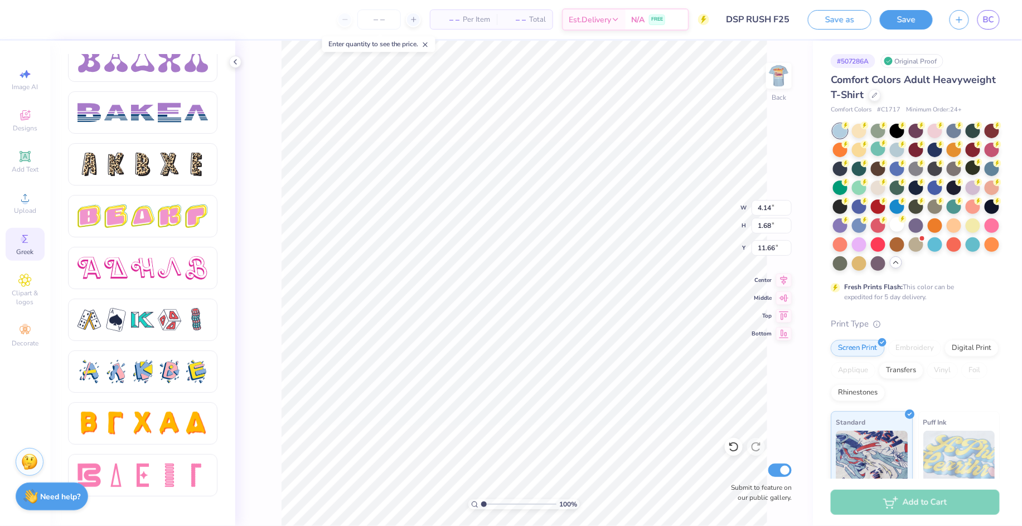
scroll to position [1782, 0]
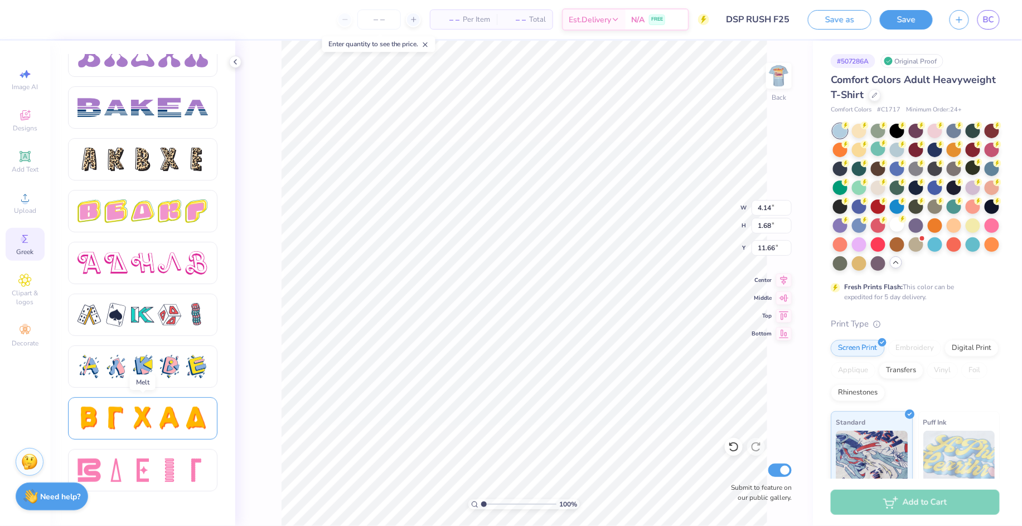
click at [148, 419] on div at bounding box center [142, 418] width 23 height 23
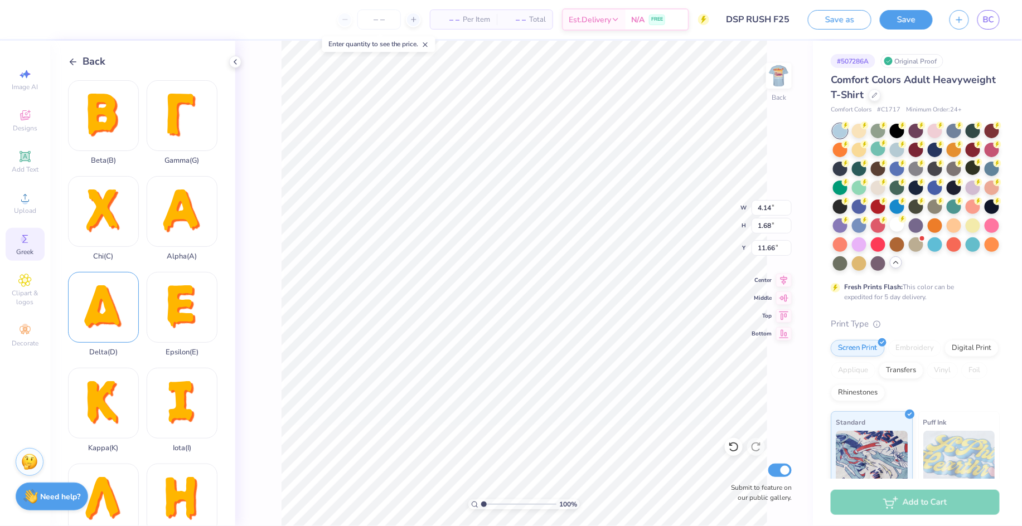
click at [103, 295] on div "Delta ( D )" at bounding box center [103, 314] width 71 height 85
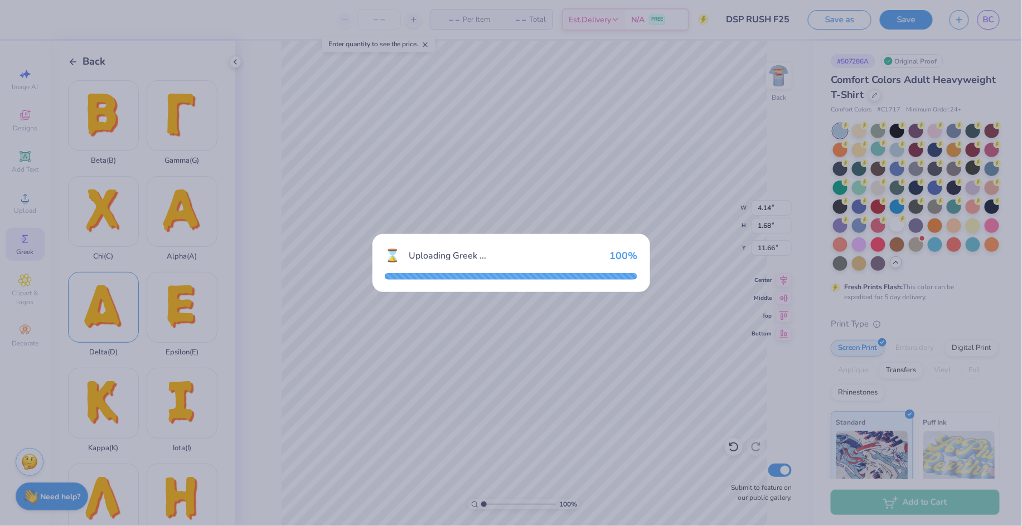
type input "8.86"
type input "10.24"
type input "7.38"
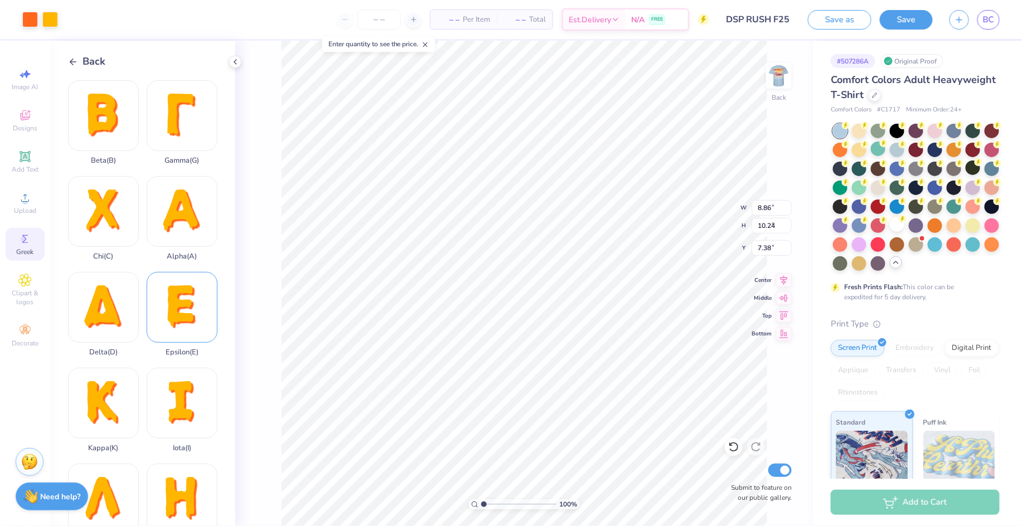
type input "1.69"
type input "1.96"
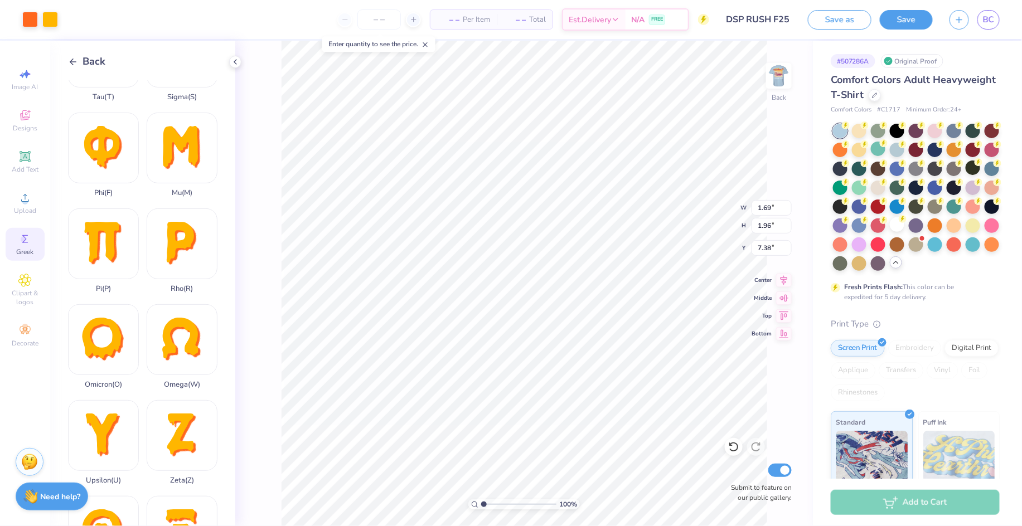
scroll to position [638, 0]
click at [85, 209] on div "Pi ( P )" at bounding box center [103, 251] width 71 height 85
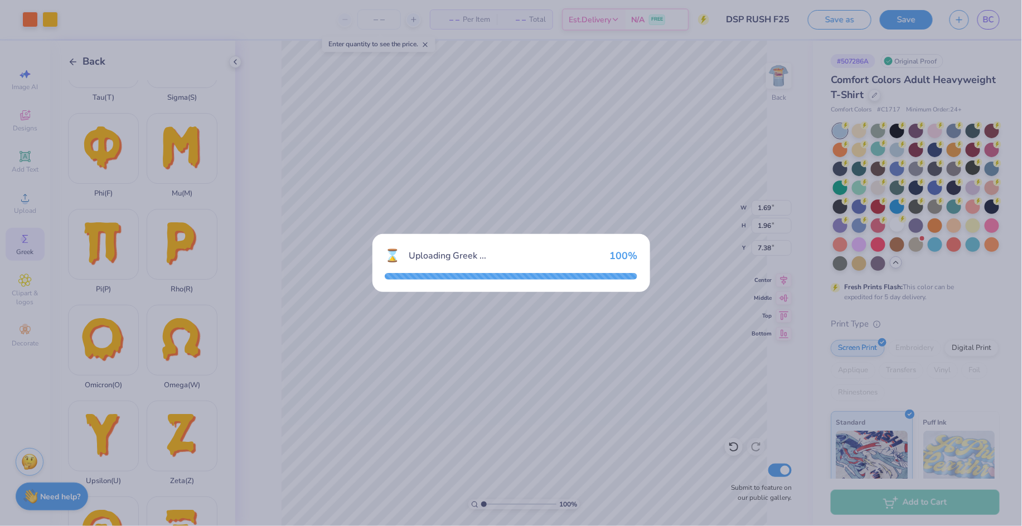
type input "8.50"
type input "9.87"
type input "7.56"
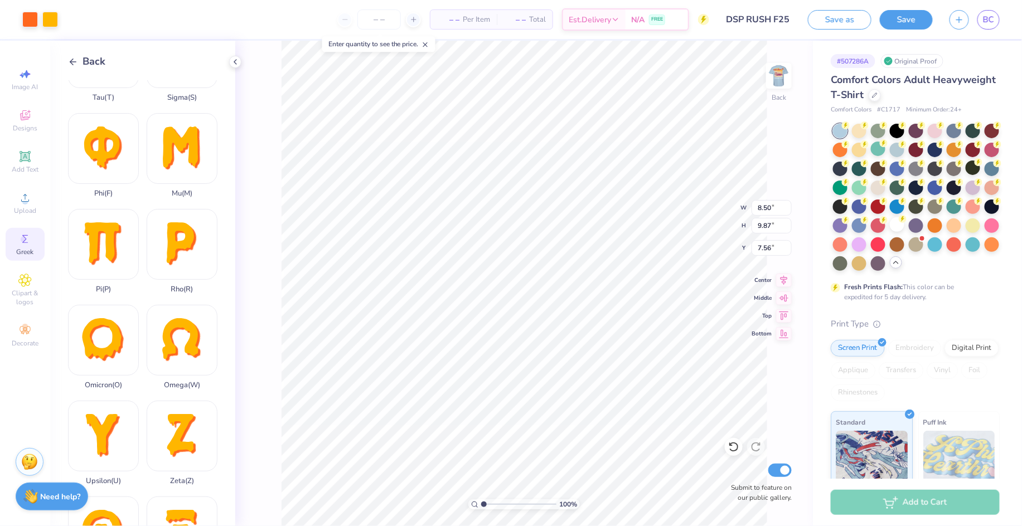
type input "1.32"
type input "1.54"
type input "7.80"
type input "1.69"
type input "1.97"
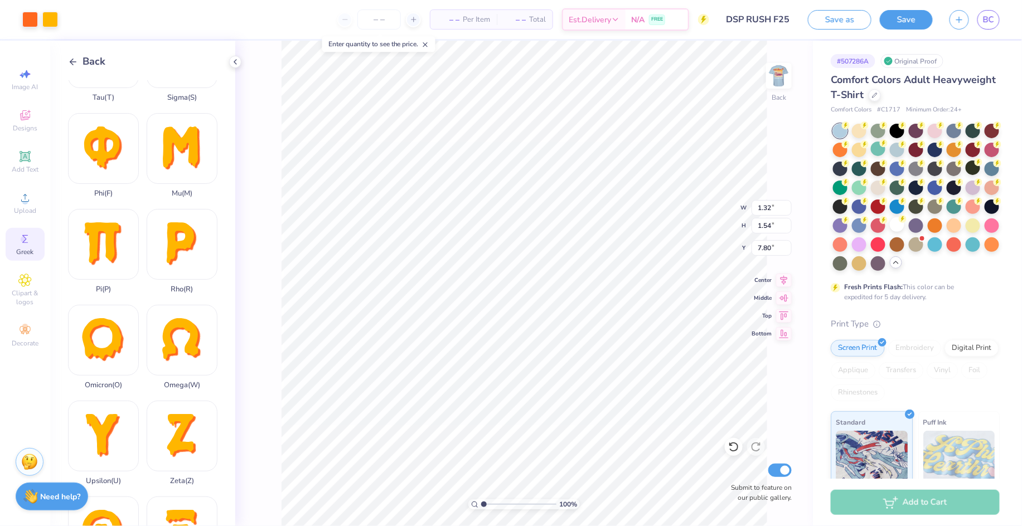
type input "7.37"
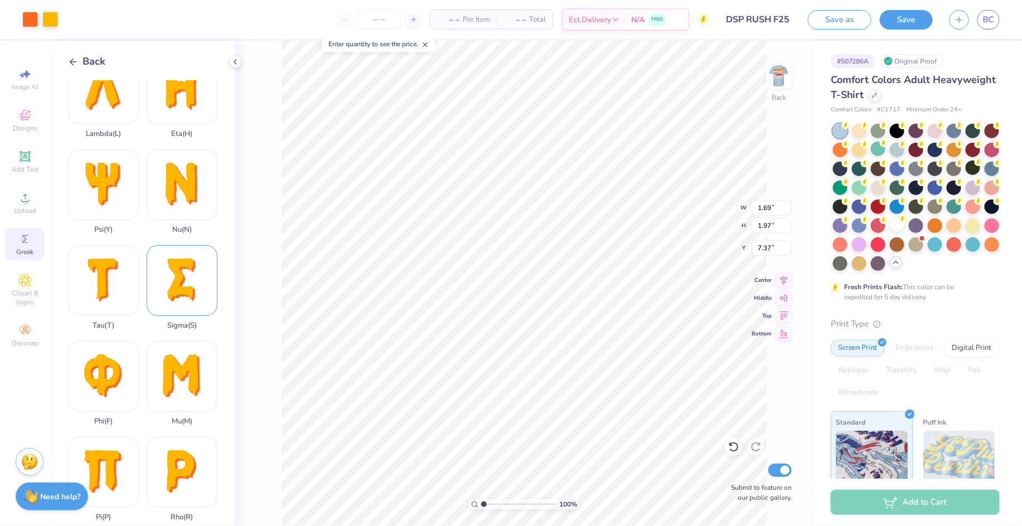
scroll to position [409, 0]
click at [185, 246] on div "Sigma ( S )" at bounding box center [182, 288] width 71 height 85
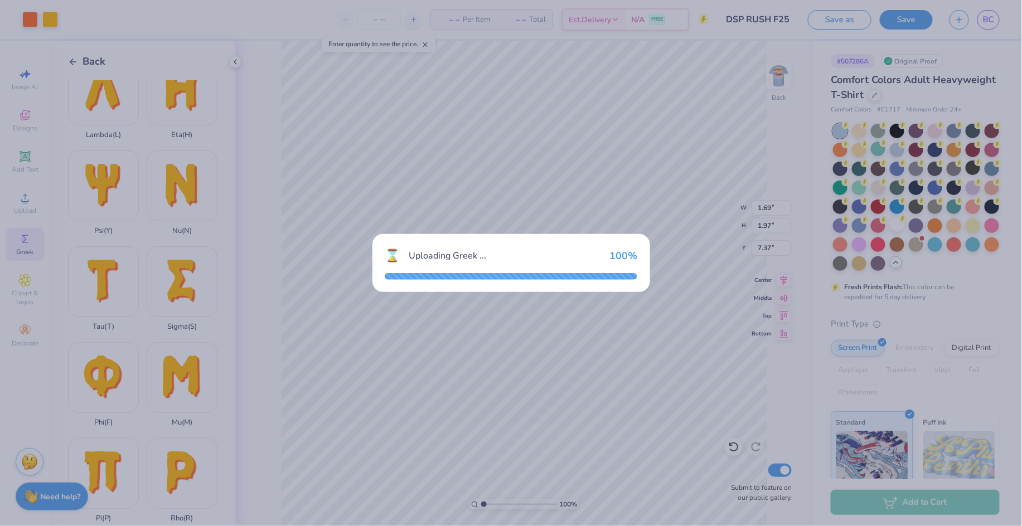
type input "6.85"
type input "10.35"
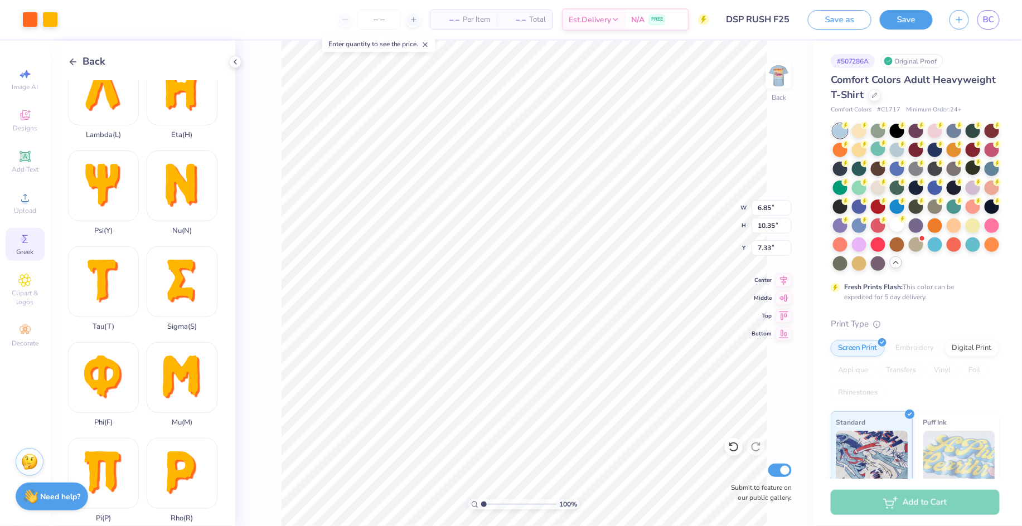
type input "5.48"
type input "2.27"
type input "3.43"
type input "2.04"
type input "1.69"
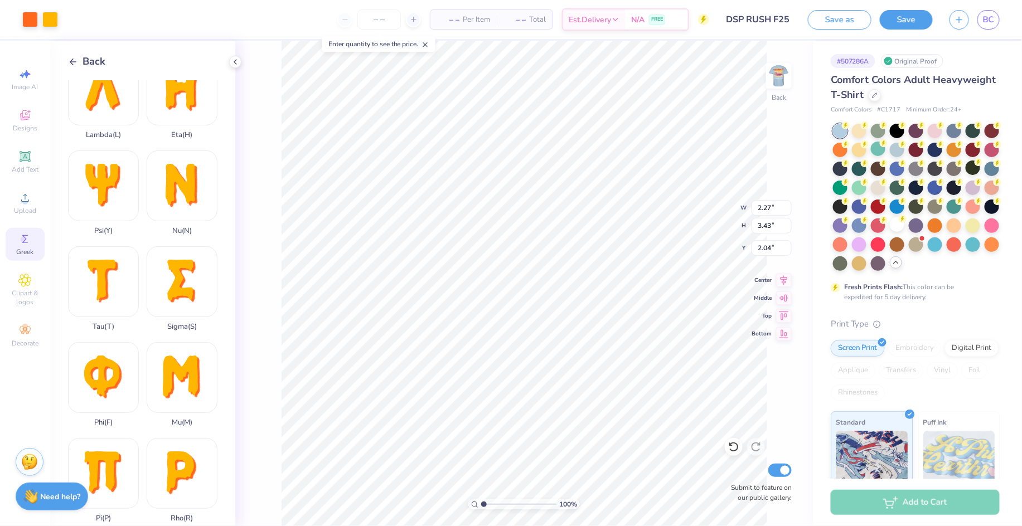
type input "1.97"
type input "7.37"
click at [73, 57] on icon at bounding box center [73, 62] width 10 height 10
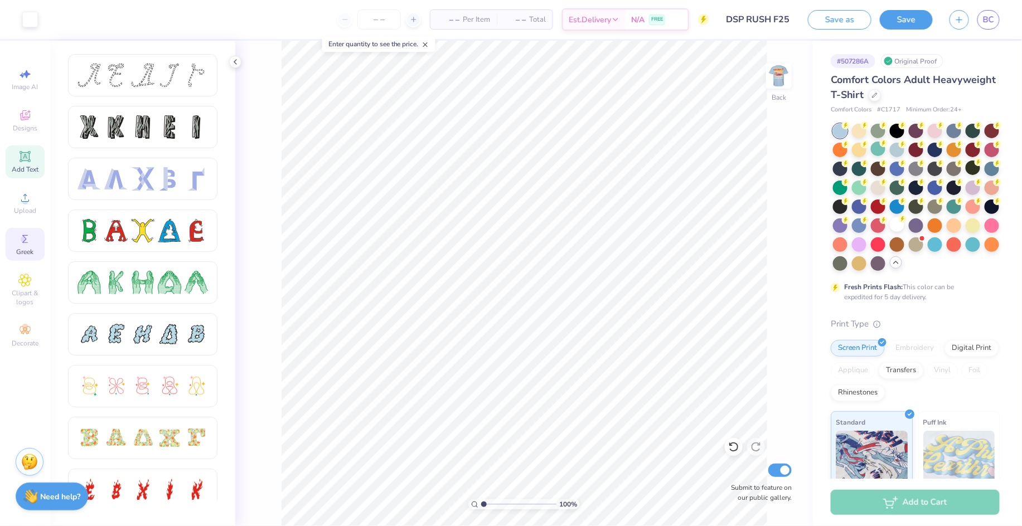
click at [30, 156] on icon at bounding box center [24, 156] width 13 height 13
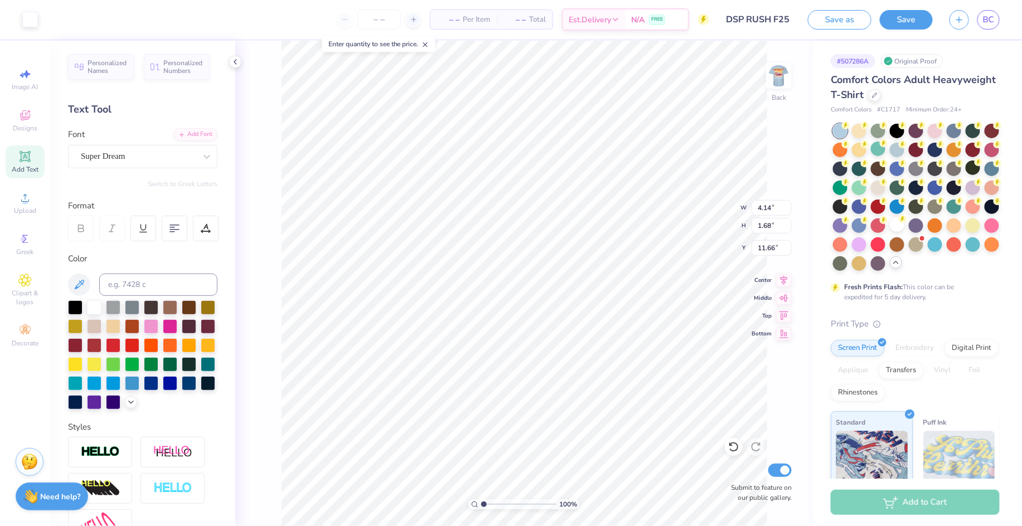
scroll to position [12, 1]
click at [54, 438] on strong "Need help?" at bounding box center [61, 495] width 40 height 11
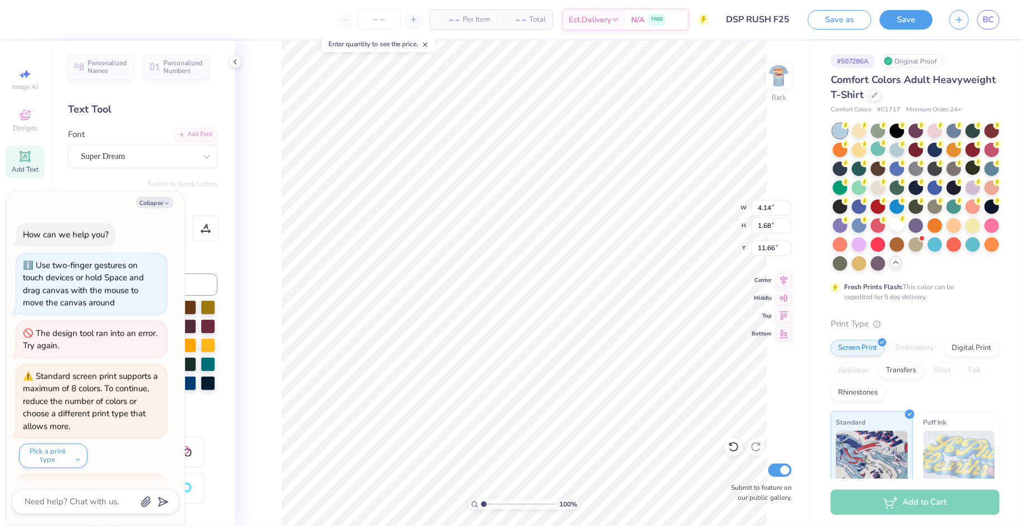
scroll to position [459, 0]
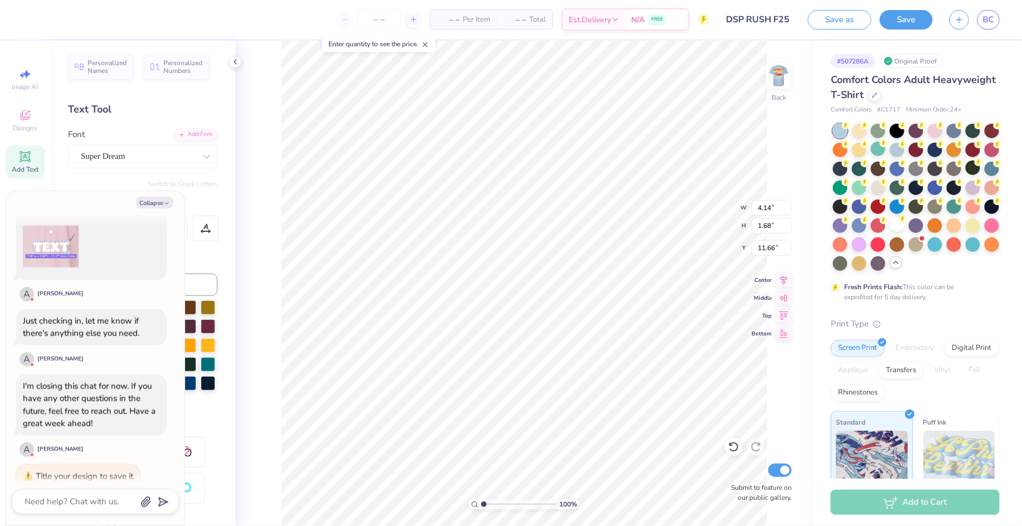
click at [80, 438] on textarea at bounding box center [79, 502] width 113 height 15
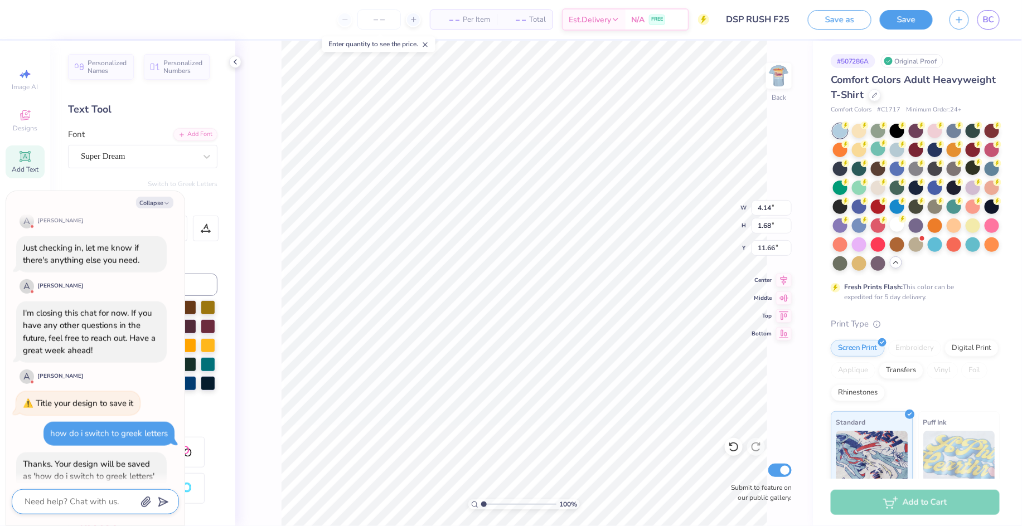
click at [64, 438] on textarea at bounding box center [79, 502] width 113 height 15
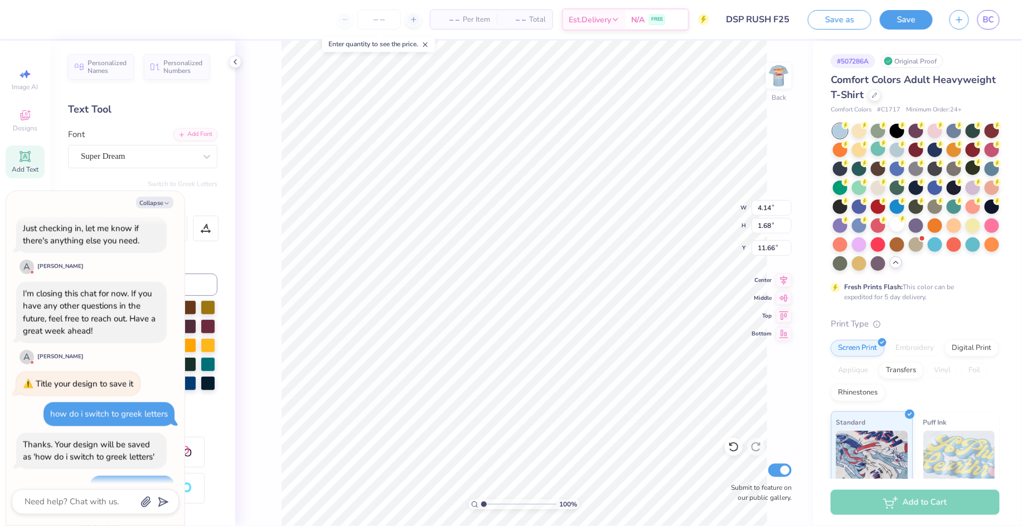
scroll to position [563, 0]
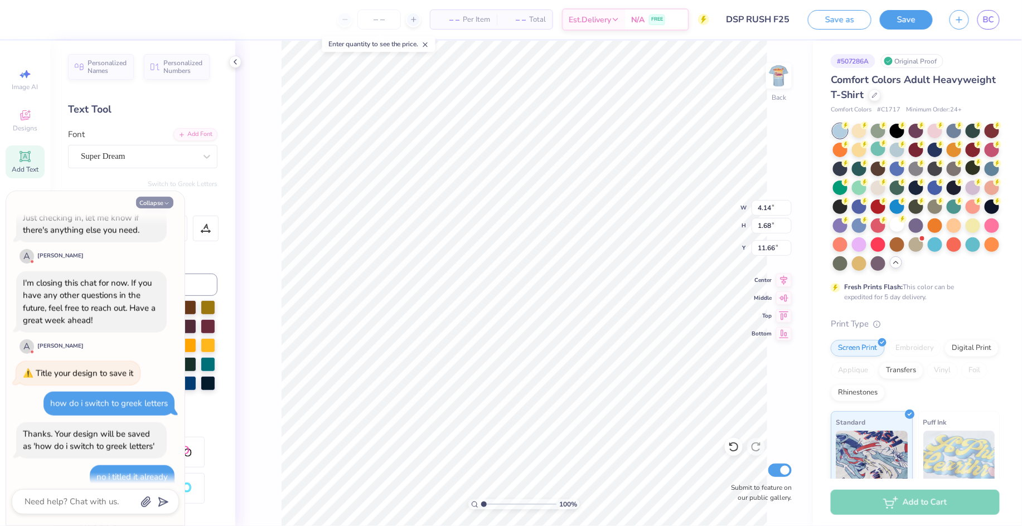
click at [158, 202] on button "Collapse" at bounding box center [154, 203] width 37 height 12
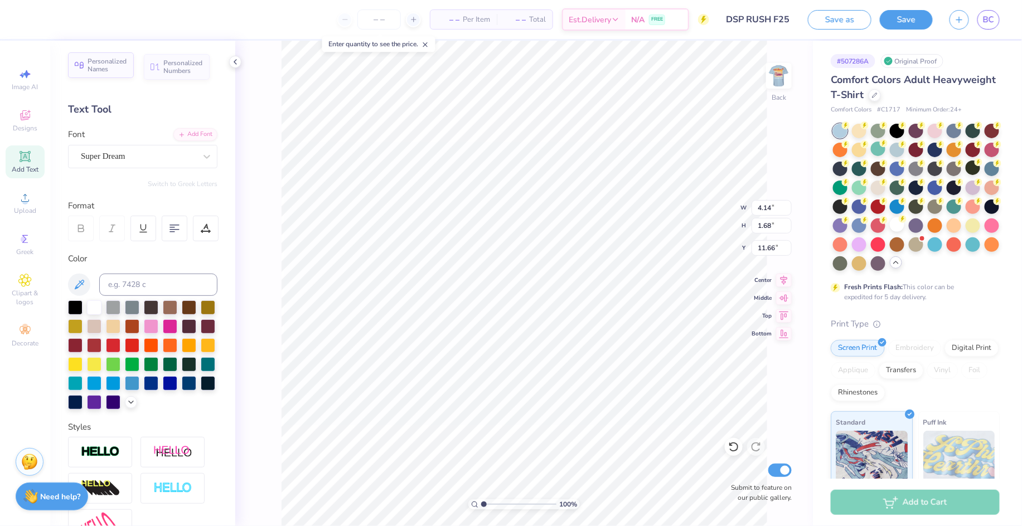
click at [104, 69] on span "Personalized Names" at bounding box center [108, 65] width 40 height 16
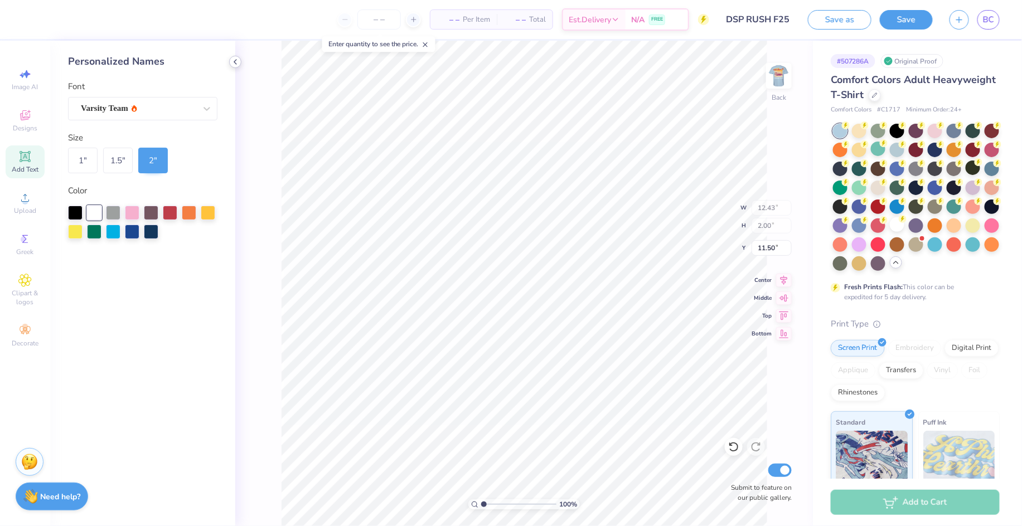
click at [26, 162] on icon at bounding box center [24, 156] width 13 height 13
click at [30, 181] on div "Image AI Designs Add Text Upload Greek Clipart & logos Decorate" at bounding box center [25, 207] width 39 height 289
click at [234, 61] on polyline at bounding box center [235, 62] width 2 height 4
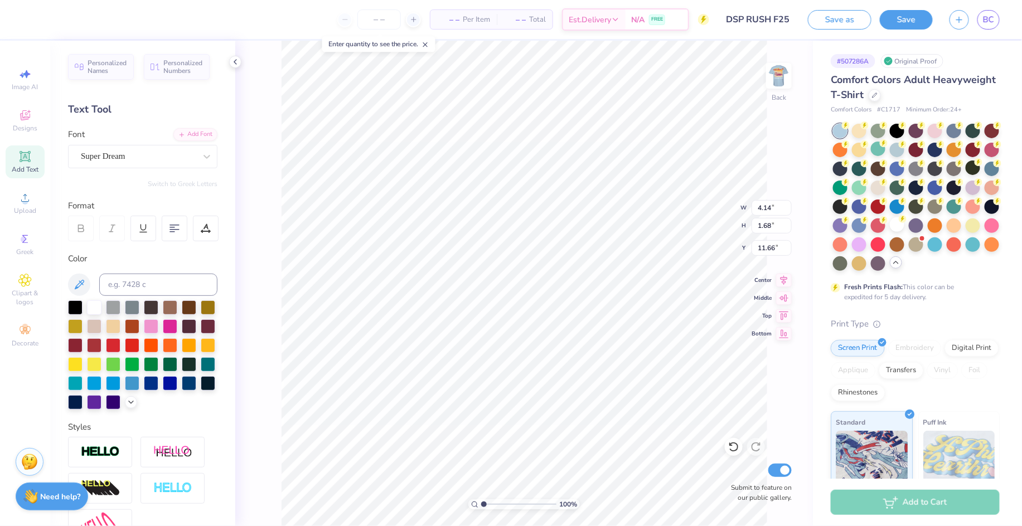
scroll to position [12, 1]
click at [145, 158] on div "Super Dream" at bounding box center [138, 156] width 117 height 17
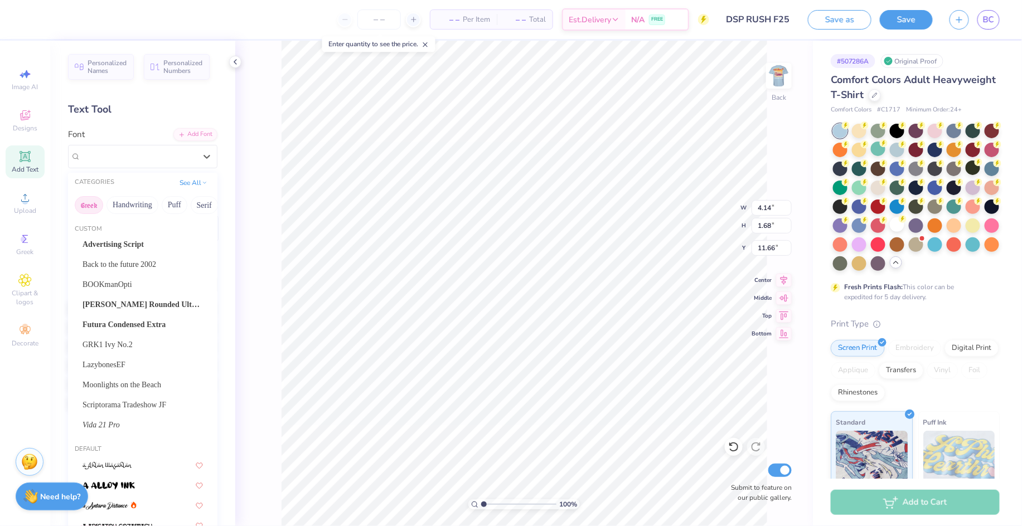
click at [84, 209] on button "Greek" at bounding box center [89, 205] width 28 height 18
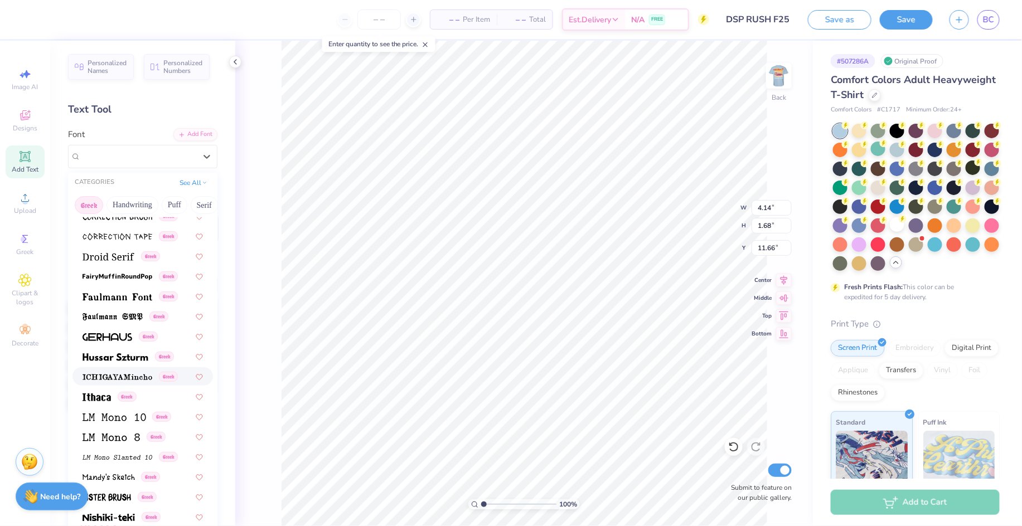
scroll to position [0, 0]
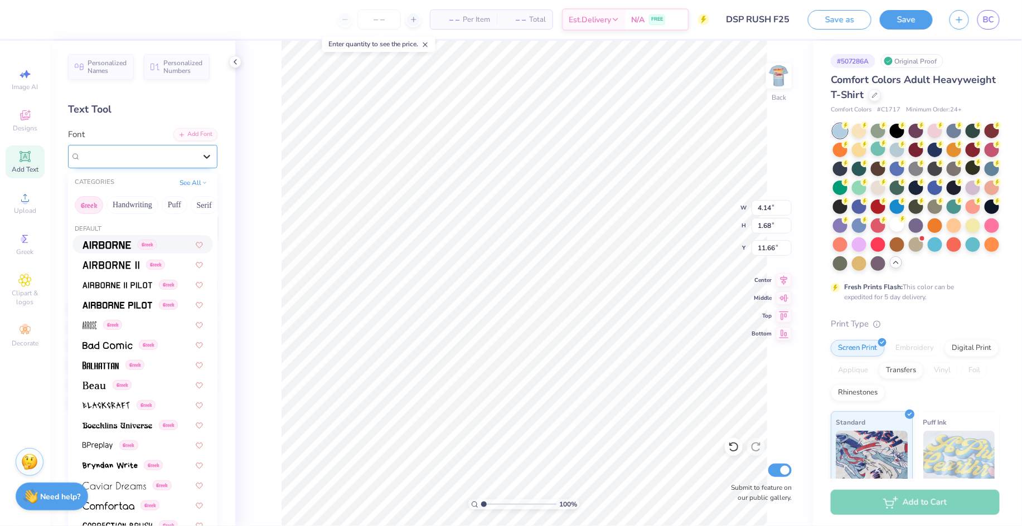
click at [201, 157] on icon at bounding box center [206, 156] width 11 height 11
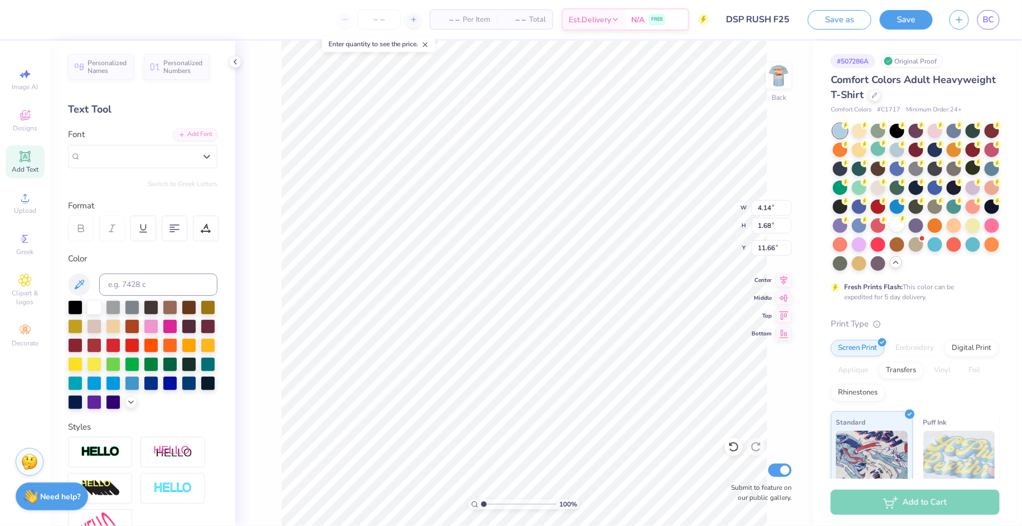
click at [180, 195] on div "Personalized Names Personalized Numbers Text Tool Add Font Font Select is focus…" at bounding box center [142, 284] width 185 height 486
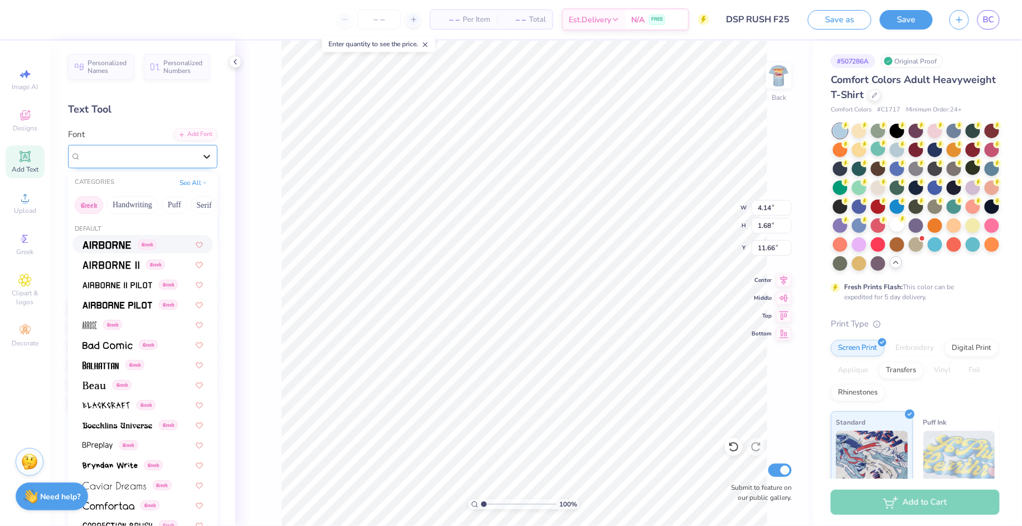
click at [201, 156] on icon at bounding box center [206, 156] width 11 height 11
click at [105, 248] on img at bounding box center [107, 245] width 49 height 8
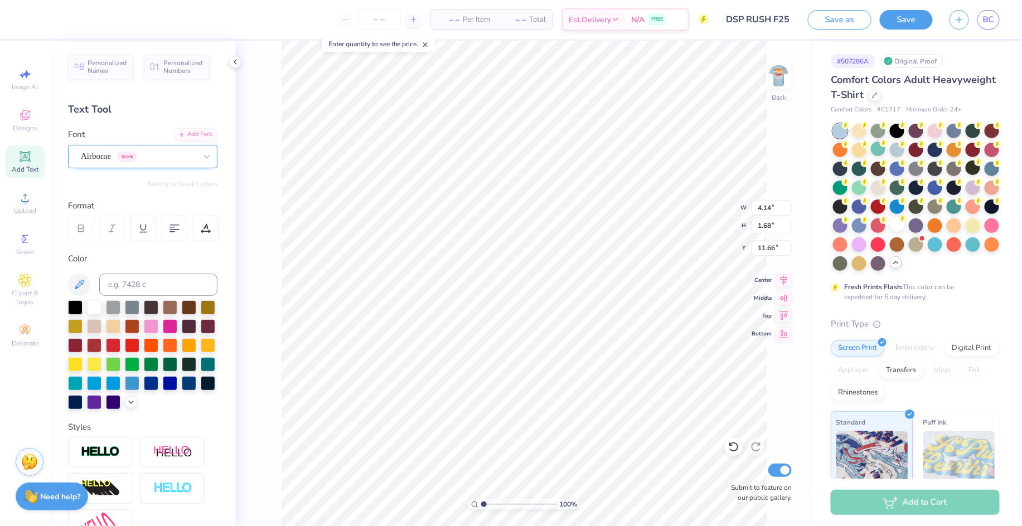
click at [173, 156] on div "Airborne Greek" at bounding box center [138, 156] width 117 height 17
click at [181, 185] on button "See All" at bounding box center [193, 181] width 35 height 11
click at [279, 341] on div "100 % Back W 4.14 4.14 " H 1.68 1.68 " Y 11.66 11.66 " Center Middle Top Bottom…" at bounding box center [524, 284] width 578 height 486
click at [779, 83] on img at bounding box center [779, 76] width 45 height 45
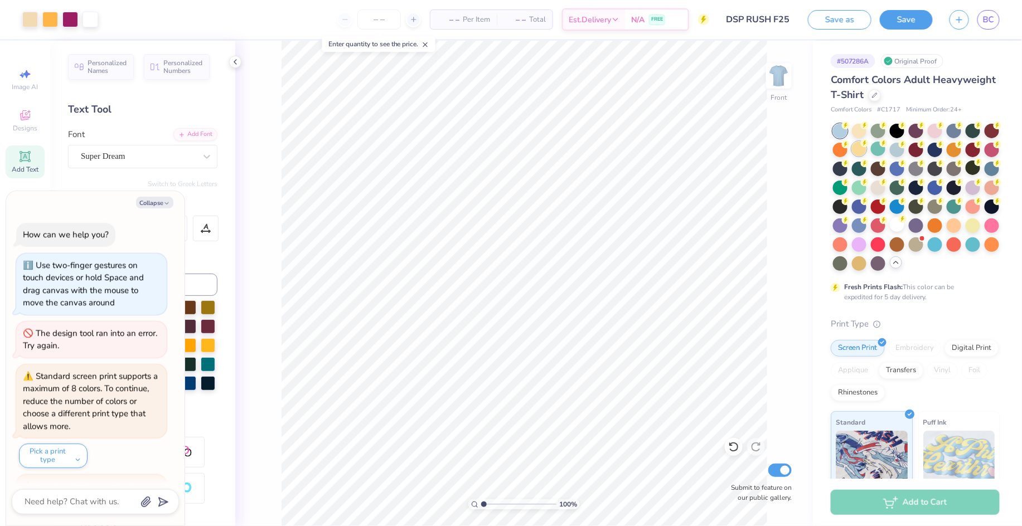
scroll to position [666, 0]
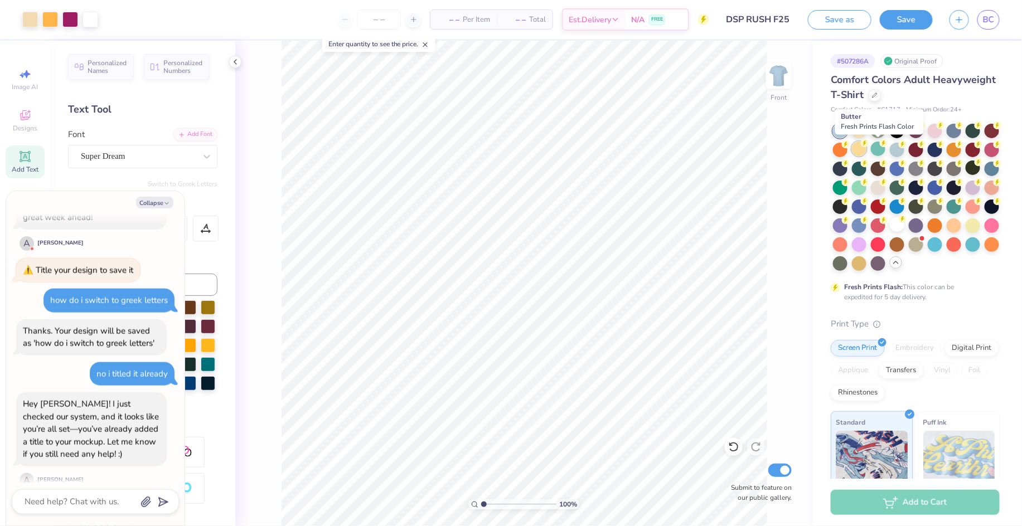
click at [851, 152] on div at bounding box center [859, 149] width 14 height 14
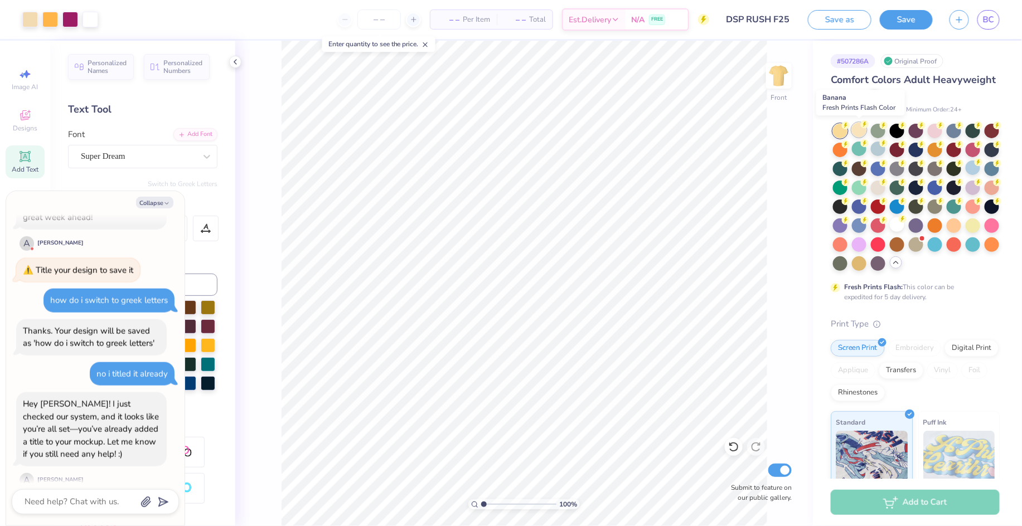
click at [851, 135] on div at bounding box center [859, 130] width 14 height 14
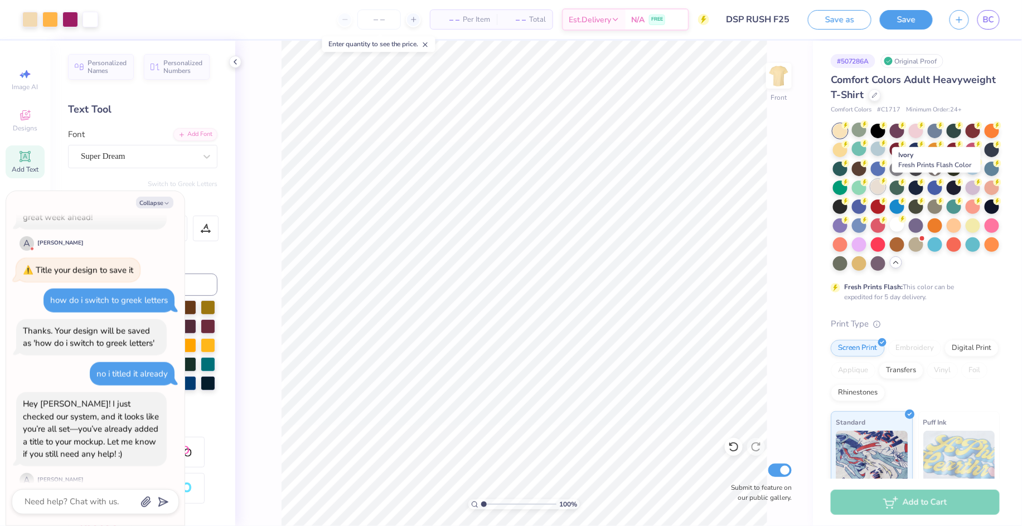
click at [851, 190] on div at bounding box center [878, 187] width 14 height 14
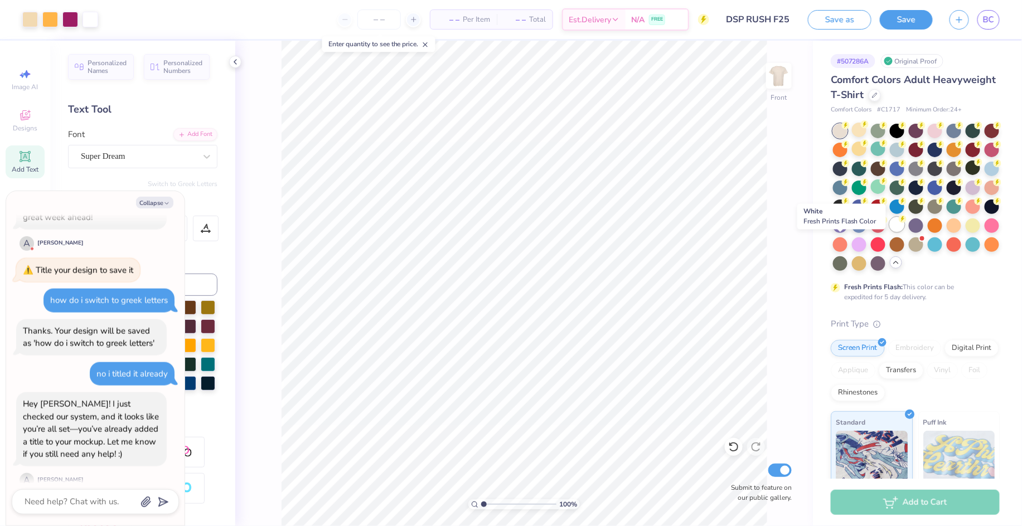
click at [851, 232] on div at bounding box center [897, 224] width 14 height 14
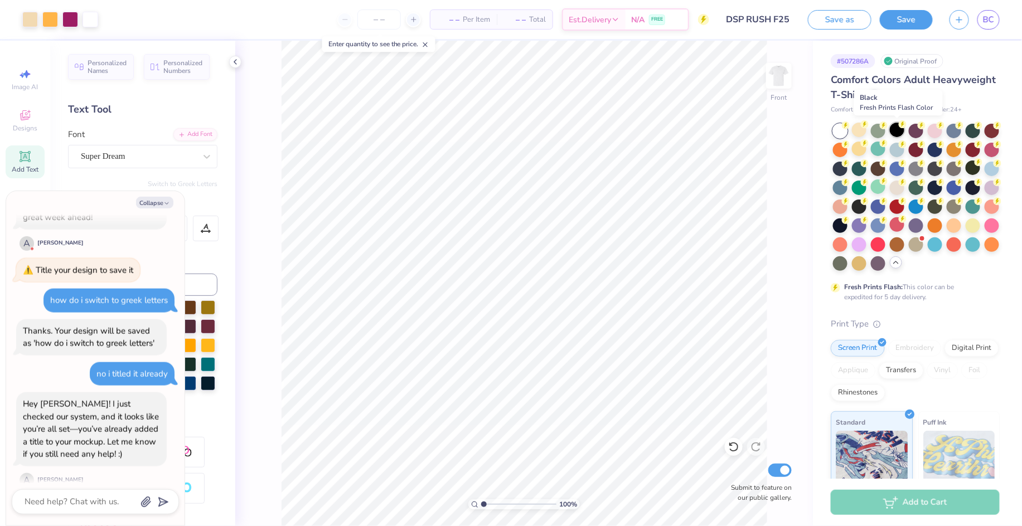
click at [851, 132] on div at bounding box center [897, 130] width 14 height 14
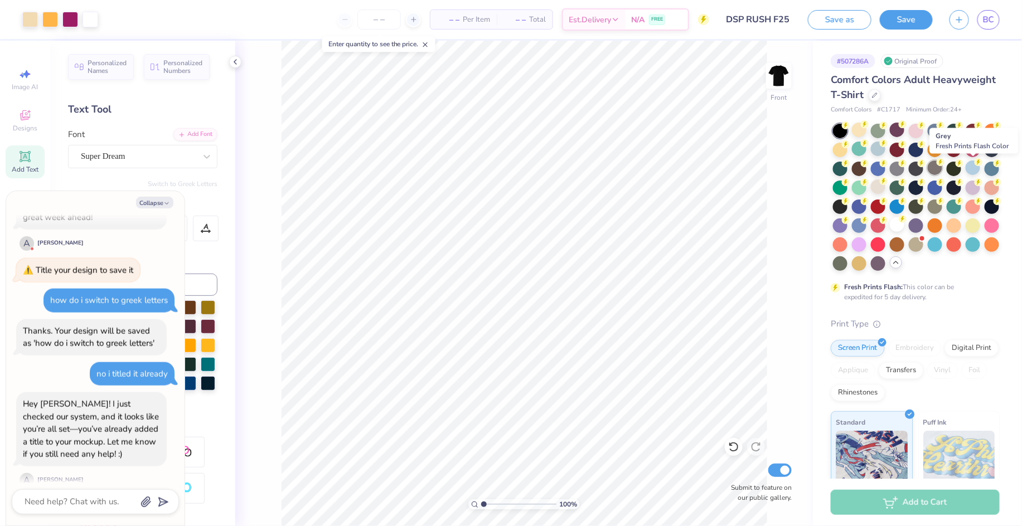
click at [851, 169] on div at bounding box center [935, 168] width 14 height 14
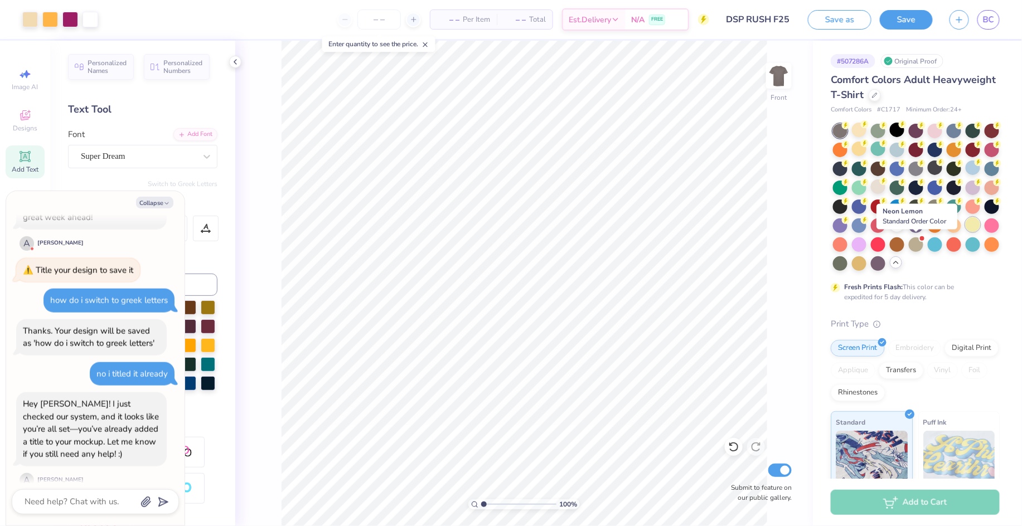
click at [851, 232] on div at bounding box center [973, 224] width 14 height 14
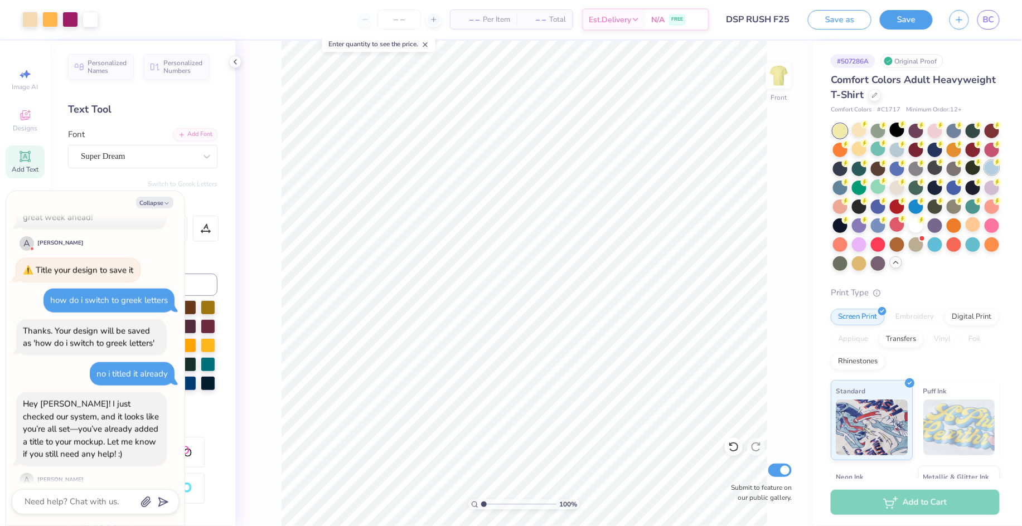
click at [851, 166] on icon at bounding box center [998, 162] width 8 height 8
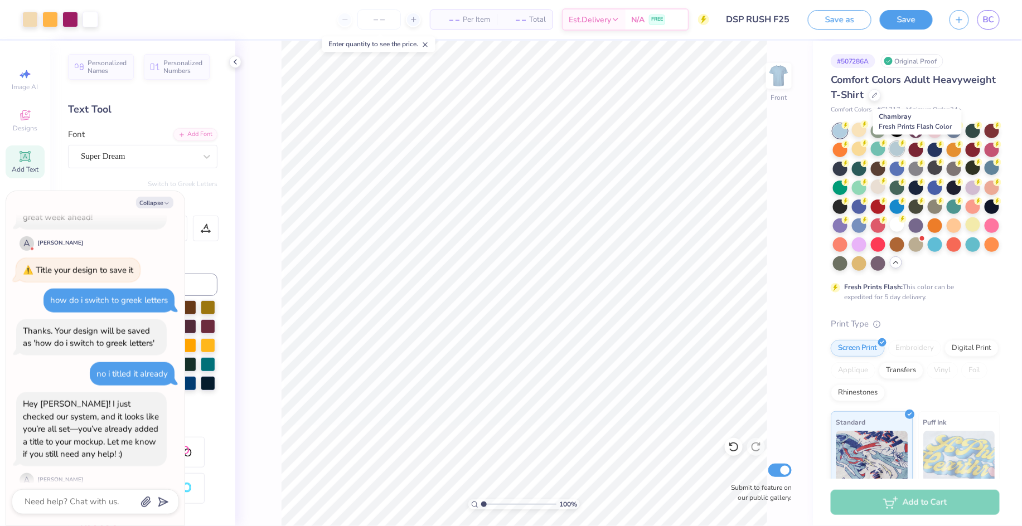
click at [851, 152] on div at bounding box center [897, 149] width 14 height 14
click at [98, 438] on textarea at bounding box center [79, 502] width 113 height 15
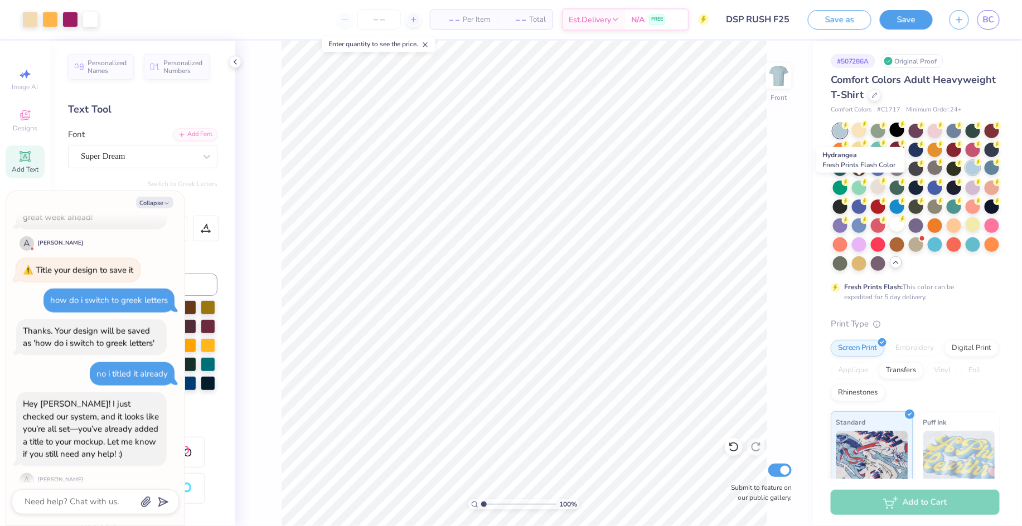
click at [851, 175] on div at bounding box center [973, 168] width 14 height 14
click at [62, 438] on textarea at bounding box center [79, 502] width 113 height 15
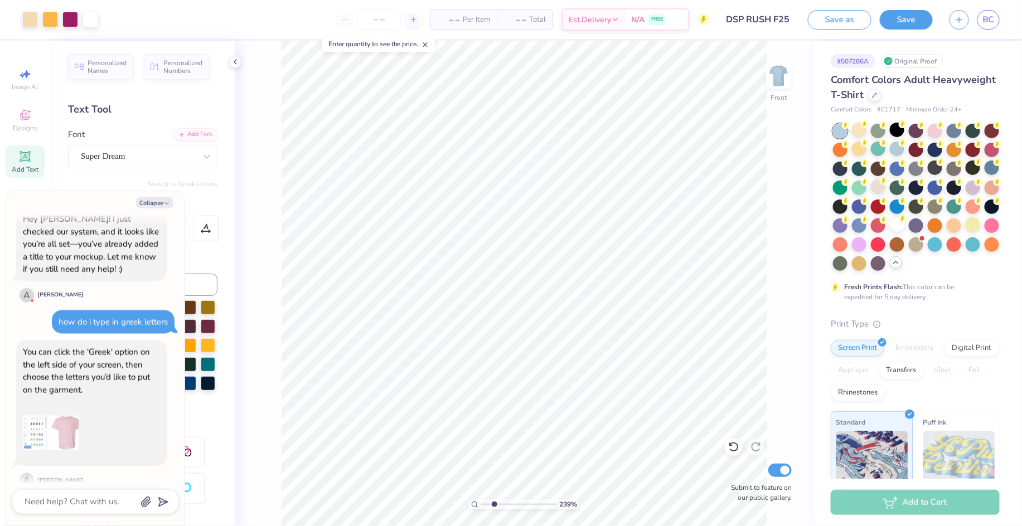
scroll to position [916, 0]
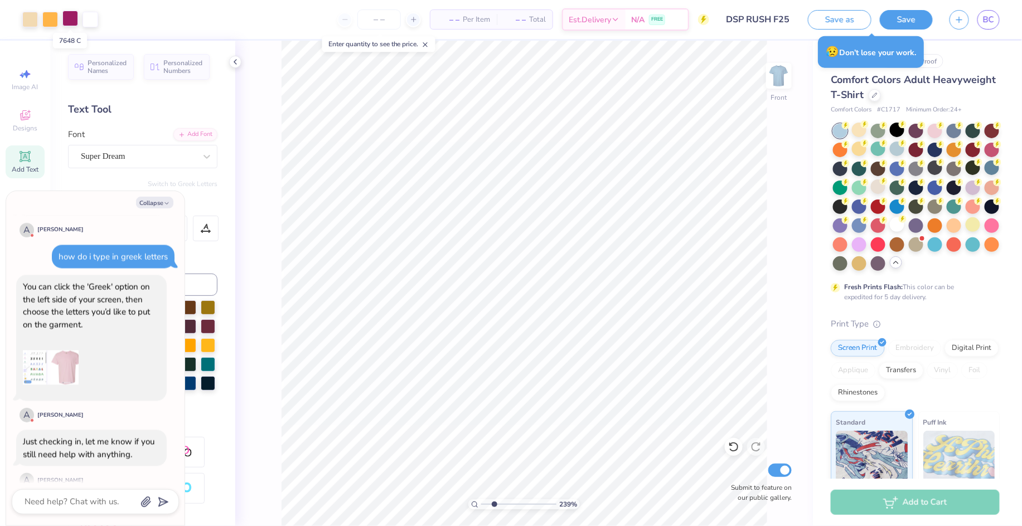
click at [70, 23] on div at bounding box center [70, 19] width 16 height 16
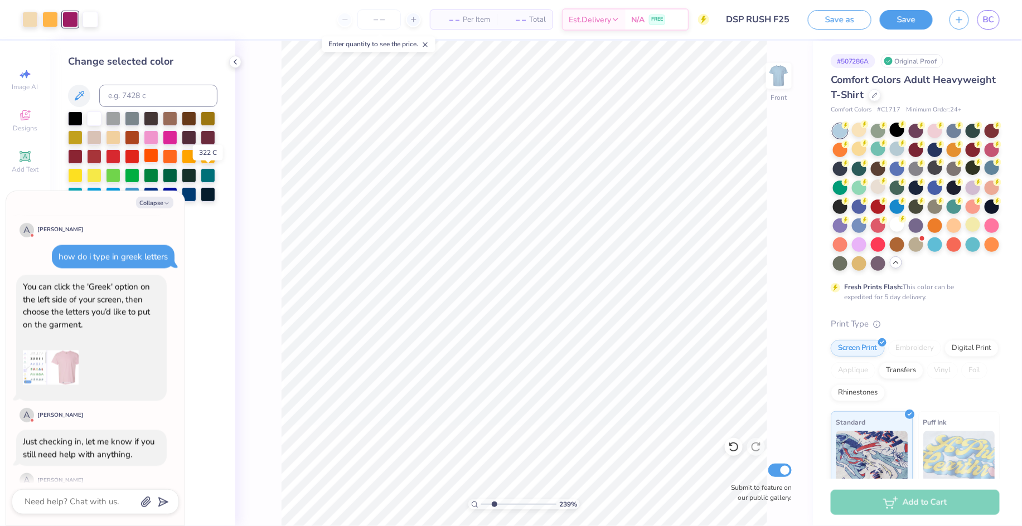
click at [211, 173] on div at bounding box center [208, 175] width 14 height 14
click at [168, 96] on input at bounding box center [158, 96] width 118 height 22
click at [86, 47] on div "Change selected color" at bounding box center [142, 284] width 185 height 486
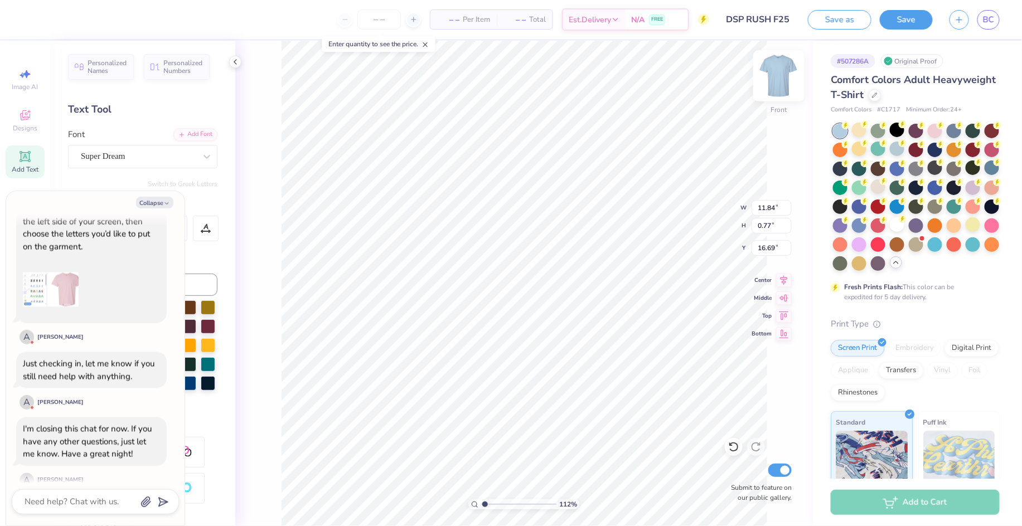
scroll to position [12, 7]
